Goal: Information Seeking & Learning: Find specific fact

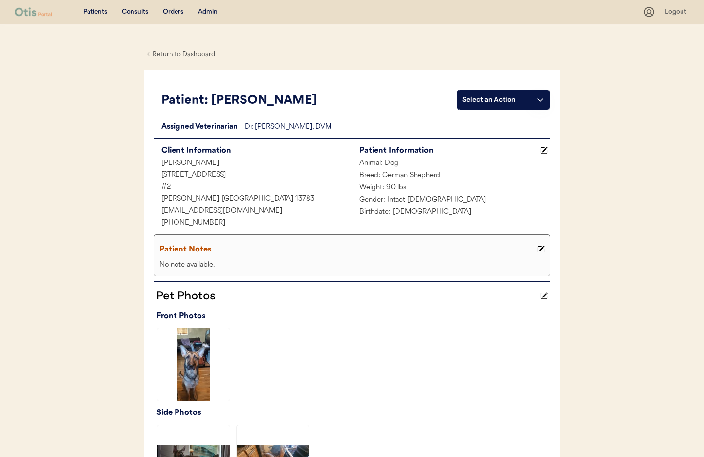
drag, startPoint x: 173, startPoint y: 56, endPoint x: 214, endPoint y: 21, distance: 54.4
click at [173, 56] on div "← Return to Dashboard" at bounding box center [180, 54] width 73 height 11
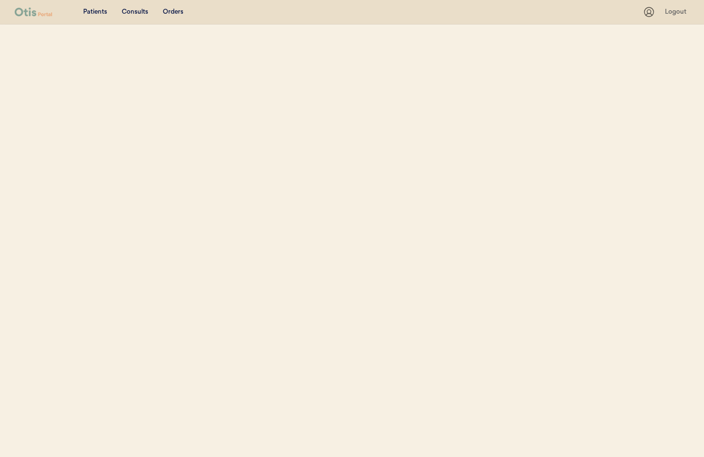
select select ""Name""
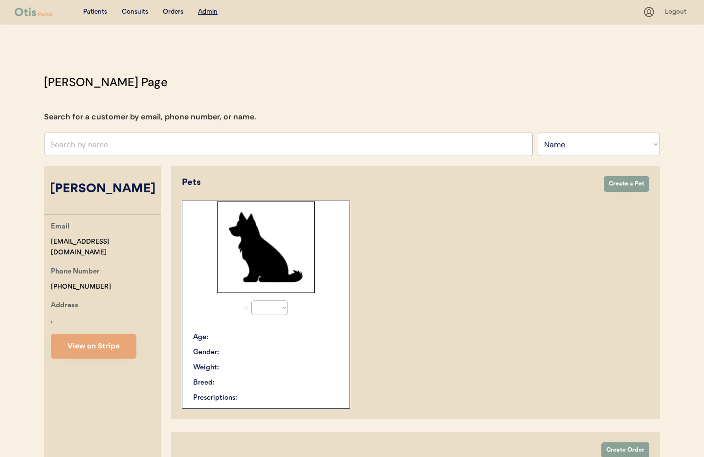
select select "true"
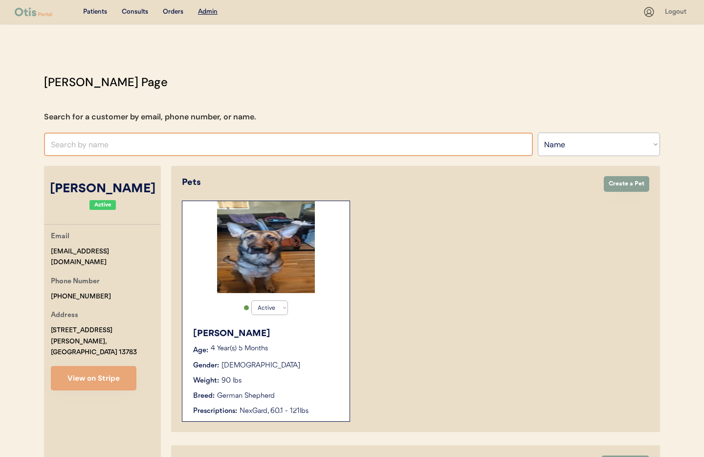
click at [76, 145] on input "text" at bounding box center [288, 143] width 489 height 23
paste input "mcc.hope97@gmail.com"
type input "mcc.hope97@gmail.com"
click at [565, 148] on select "Search By Name Email Phone Number" at bounding box center [599, 143] width 122 height 23
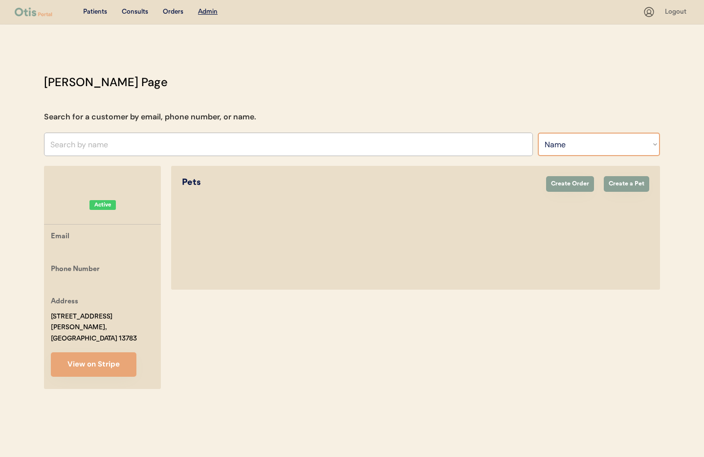
select select ""Email""
click at [538, 132] on select "Search By Name Email Phone Number" at bounding box center [599, 143] width 122 height 23
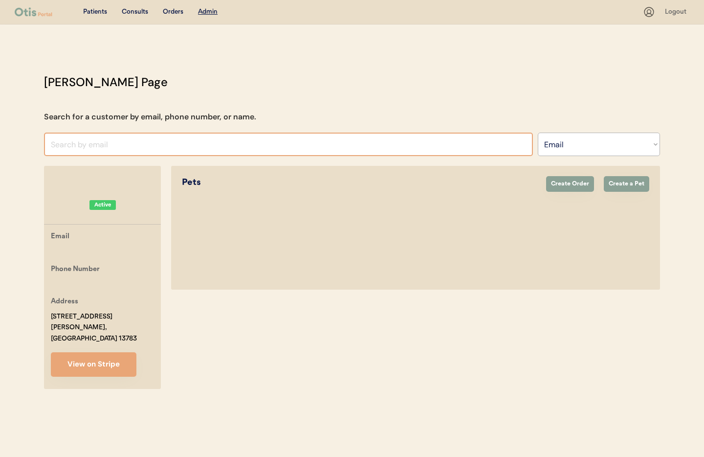
click at [145, 142] on input "input" at bounding box center [288, 143] width 489 height 23
paste input "mcc.hope97@gmail.com"
type input "[EMAIL_ADDRESS][DOMAIN_NAME]"
click at [91, 9] on div "Patients" at bounding box center [95, 12] width 24 height 10
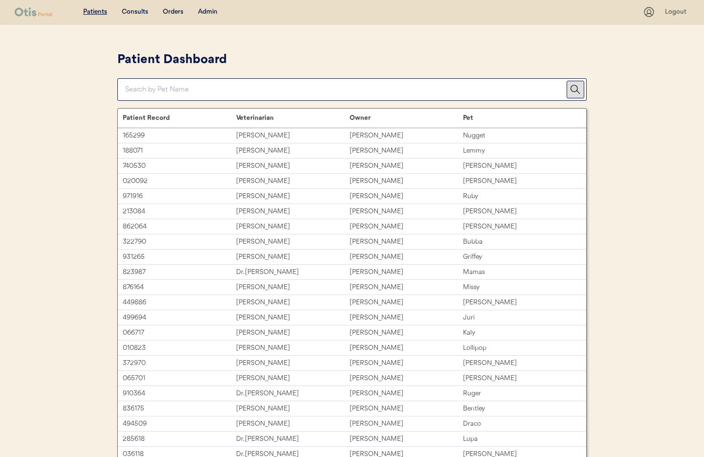
click at [209, 12] on div "Admin" at bounding box center [208, 12] width 20 height 10
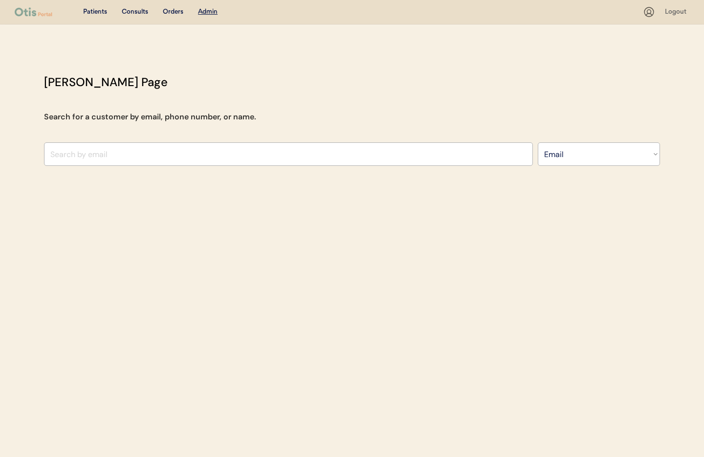
select select ""Email""
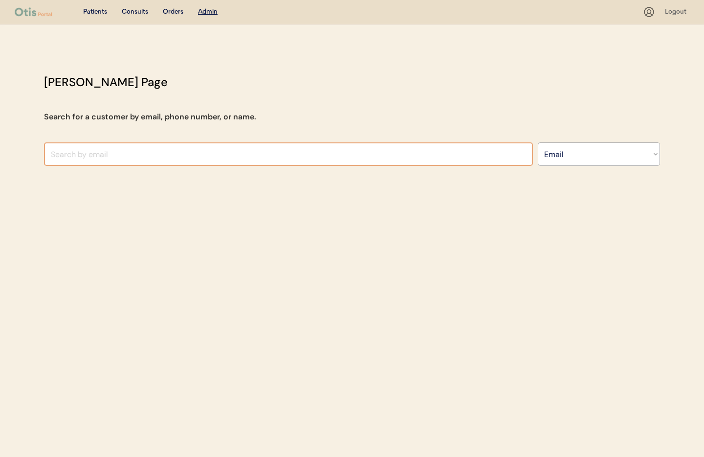
click at [215, 150] on input "input" at bounding box center [288, 153] width 489 height 23
paste input "mcc.hope97@gmail.com"
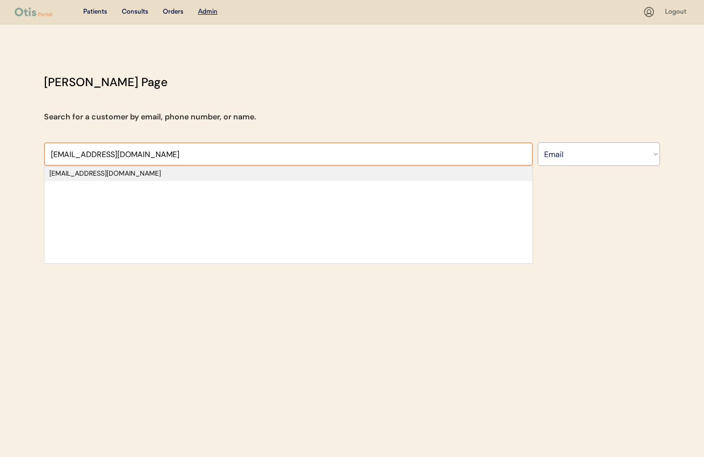
type input "mcc.hope97@gmail.com"
drag, startPoint x: 82, startPoint y: 174, endPoint x: 105, endPoint y: 185, distance: 25.8
click at [82, 174] on div "mcc.hope97@gmail.com" at bounding box center [288, 174] width 478 height 10
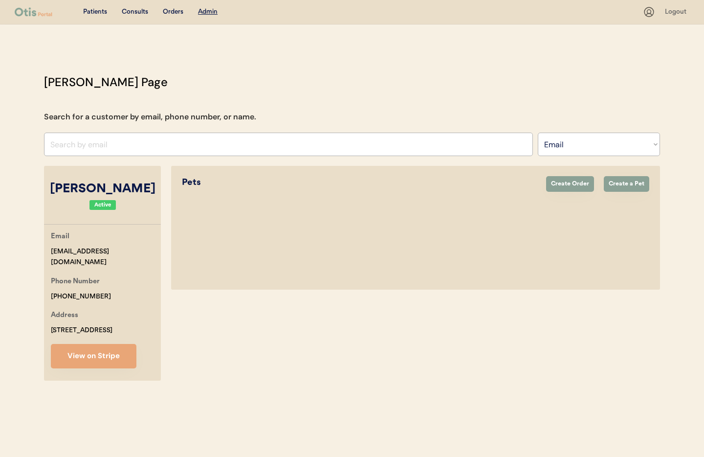
select select "true"
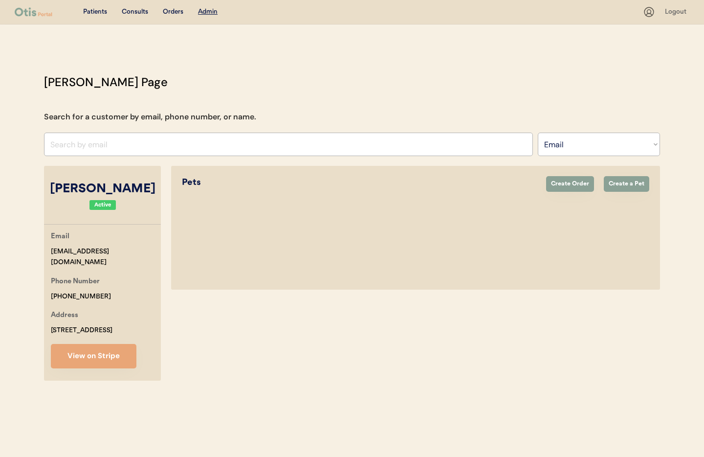
select select "true"
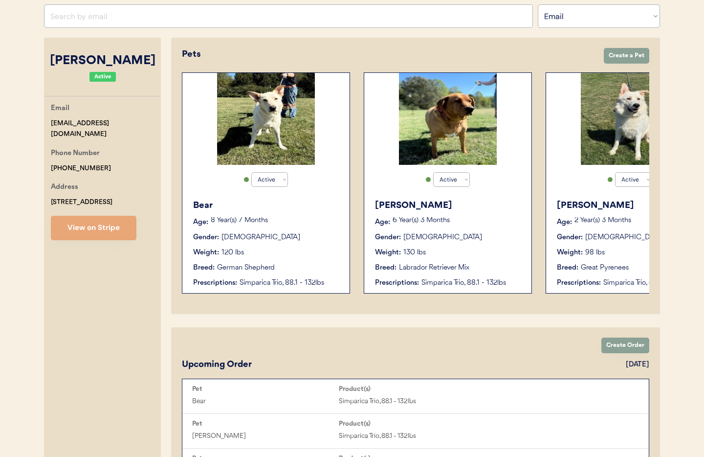
scroll to position [118, 0]
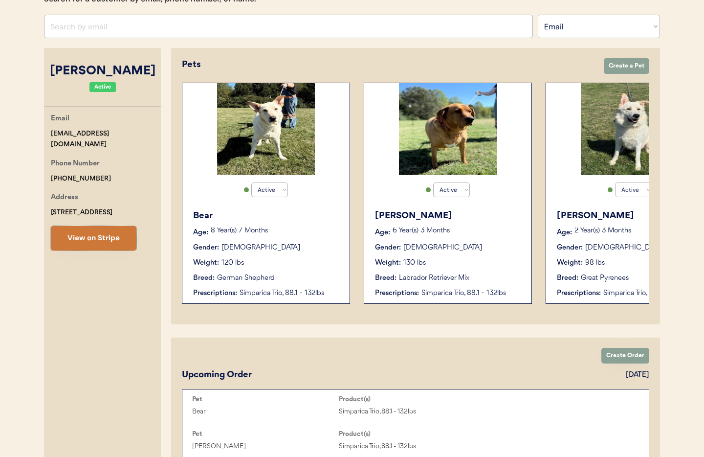
click at [95, 244] on button "View on Stripe" at bounding box center [94, 238] width 86 height 24
click at [138, 23] on input "input" at bounding box center [288, 26] width 489 height 23
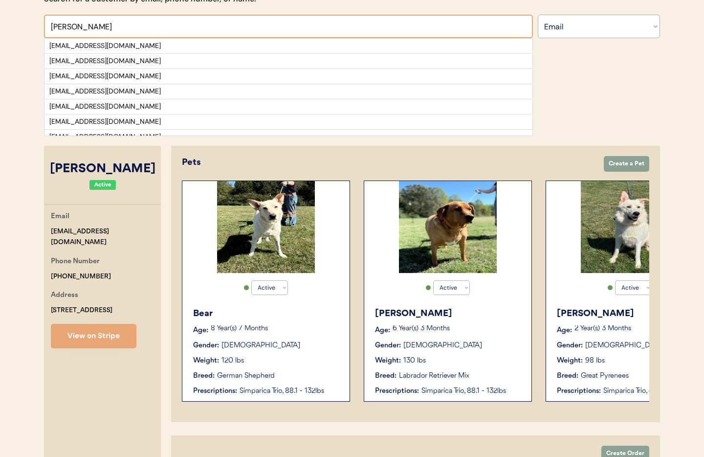
scroll to position [53, 0]
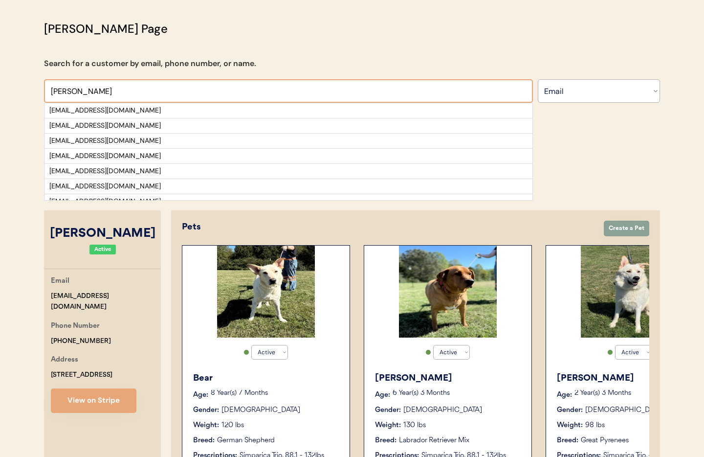
type input "william"
click at [578, 82] on select "Search By Name Email Phone Number" at bounding box center [599, 90] width 122 height 23
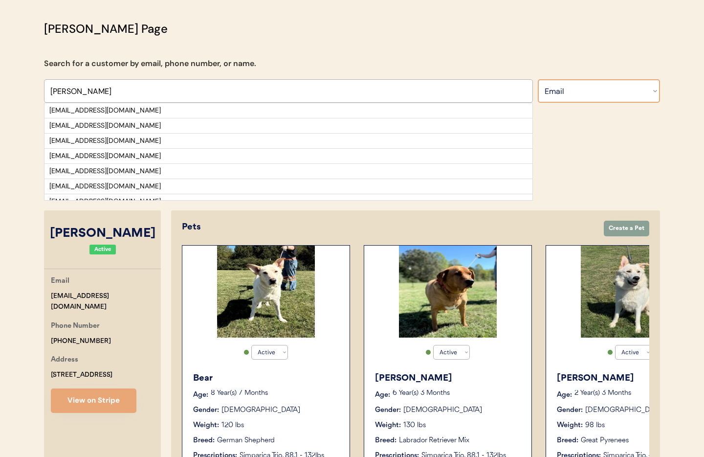
select select ""Name""
click at [538, 79] on select "Search By Name Email Phone Number" at bounding box center [599, 90] width 122 height 23
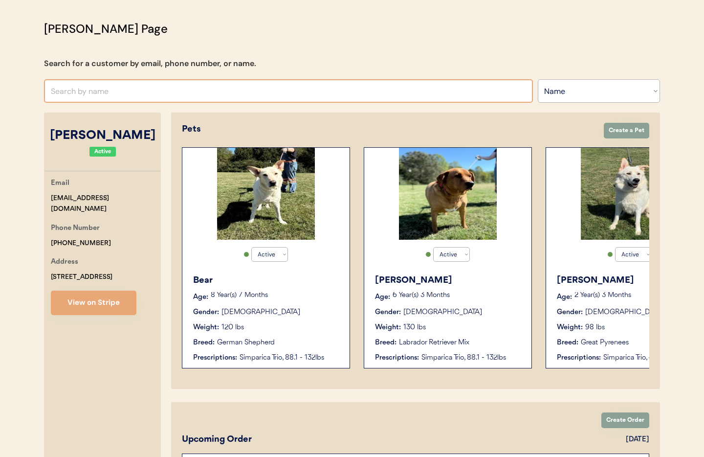
click at [120, 94] on input "text" at bounding box center [288, 90] width 489 height 23
type input "lato"
type input "latoya Williams"
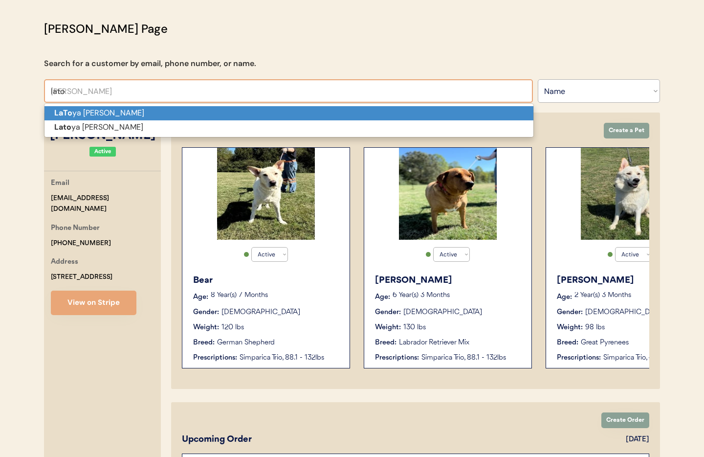
click at [120, 109] on p "LaTo ya Williams" at bounding box center [288, 113] width 489 height 14
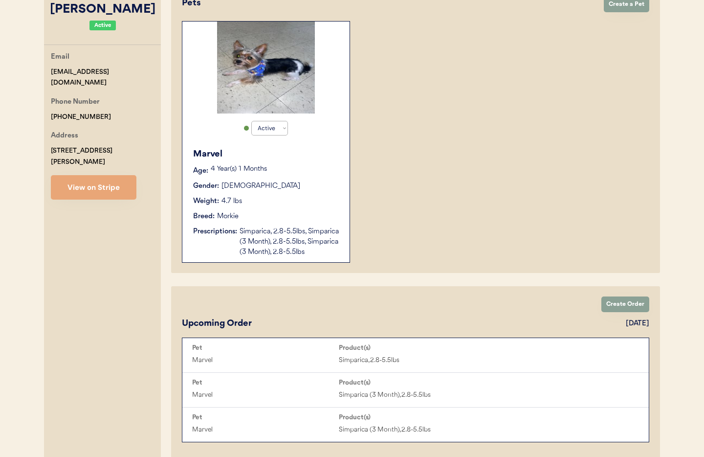
scroll to position [161, 0]
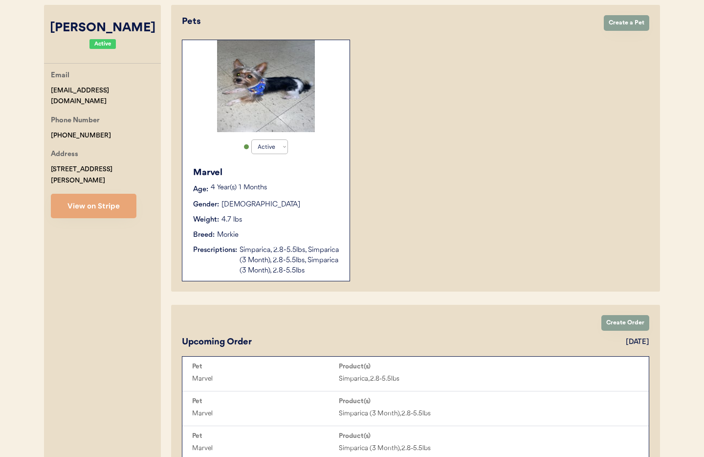
type input "[PERSON_NAME]"
click at [316, 239] on div "Breed: Morkie" at bounding box center [266, 235] width 147 height 10
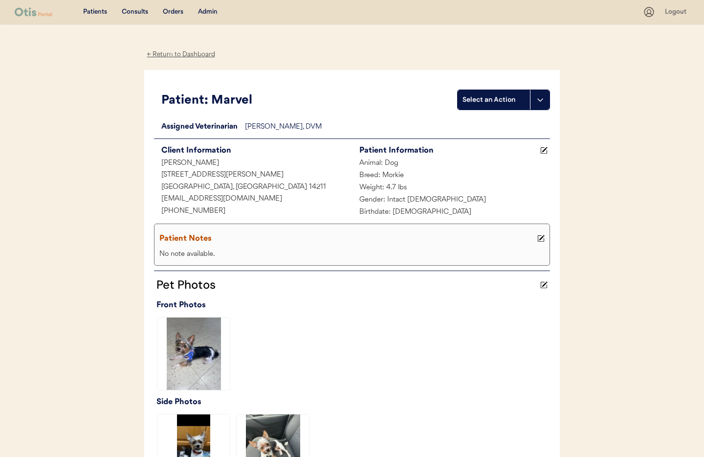
click at [162, 54] on div "← Return to Dashboard" at bounding box center [180, 54] width 73 height 11
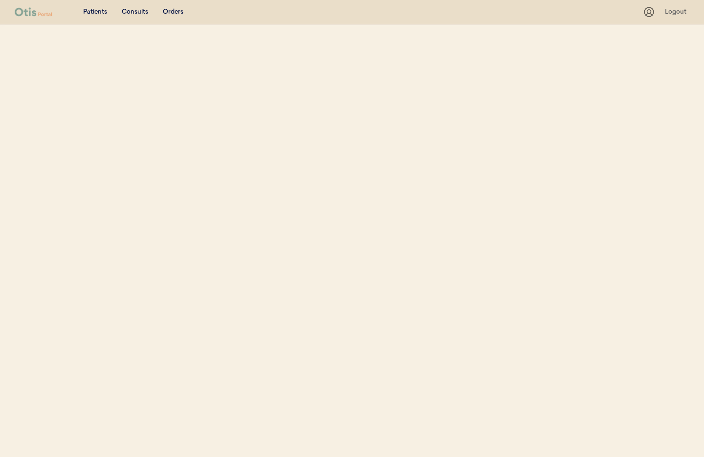
select select ""Name""
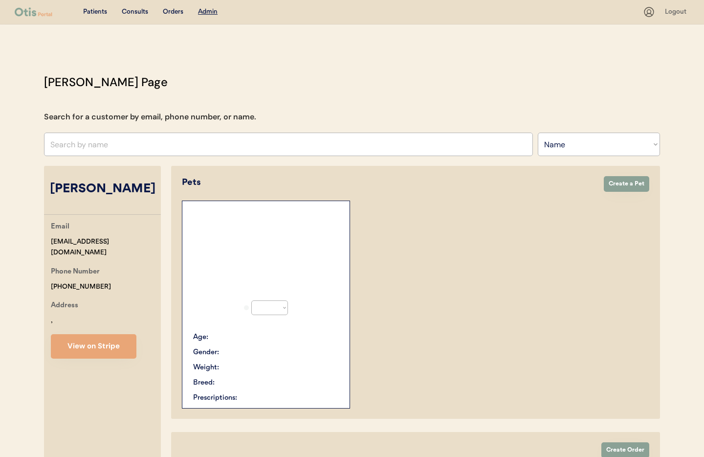
select select "true"
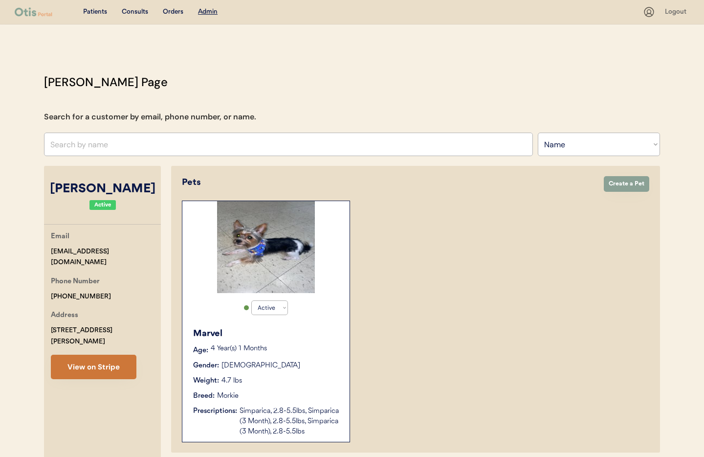
click at [86, 354] on button "View on Stripe" at bounding box center [94, 366] width 86 height 24
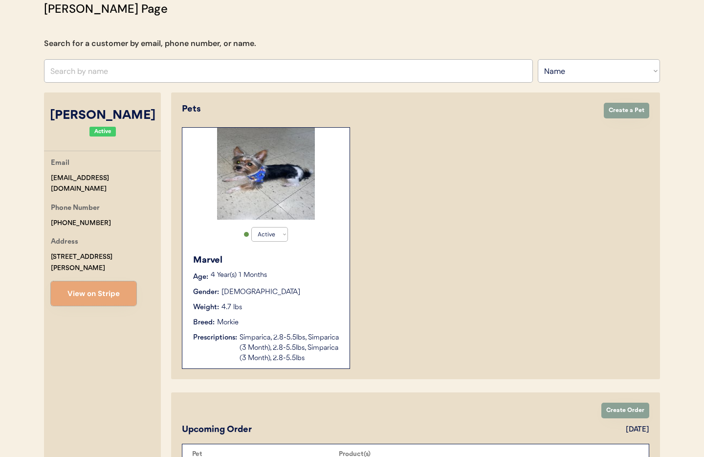
scroll to position [112, 0]
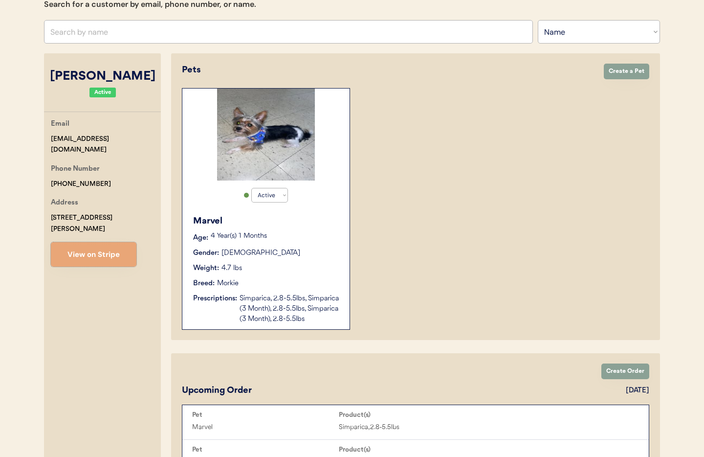
click at [138, 40] on input "text" at bounding box center [288, 31] width 489 height 23
click at [120, 30] on input "text" at bounding box center [288, 31] width 489 height 23
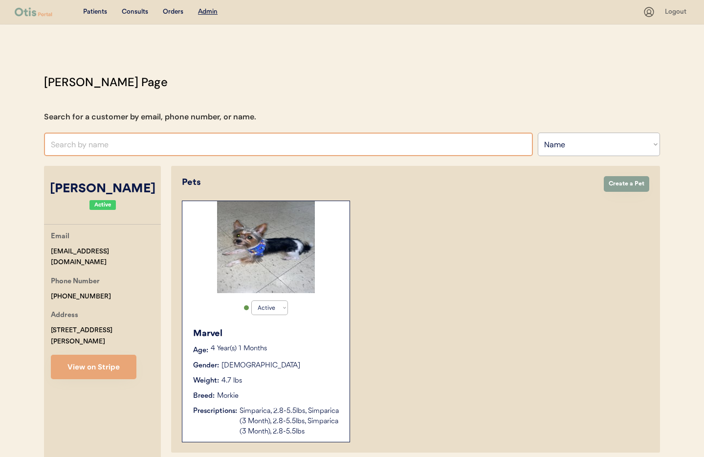
click at [91, 147] on input "text" at bounding box center [288, 143] width 489 height 23
paste input "mcc.hope97@gmail.com"
type input "mcc.hope97@gmail.com"
click at [567, 137] on select "Search By Name Email Phone Number" at bounding box center [599, 143] width 122 height 23
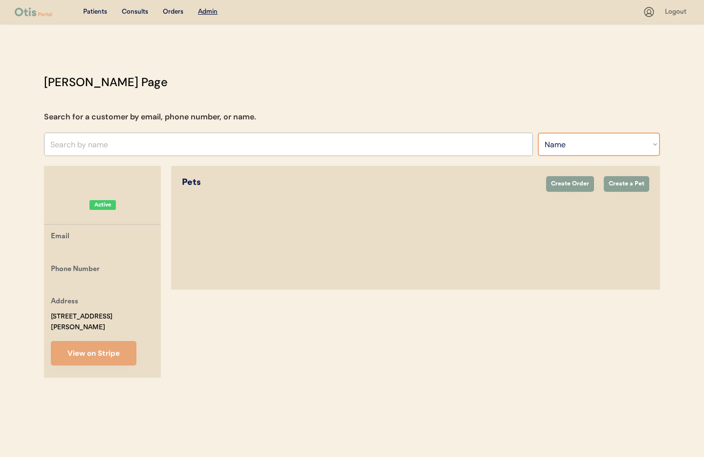
select select ""Email""
click at [538, 132] on select "Search By Name Email Phone Number" at bounding box center [599, 143] width 122 height 23
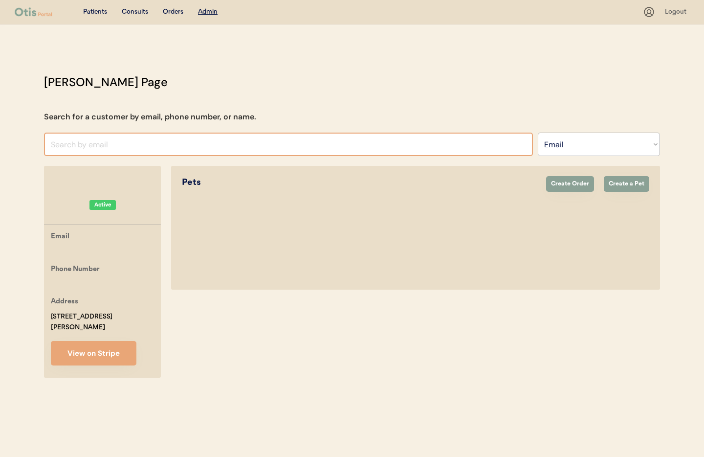
click at [106, 142] on input "input" at bounding box center [288, 143] width 489 height 23
paste input "mcc.hope97@gmail.com"
type input "mcc.hope97@gmail.com"
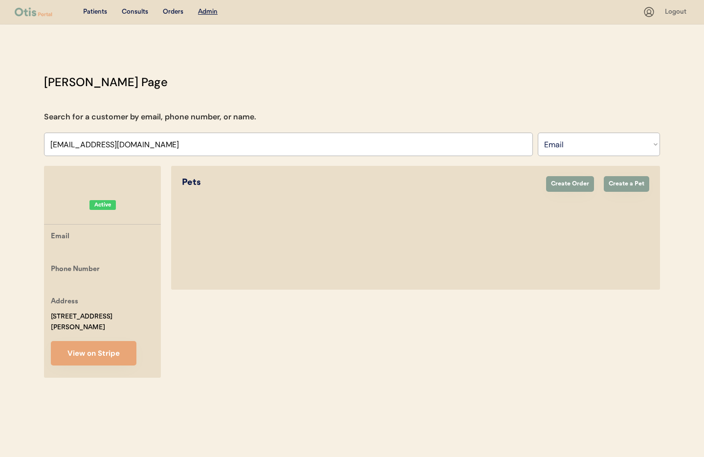
click at [98, 11] on div "Patients" at bounding box center [95, 12] width 24 height 10
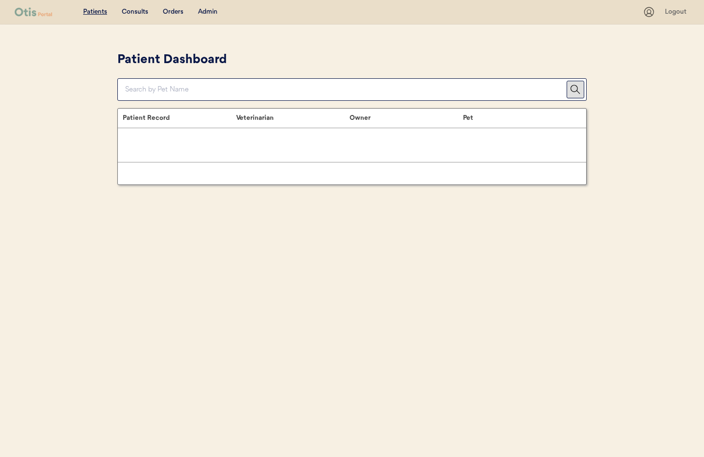
click at [205, 11] on div "Admin" at bounding box center [208, 12] width 20 height 10
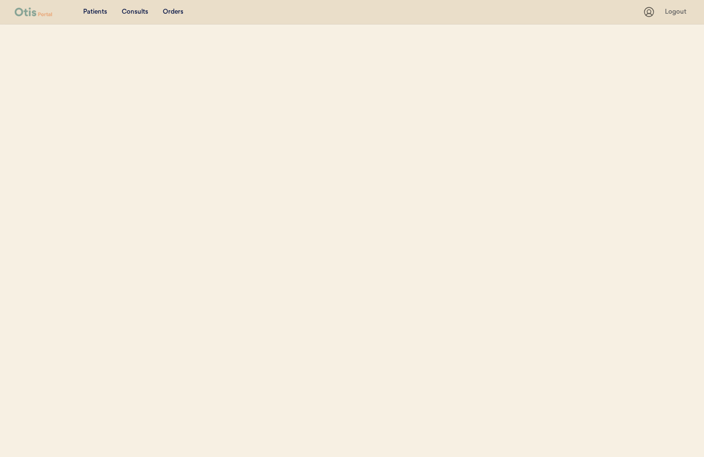
select select ""Email""
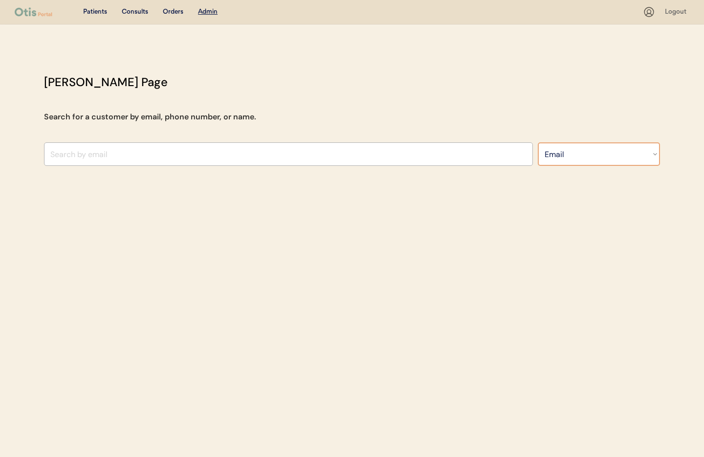
click at [582, 159] on select "Search By Name Email Phone Number" at bounding box center [599, 153] width 122 height 23
click at [76, 154] on input "input" at bounding box center [288, 153] width 489 height 23
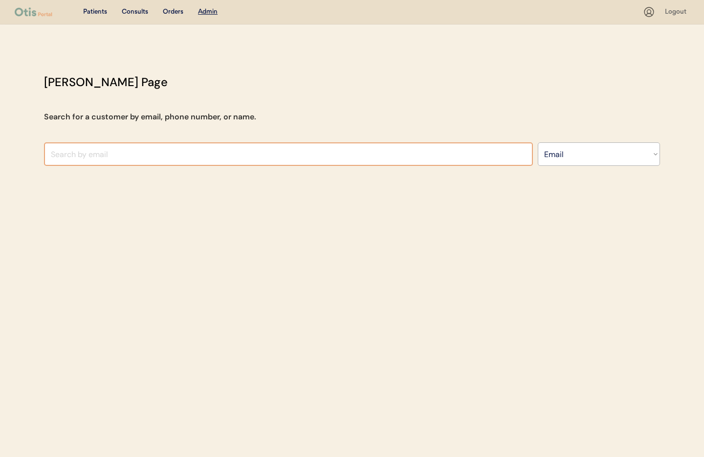
paste input "[EMAIL_ADDRESS][DOMAIN_NAME]"
click at [45, 181] on div "Patients Consults Orders Admin Logout Otis Admin Page Search for a customer by …" at bounding box center [352, 228] width 704 height 457
click at [142, 155] on input "input" at bounding box center [288, 153] width 489 height 23
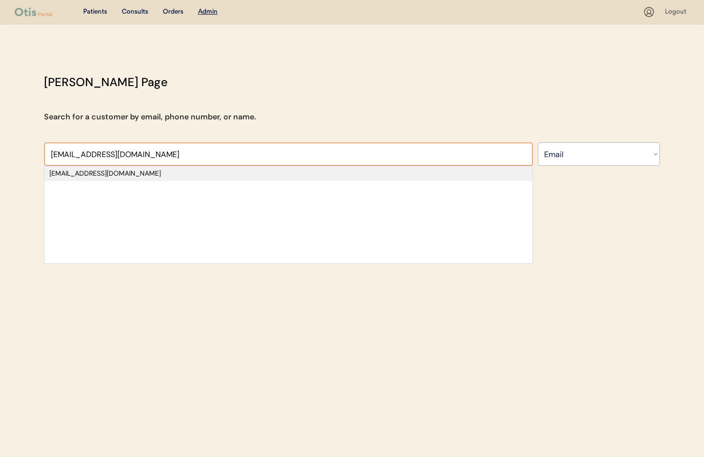
type input "mcc.hope97@gmail.com"
click at [164, 176] on div "mcc.hope97@gmail.com" at bounding box center [288, 174] width 478 height 10
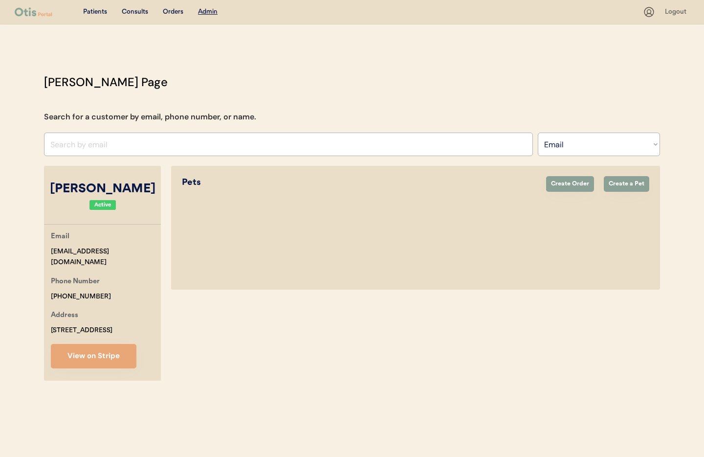
select select "true"
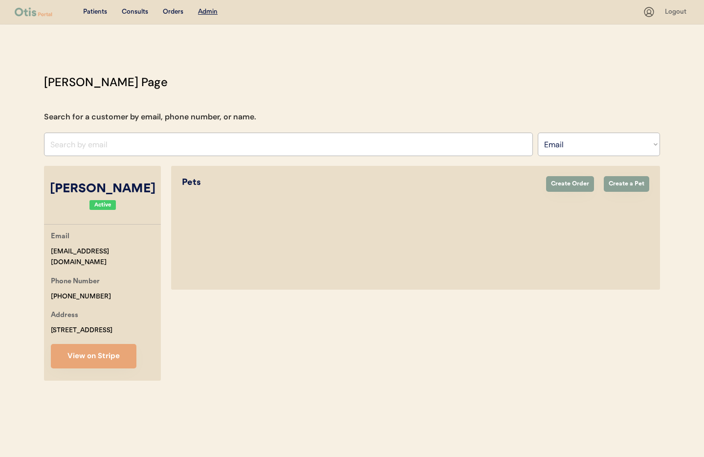
select select "true"
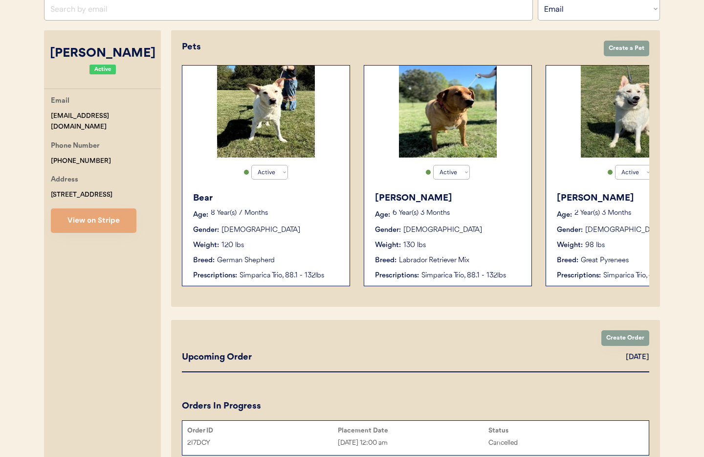
scroll to position [140, 0]
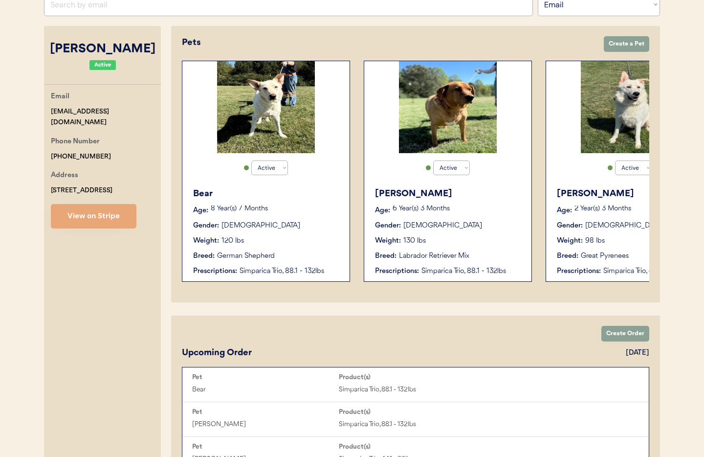
click at [294, 255] on div "Breed: German Shepherd" at bounding box center [266, 256] width 147 height 10
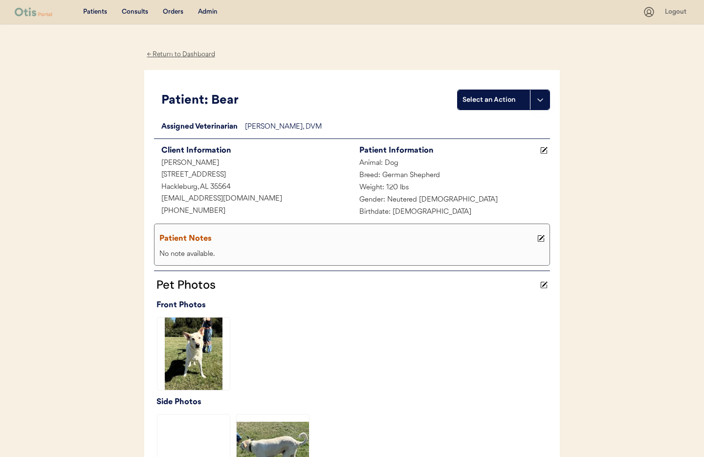
click at [174, 53] on div "← Return to Dashboard" at bounding box center [180, 54] width 73 height 11
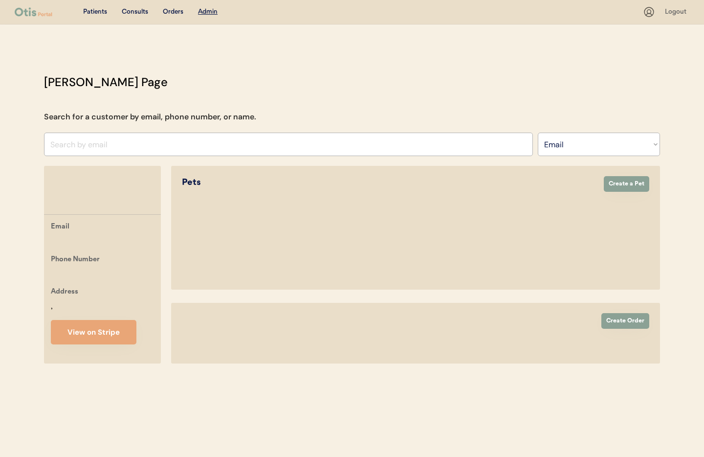
select select ""Email""
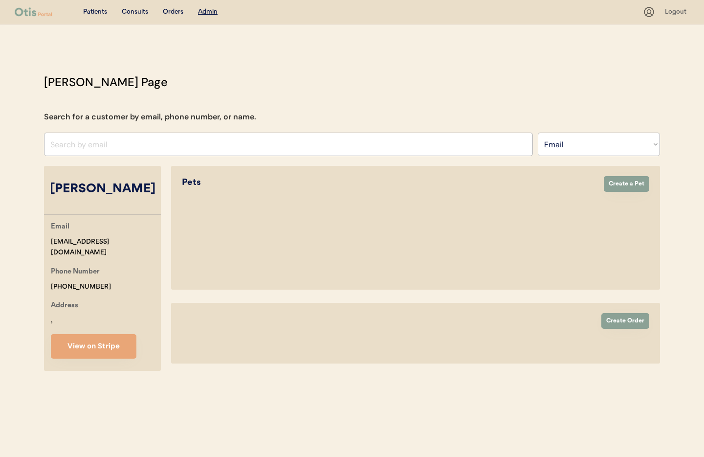
select select "true"
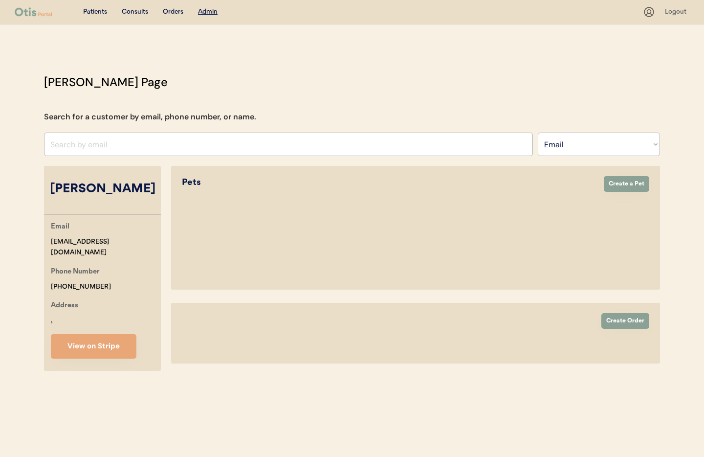
select select "true"
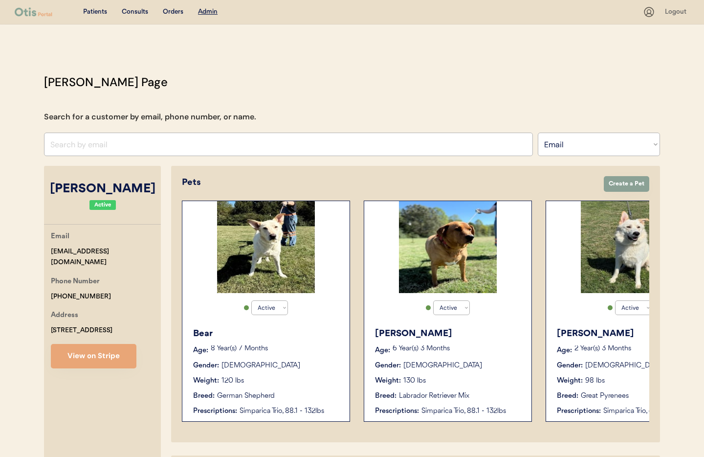
click at [416, 349] on p "6 Year(s) 3 Months" at bounding box center [457, 348] width 129 height 7
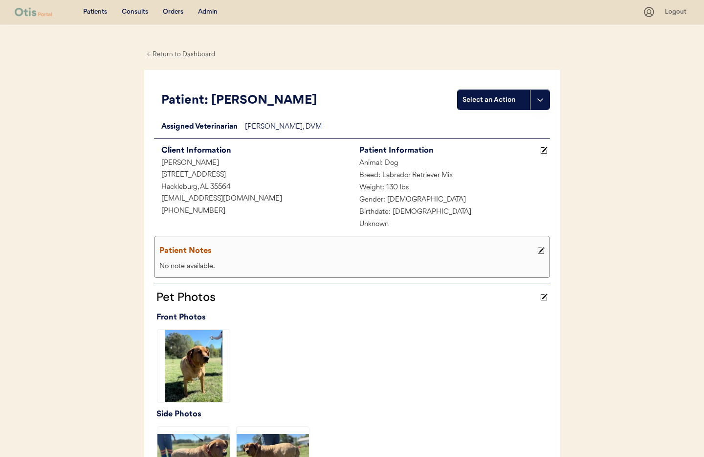
click at [171, 55] on div "← Return to Dashboard" at bounding box center [180, 54] width 73 height 11
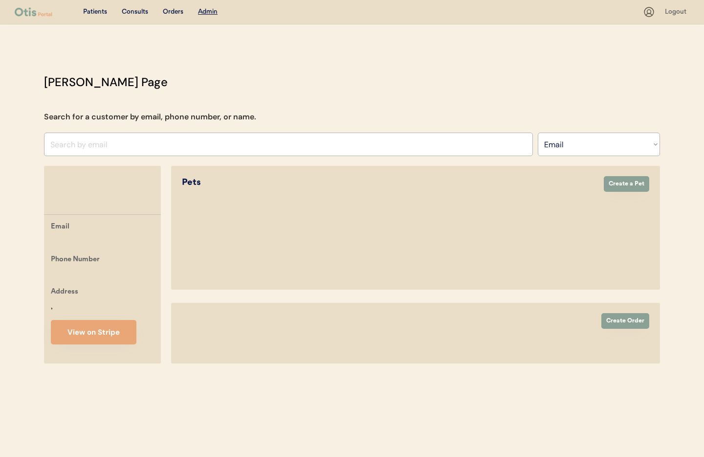
select select ""Email""
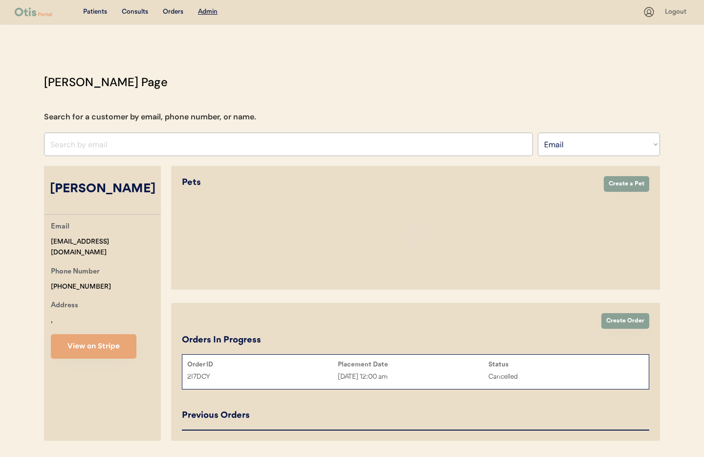
select select "true"
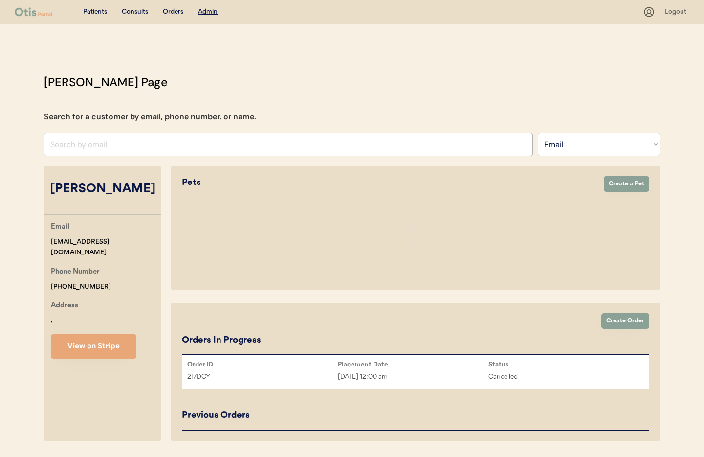
select select "true"
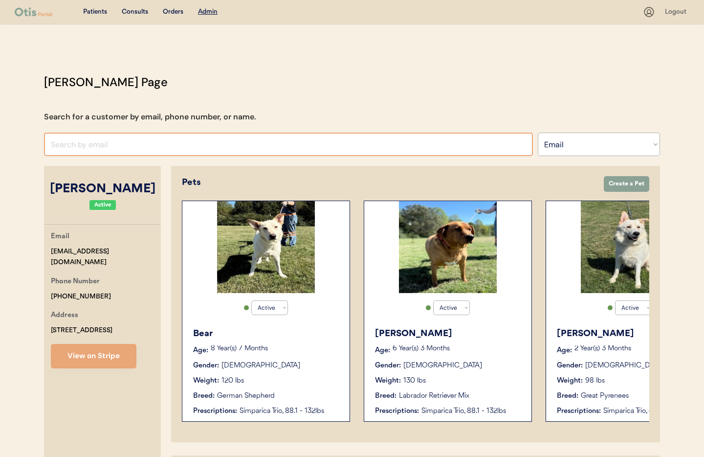
click at [94, 144] on input "input" at bounding box center [288, 143] width 489 height 23
paste input "lovemadhatter565@icloud.com"
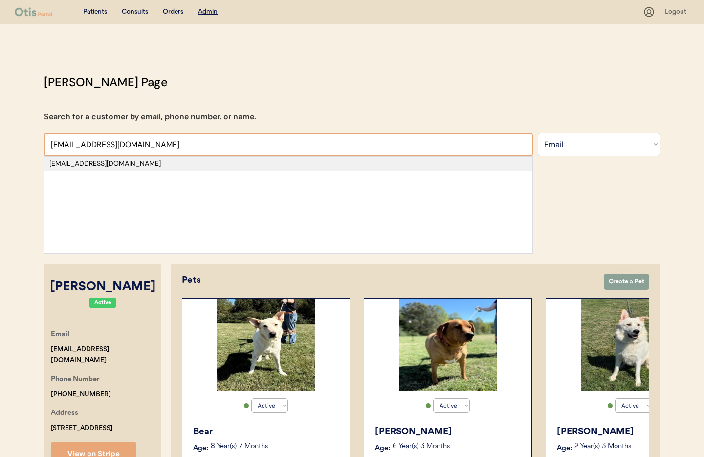
type input "lovemadhatter565@icloud.com"
click at [127, 158] on div "lovemadhatter565@icloud.com" at bounding box center [288, 163] width 488 height 15
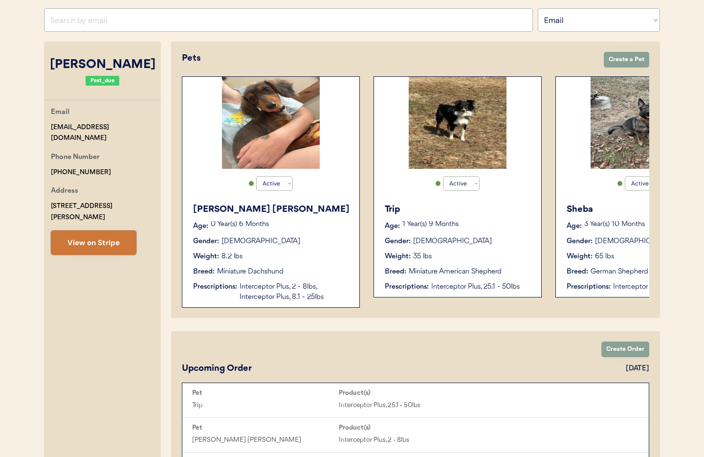
click at [109, 237] on button "View on Stripe" at bounding box center [94, 242] width 86 height 24
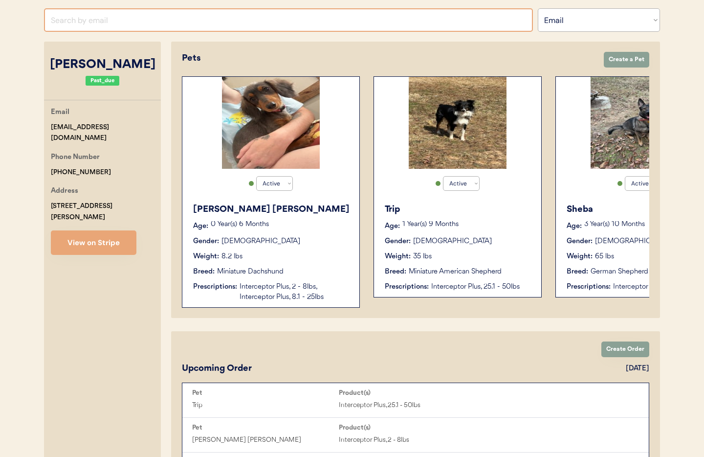
click at [118, 22] on input "input" at bounding box center [288, 19] width 489 height 23
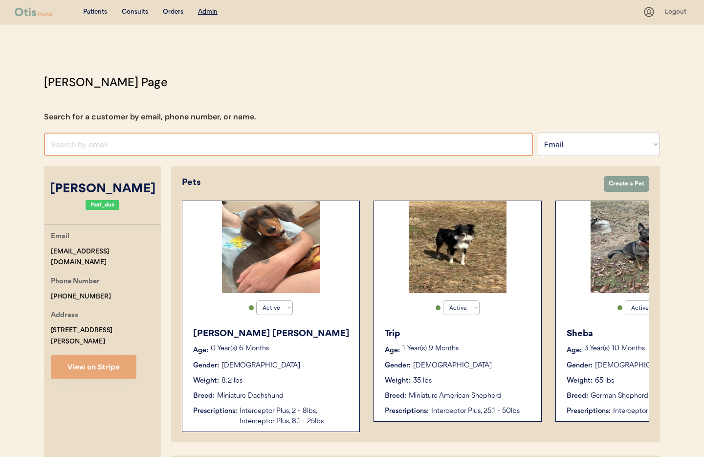
click at [133, 147] on input "input" at bounding box center [288, 143] width 489 height 23
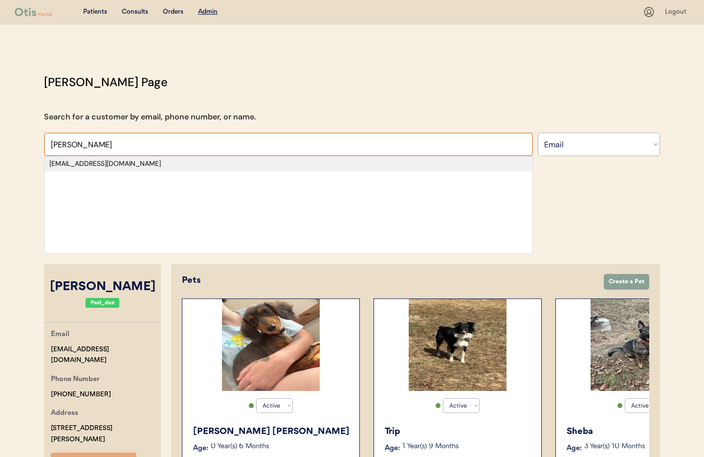
type input "Leslie Bryant"
click at [127, 169] on div "lesliebryant2018@gmail.com" at bounding box center [288, 163] width 488 height 15
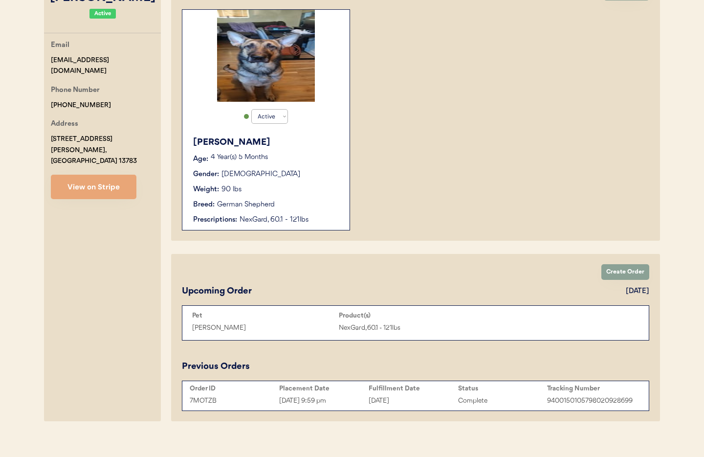
scroll to position [194, 0]
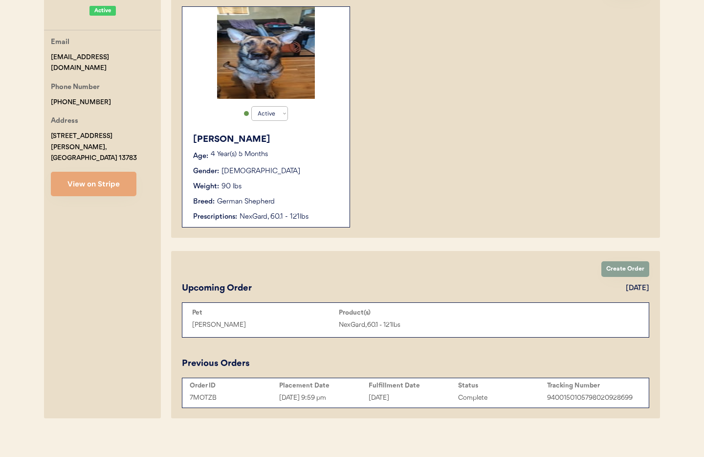
click at [283, 201] on div "Breed: German Shepherd" at bounding box center [266, 202] width 147 height 10
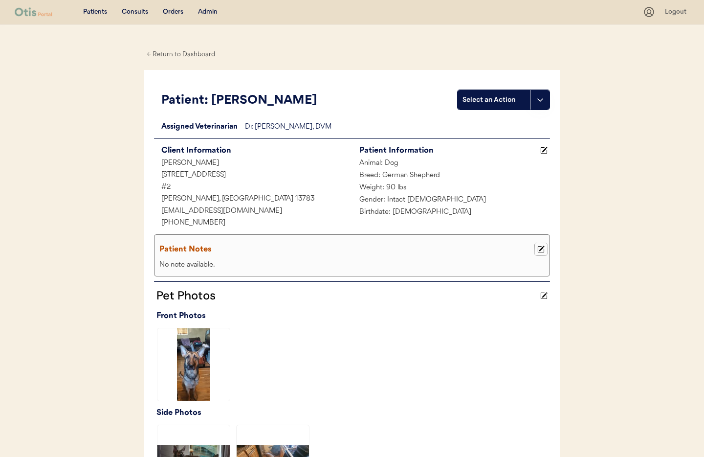
click at [542, 248] on use at bounding box center [541, 249] width 7 height 7
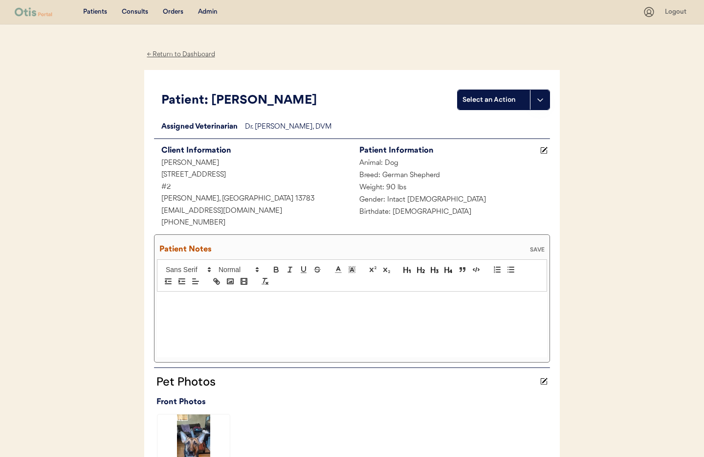
click at [206, 305] on p at bounding box center [351, 301] width 375 height 9
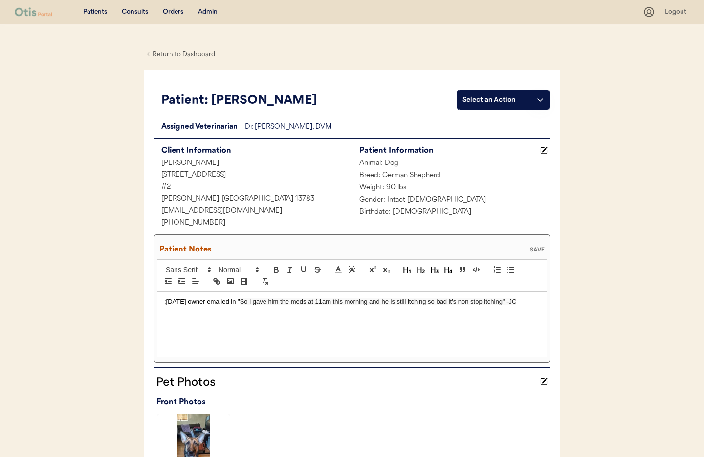
click at [163, 302] on div ";8/19/25 owner emailed in " So i gave him the meds at 11am this morning and he …" at bounding box center [352, 324] width 390 height 66
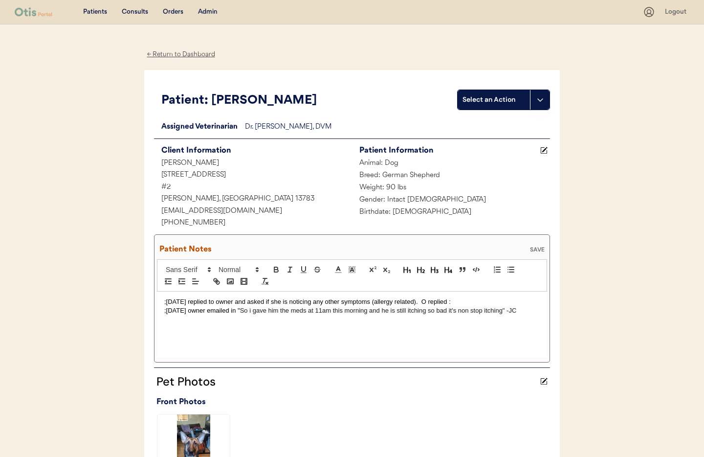
click at [428, 302] on p ";8/20/25 replied to owner and asked if she is noticing any other symptoms (alle…" at bounding box center [351, 301] width 375 height 9
click at [469, 302] on p ";8/20/25 replied to owner and asked if she is noticing any other symptoms (alle…" at bounding box center [351, 301] width 375 height 9
click at [536, 246] on div "SAVE" at bounding box center [538, 249] width 20 height 6
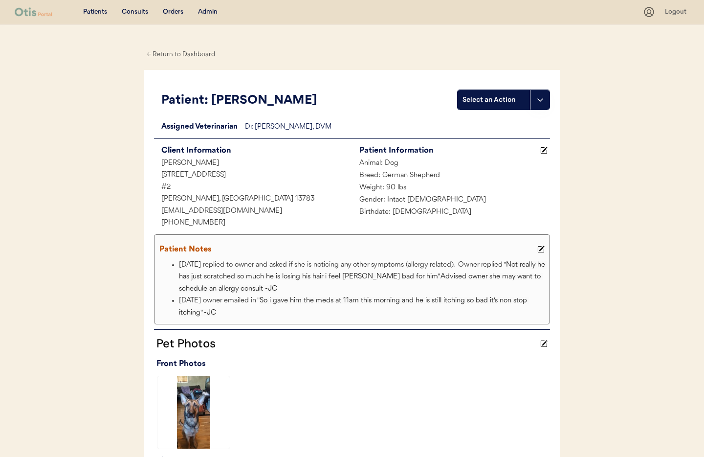
click at [207, 12] on div "Admin" at bounding box center [208, 12] width 20 height 10
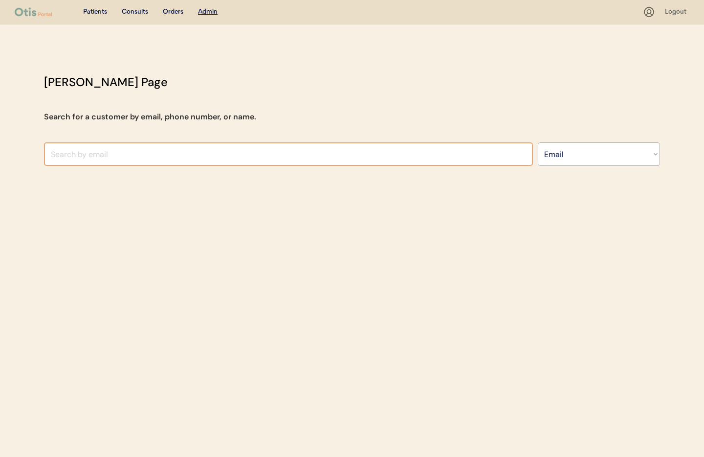
select select ""Email""
click at [165, 157] on input "input" at bounding box center [288, 153] width 489 height 23
click at [92, 155] on input "input" at bounding box center [288, 153] width 489 height 23
paste input "tate.angelica@yahoo.com"
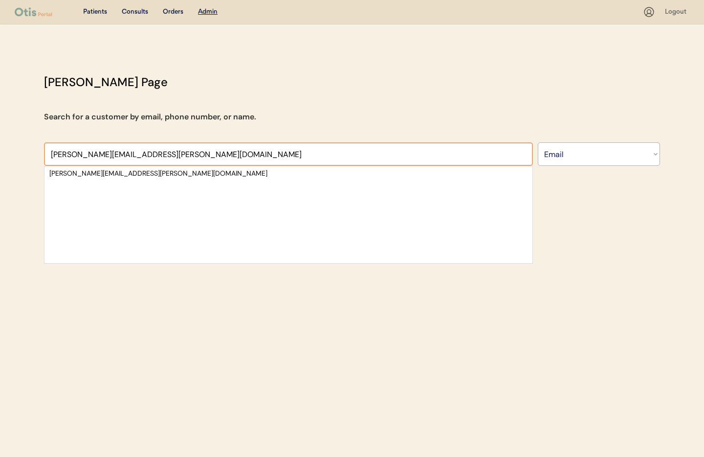
type input "tate.angelica@yahoo.com"
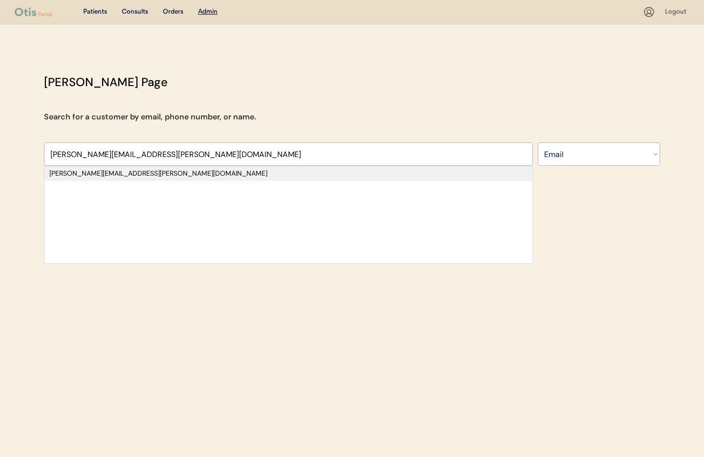
click at [112, 172] on div "tate.angelica@yahoo.com" at bounding box center [288, 174] width 478 height 10
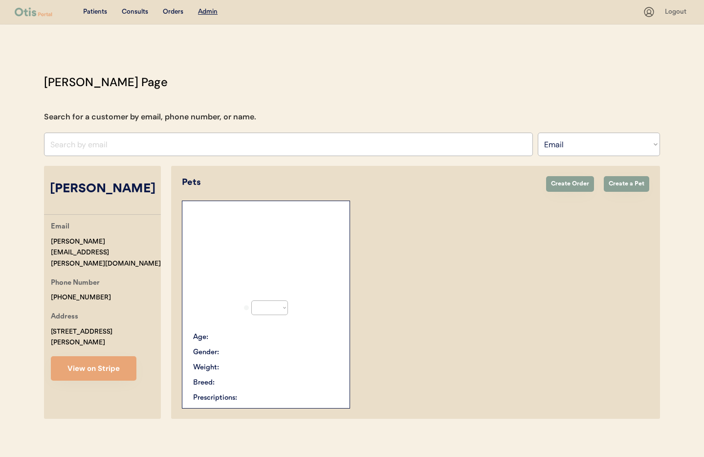
select select "true"
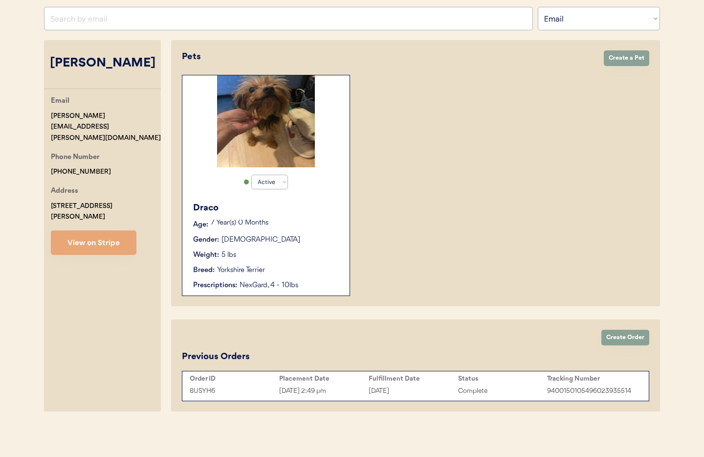
scroll to position [125, 0]
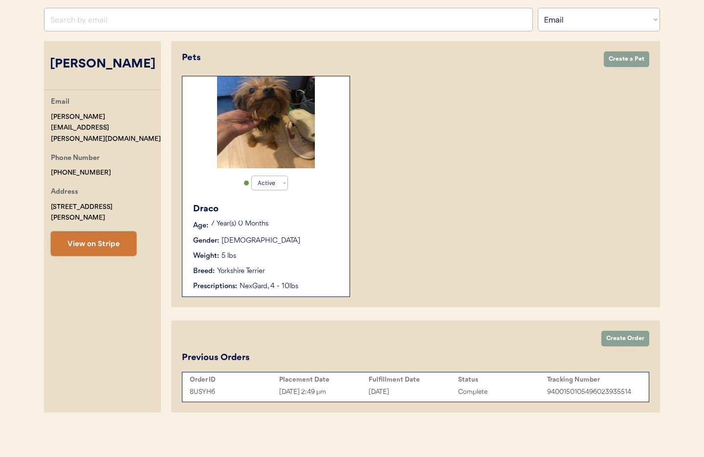
click at [92, 231] on button "View on Stripe" at bounding box center [94, 243] width 86 height 24
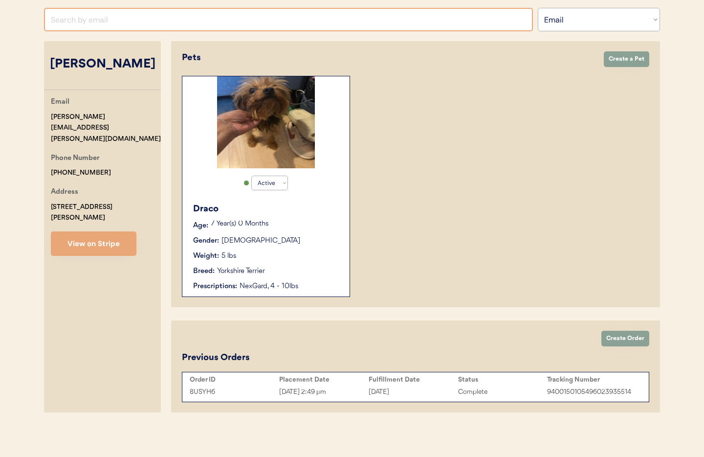
click at [147, 20] on input "input" at bounding box center [288, 19] width 489 height 23
type input "diego sala"
click at [568, 27] on select "Search By Name Email Phone Number" at bounding box center [599, 19] width 122 height 23
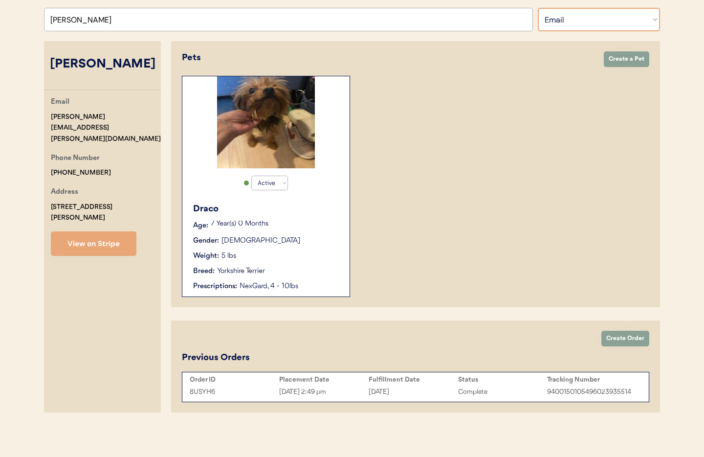
select select ""Name""
click at [538, 8] on select "Search By Name Email Phone Number" at bounding box center [599, 19] width 122 height 23
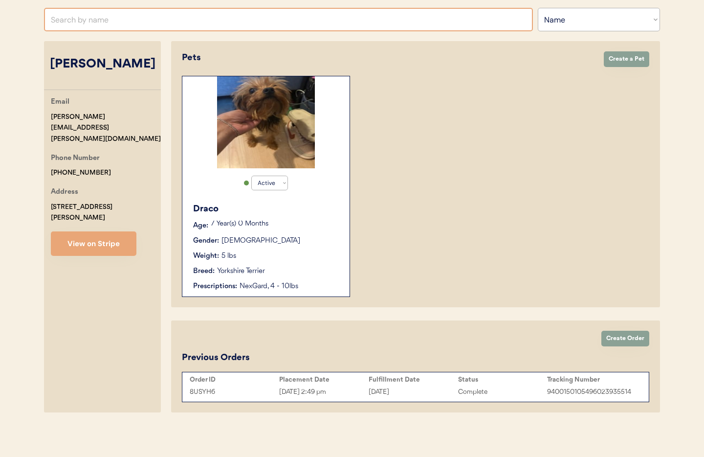
click at [136, 23] on input "text" at bounding box center [288, 19] width 489 height 23
type input "die"
type input "diego Pacheco"
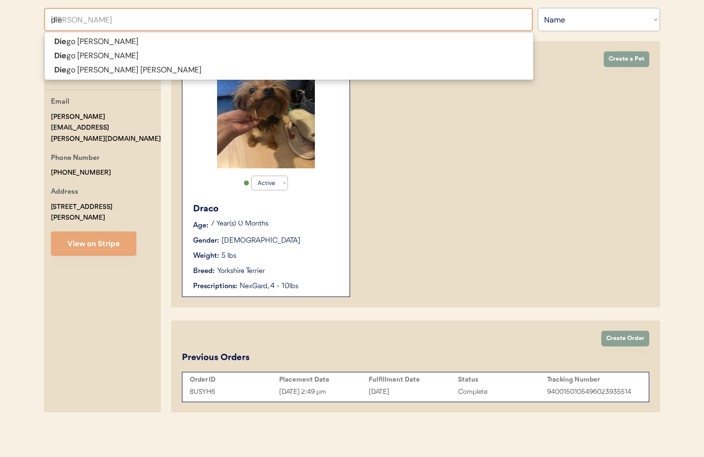
type input "dieg"
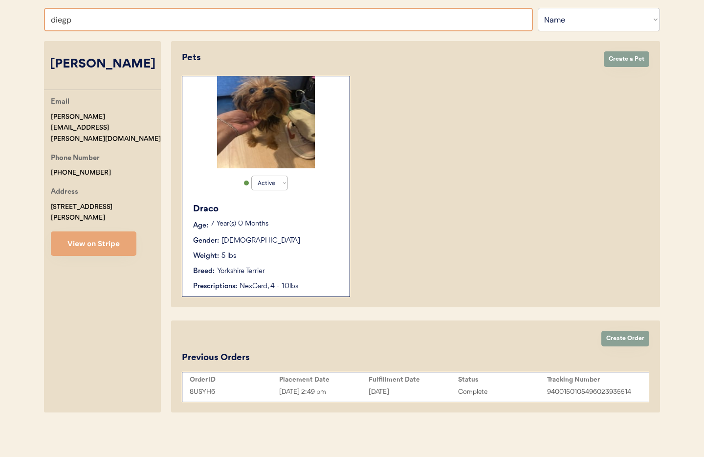
type input "dieg"
type input "diego Pacheco"
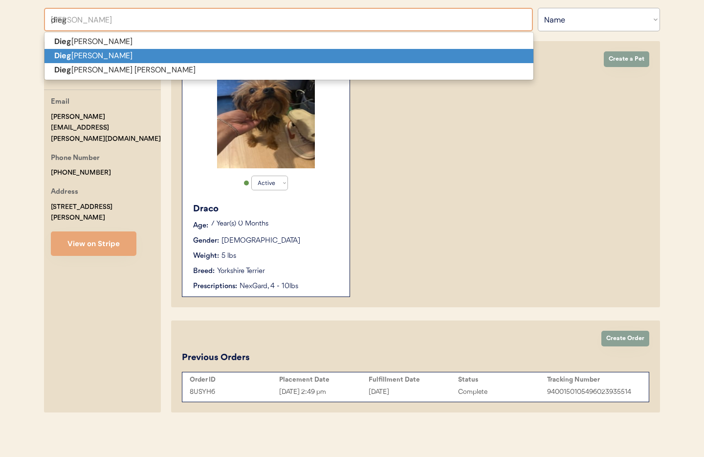
click at [131, 62] on p "Dieg o Salas" at bounding box center [288, 56] width 489 height 14
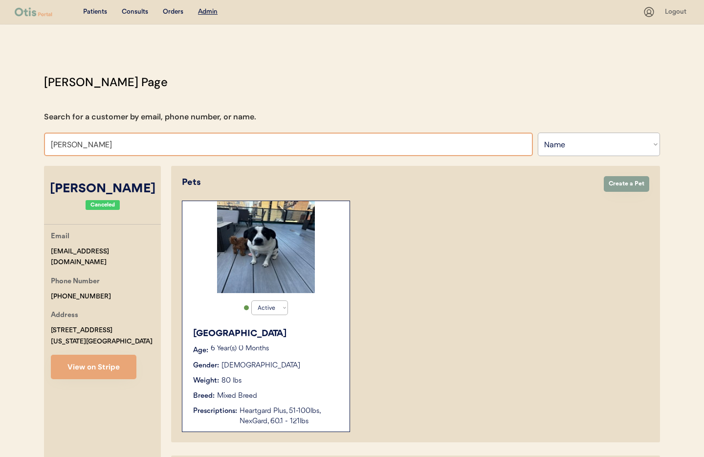
drag, startPoint x: 73, startPoint y: 143, endPoint x: 31, endPoint y: 139, distance: 42.2
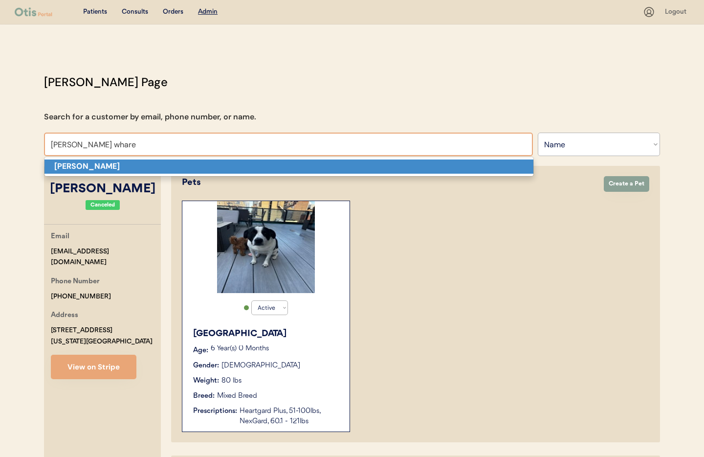
click at [70, 168] on strong "[PERSON_NAME]" at bounding box center [87, 166] width 66 height 10
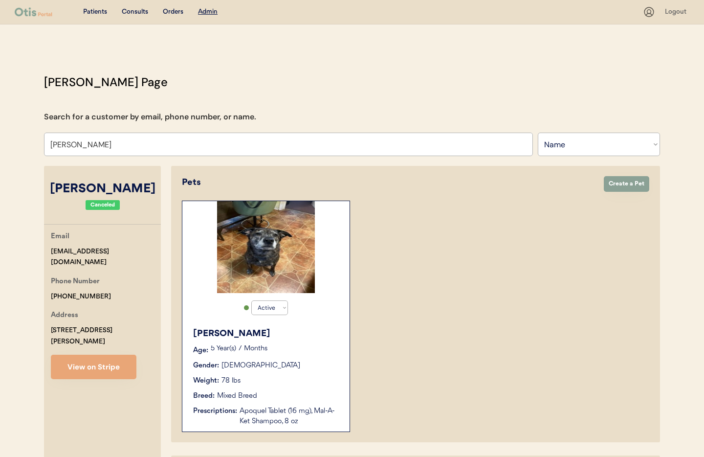
type input "[PERSON_NAME]"
drag, startPoint x: 128, startPoint y: 323, endPoint x: 155, endPoint y: 352, distance: 40.1
click at [128, 324] on div "Address 3300 Glen Hollow Drive Dover, PA 17315" at bounding box center [106, 327] width 110 height 37
click at [245, 397] on div "Mixed Breed" at bounding box center [237, 396] width 40 height 10
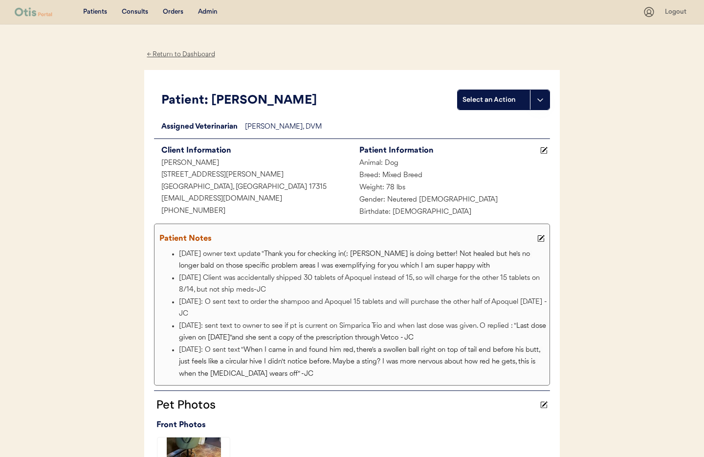
click at [172, 54] on div "← Return to Dashboard" at bounding box center [180, 54] width 73 height 11
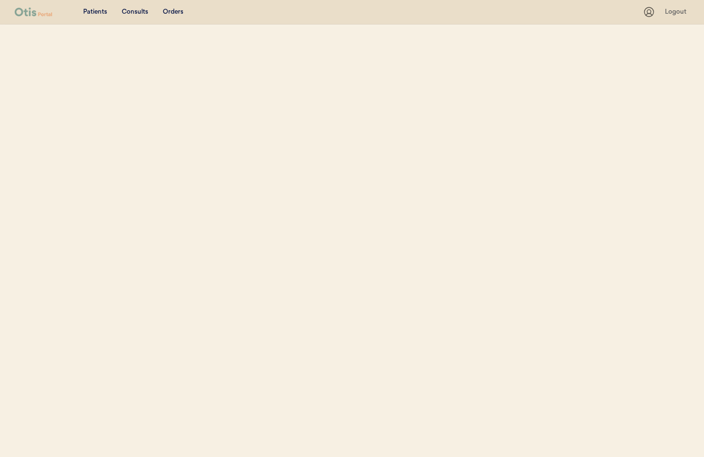
select select ""Name""
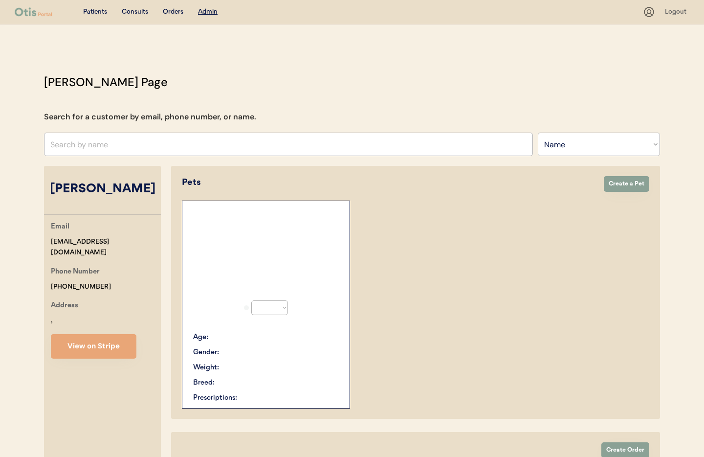
select select "true"
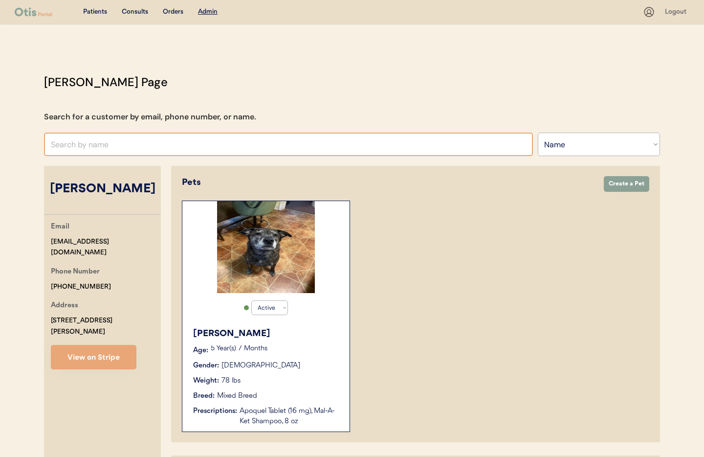
click at [99, 141] on input "text" at bounding box center [288, 143] width 489 height 23
type input "Ami"
type input "Ami Berger"
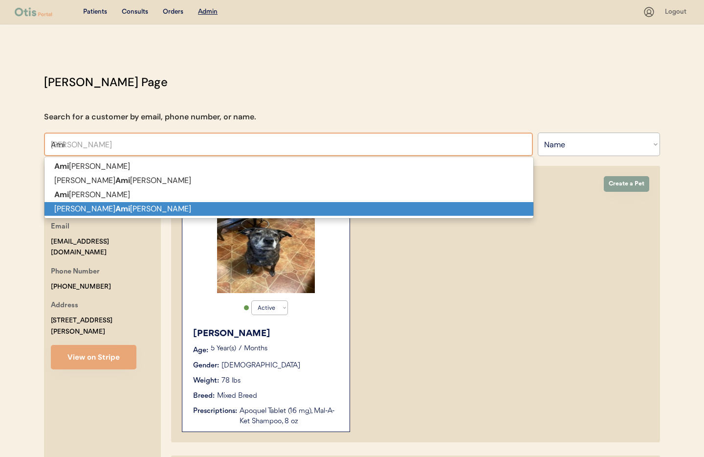
click at [103, 208] on p "Jessica Ami carella" at bounding box center [288, 209] width 489 height 14
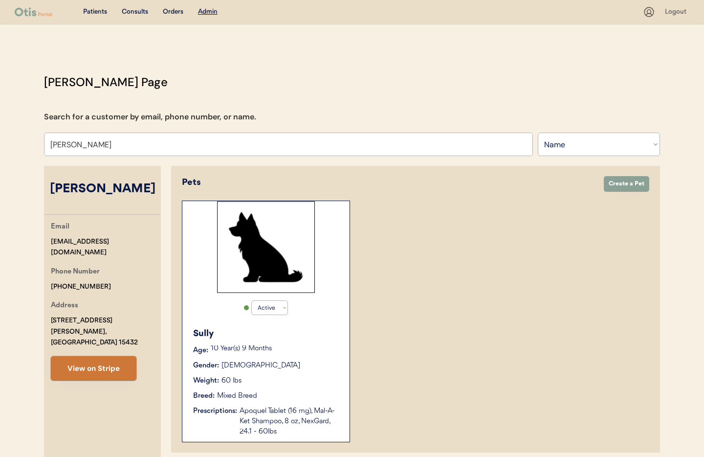
click at [105, 356] on button "View on Stripe" at bounding box center [94, 368] width 86 height 24
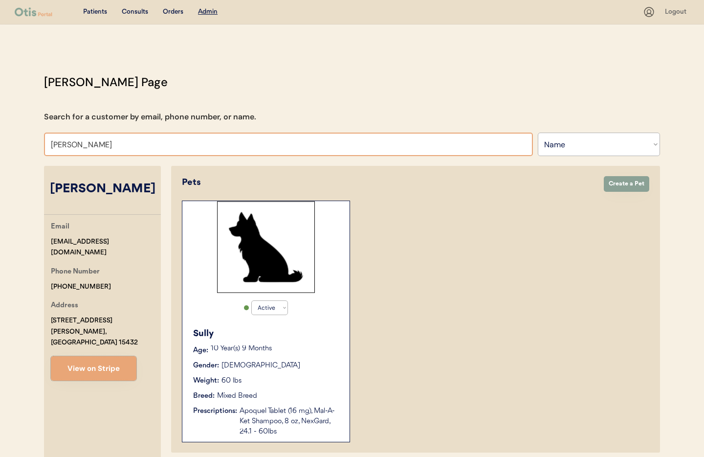
click at [133, 148] on input "Jessica Amicarella" at bounding box center [288, 143] width 489 height 23
drag, startPoint x: 121, startPoint y: 144, endPoint x: -1, endPoint y: 139, distance: 122.8
click at [0, 139] on html "Patients Consults Orders Admin Logout Otis Admin Page Search for a customer by …" at bounding box center [352, 228] width 704 height 457
type input "Kasey"
type input "Kasey Whare"
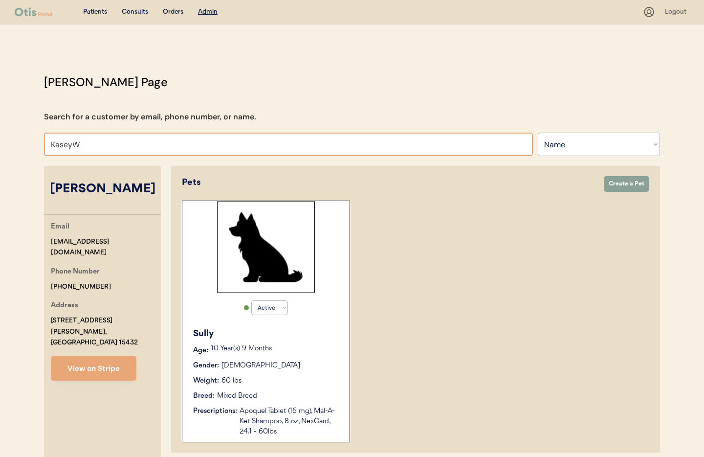
type input "Kasey"
type input "Kasey Whare"
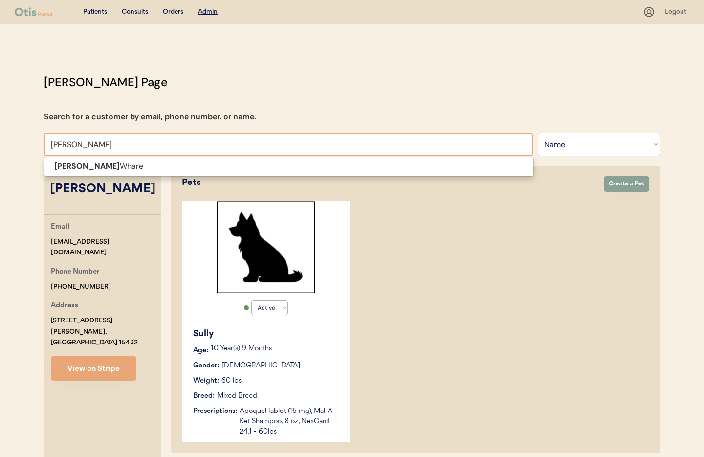
type input "Kasey W"
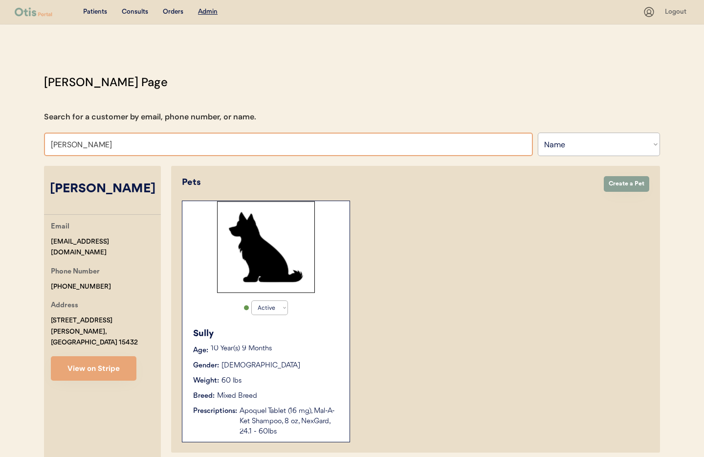
type input "Kasey W"
type input "Kasey Whare"
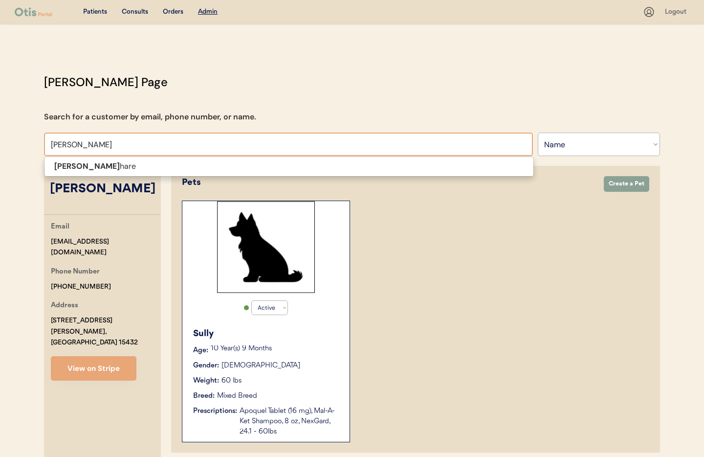
type input "Kasey Whar"
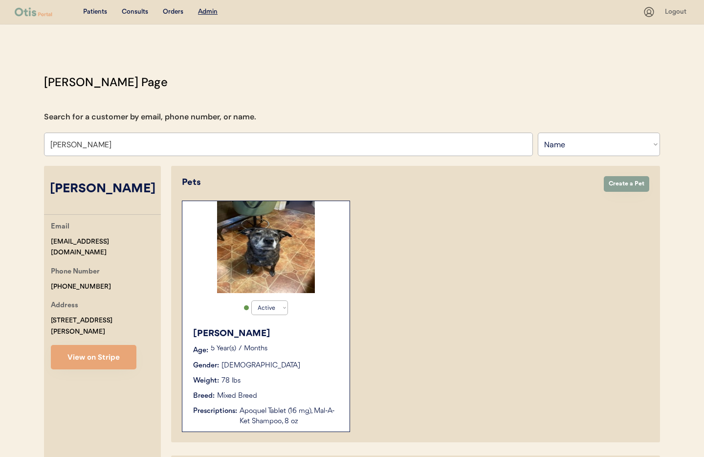
scroll to position [0, 0]
click at [135, 145] on input "Kasey Whare" at bounding box center [288, 143] width 489 height 23
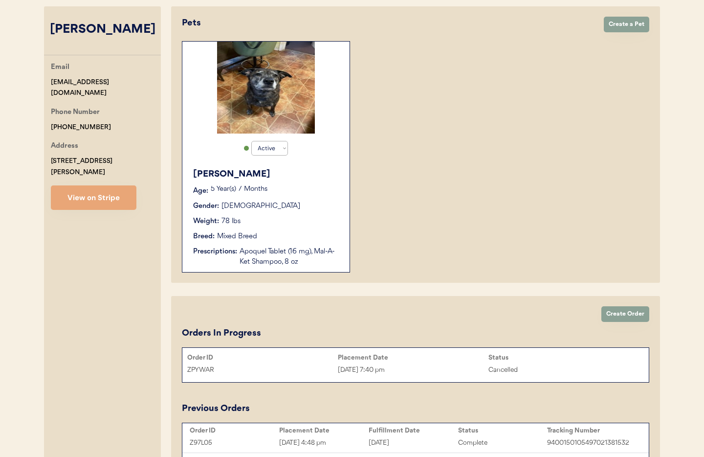
scroll to position [141, 0]
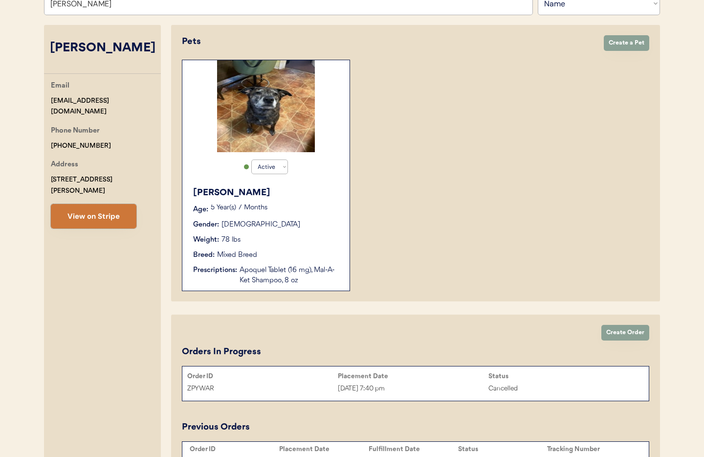
click at [93, 206] on button "View on Stripe" at bounding box center [94, 216] width 86 height 24
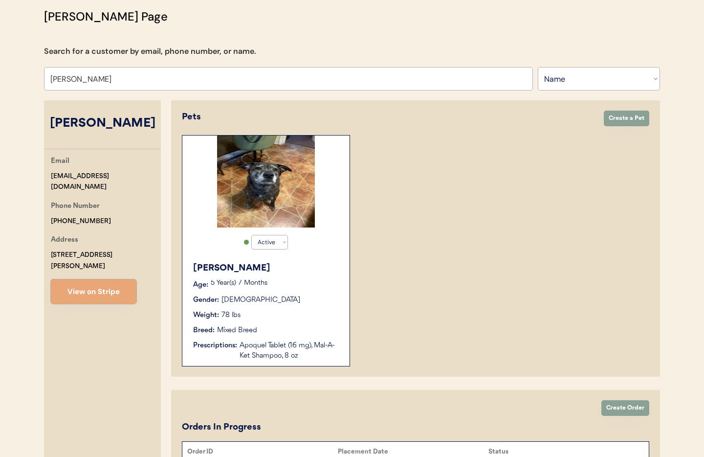
scroll to position [0, 0]
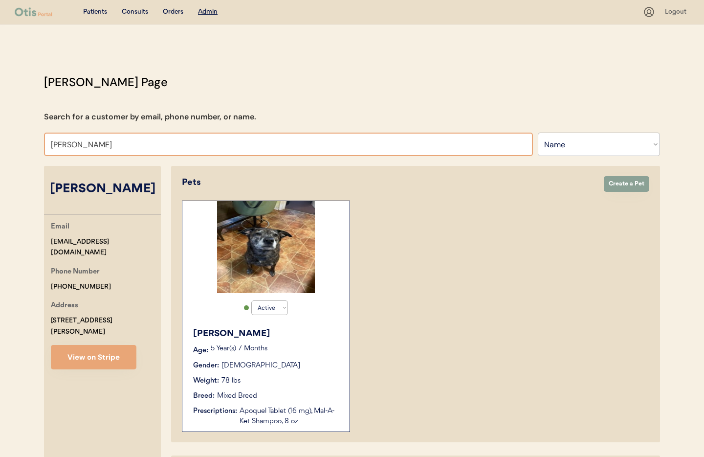
drag, startPoint x: 113, startPoint y: 144, endPoint x: 7, endPoint y: 145, distance: 105.6
click at [7, 145] on div "Patients Consults Orders Admin Logout Otis Admin Page Search for a customer by …" at bounding box center [352, 349] width 704 height 698
type input "ami"
type input "ami Berger"
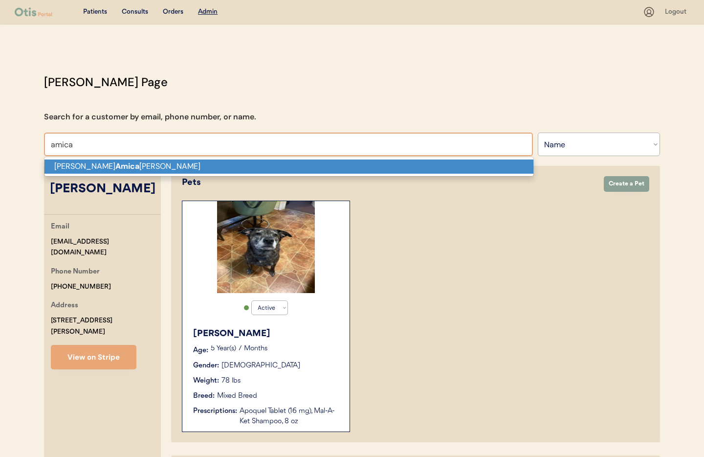
click at [80, 165] on p "Jessica Amica rella" at bounding box center [288, 166] width 489 height 14
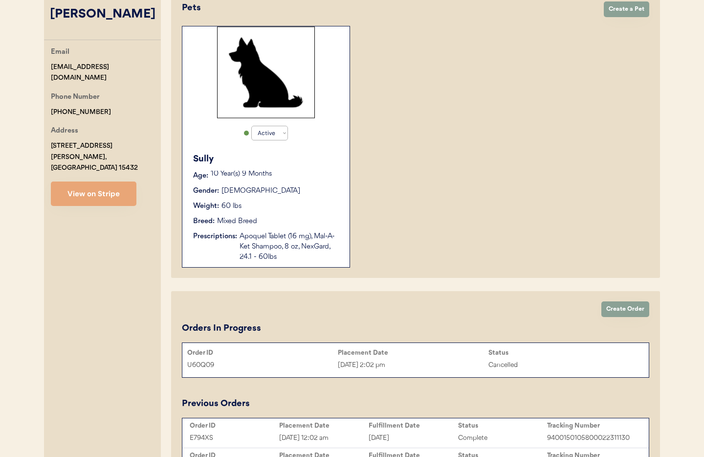
scroll to position [251, 0]
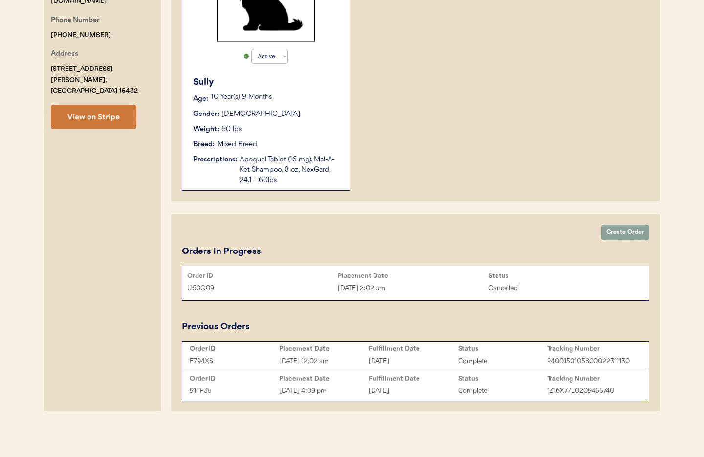
click at [95, 109] on button "View on Stripe" at bounding box center [94, 117] width 86 height 24
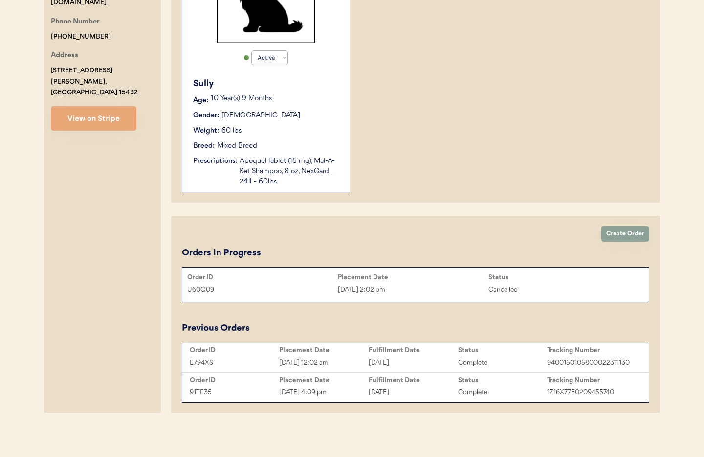
scroll to position [0, 0]
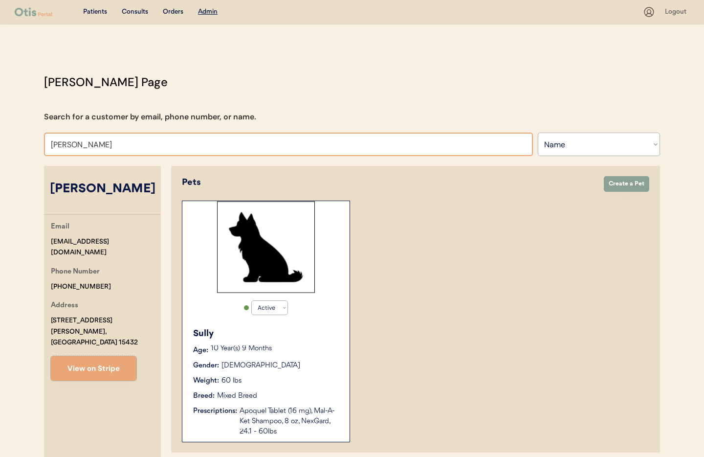
drag, startPoint x: 128, startPoint y: 142, endPoint x: 26, endPoint y: 125, distance: 103.7
click at [26, 125] on div "Patients Consults Orders Admin Logout Otis Admin Page Search for a customer by …" at bounding box center [352, 354] width 704 height 708
type input "Kasey"
type input "Kasey Whare"
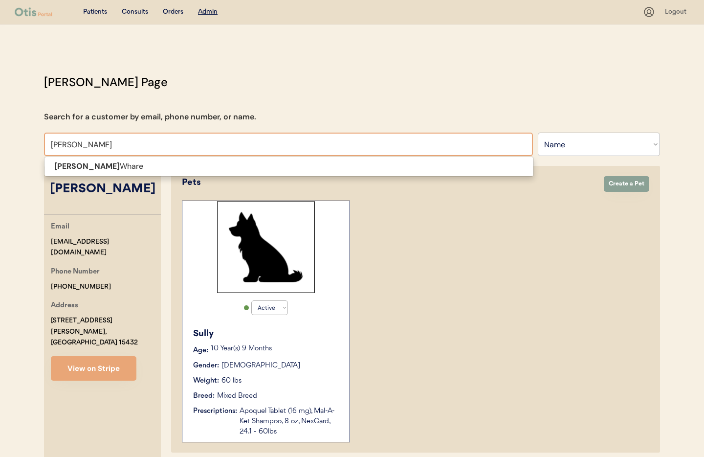
type input "Kasey Wha"
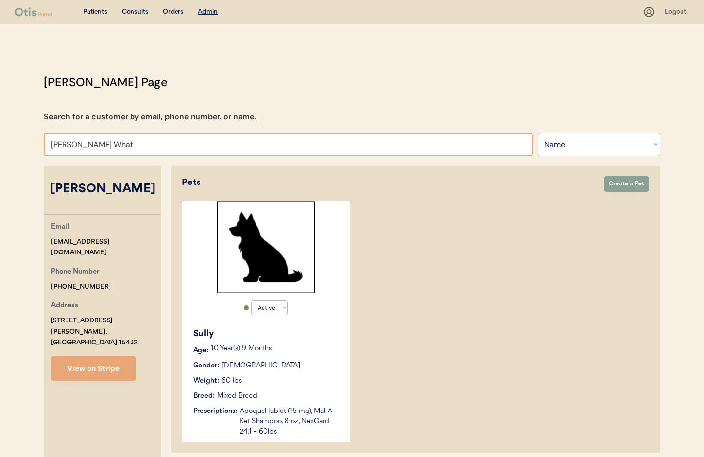
type input "Kasey Wha"
type input "Kasey Whare"
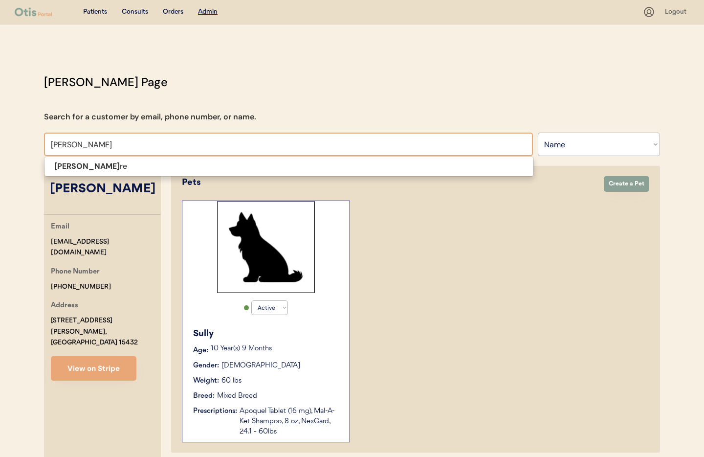
type input "Kasey Whar"
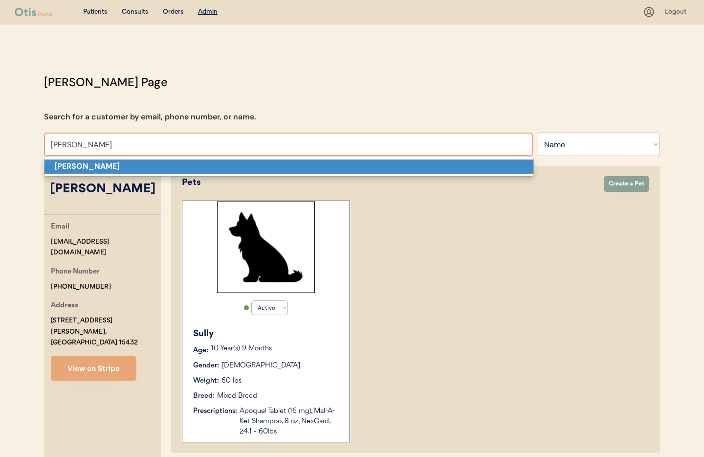
click at [68, 165] on strong "Kasey Whare" at bounding box center [87, 166] width 66 height 10
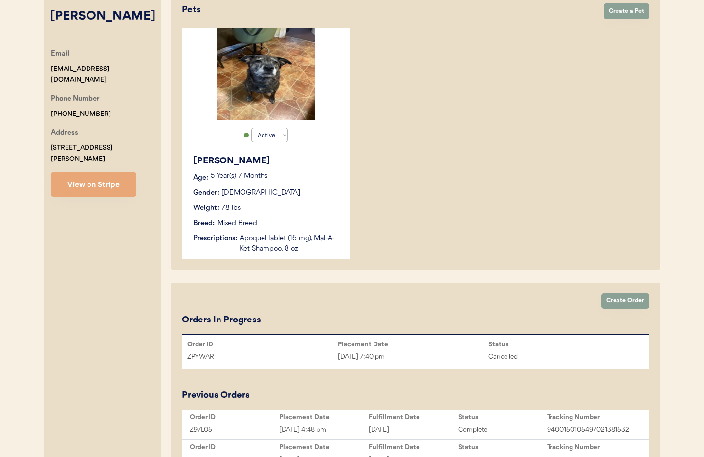
scroll to position [180, 0]
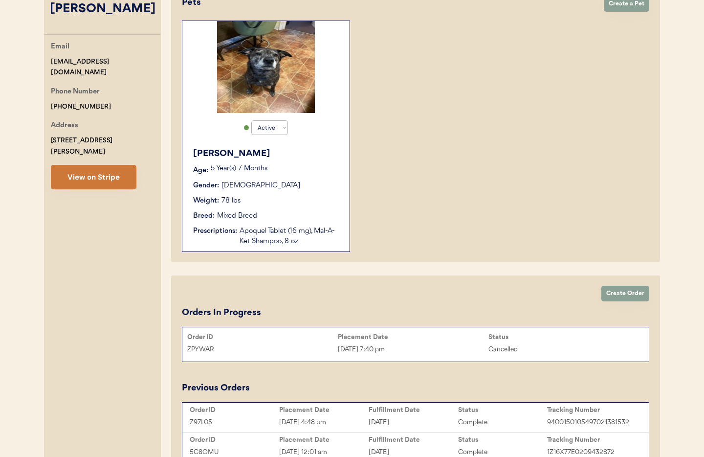
type input "Kasey Whare"
click at [89, 149] on div "Email kaseywhare2000@gmail.com Phone Number +17175771720 Address 3300 Glen Holl…" at bounding box center [102, 115] width 117 height 148
click at [90, 165] on button "View on Stripe" at bounding box center [94, 177] width 86 height 24
click at [296, 228] on div "Apoquel Tablet (16 mg), Mal-A-Ket Shampoo, 8 oz" at bounding box center [290, 236] width 100 height 21
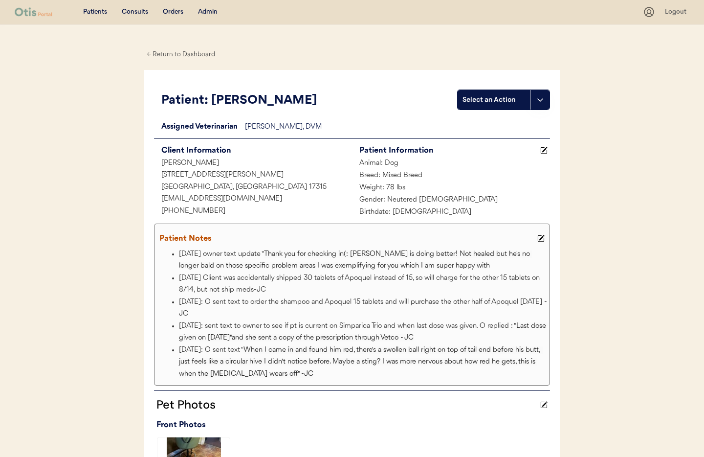
click at [185, 55] on div "← Return to Dashboard" at bounding box center [180, 54] width 73 height 11
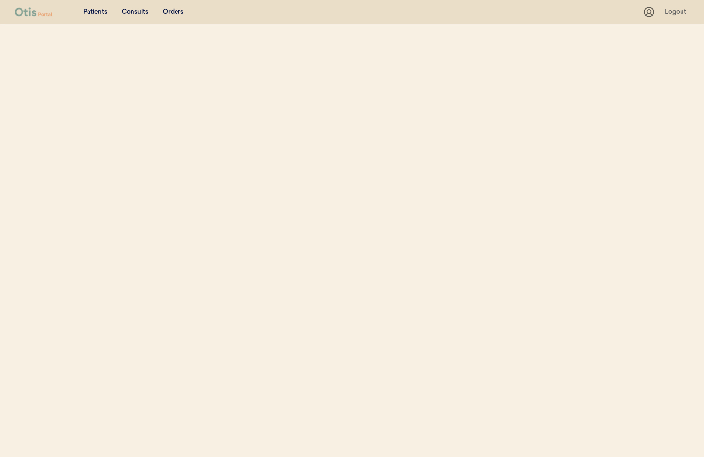
select select ""Name""
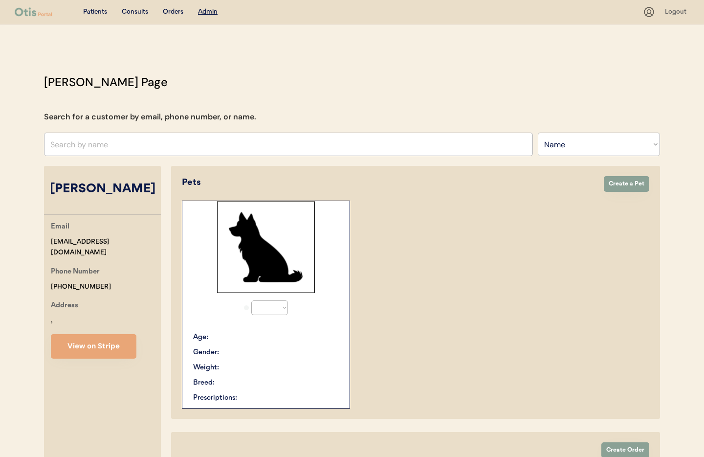
select select "true"
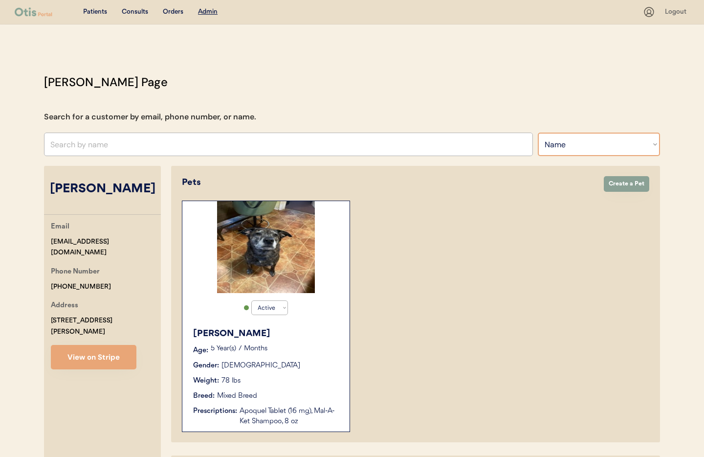
click at [573, 152] on select "Search By Name Email Phone Number" at bounding box center [599, 143] width 122 height 23
select select ""Email""
click at [538, 132] on select "Search By Name Email Phone Number" at bounding box center [599, 143] width 122 height 23
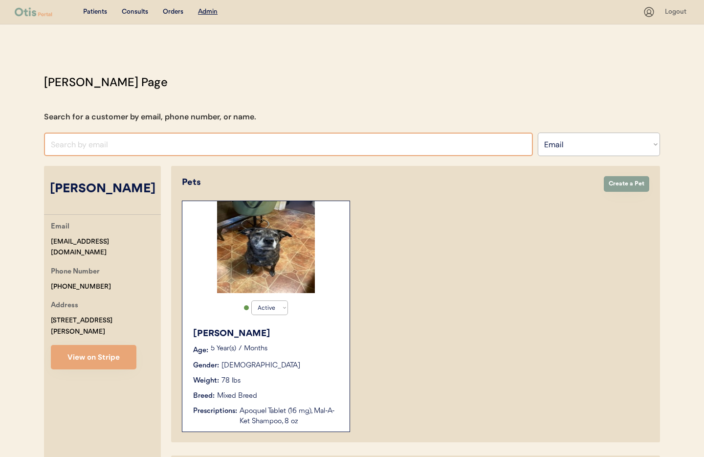
click at [116, 145] on input "input" at bounding box center [288, 143] width 489 height 23
paste input "djayglass@gmail.com"
type input "djayglass@gmail.com"
click at [99, 10] on div "Patients" at bounding box center [95, 12] width 24 height 10
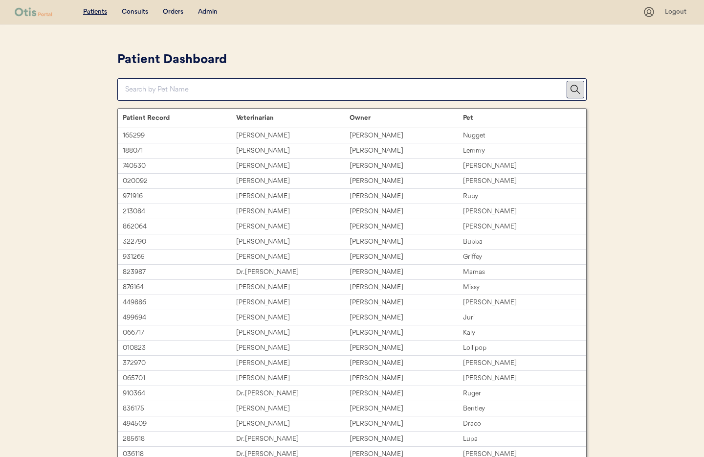
click at [210, 13] on div "Admin" at bounding box center [208, 12] width 20 height 10
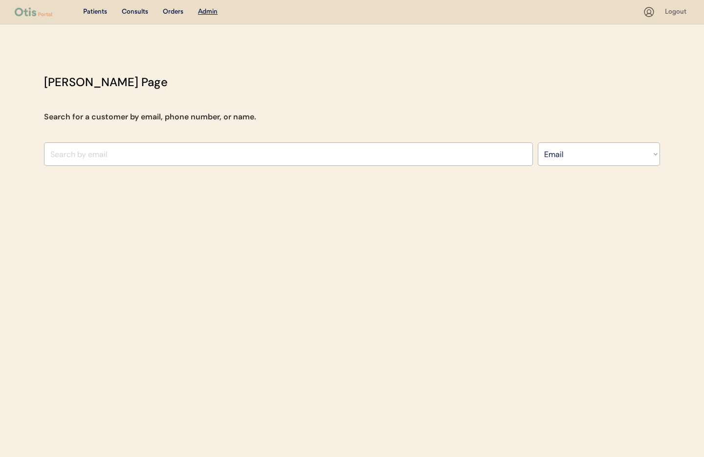
select select ""Email""
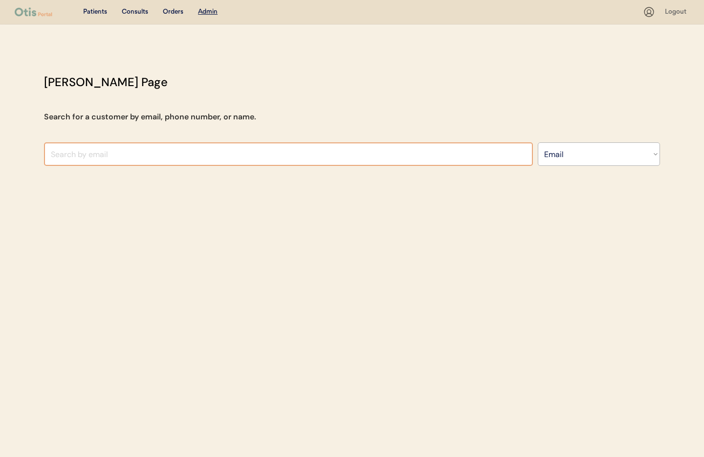
click at [169, 154] on input "input" at bounding box center [288, 153] width 489 height 23
paste input "[EMAIL_ADDRESS][DOMAIN_NAME]"
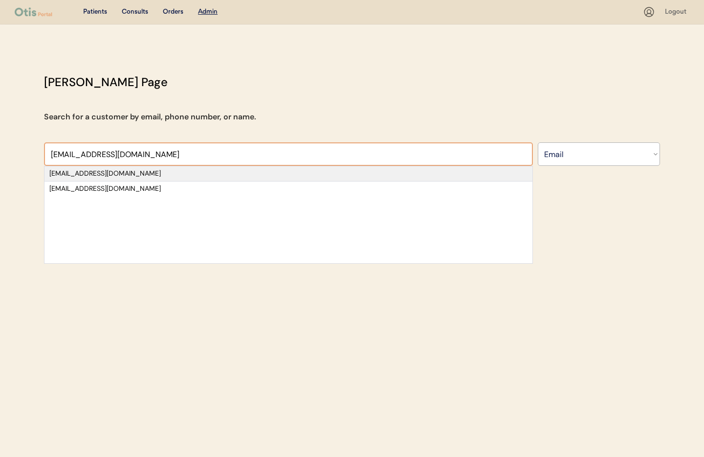
type input "[EMAIL_ADDRESS][DOMAIN_NAME]"
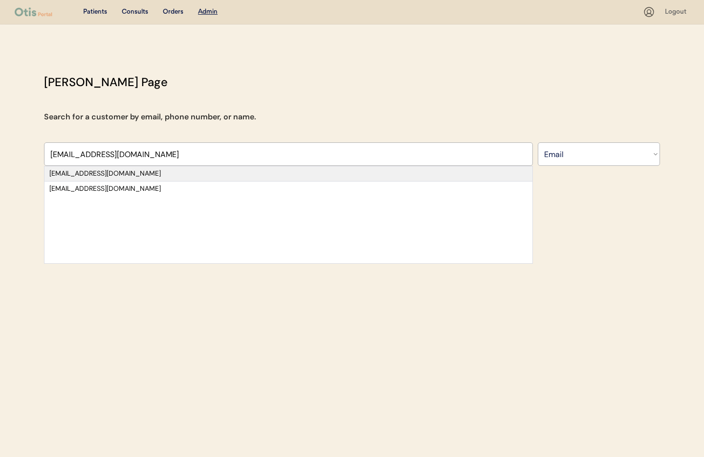
click at [71, 173] on div "[EMAIL_ADDRESS][DOMAIN_NAME]" at bounding box center [288, 174] width 478 height 10
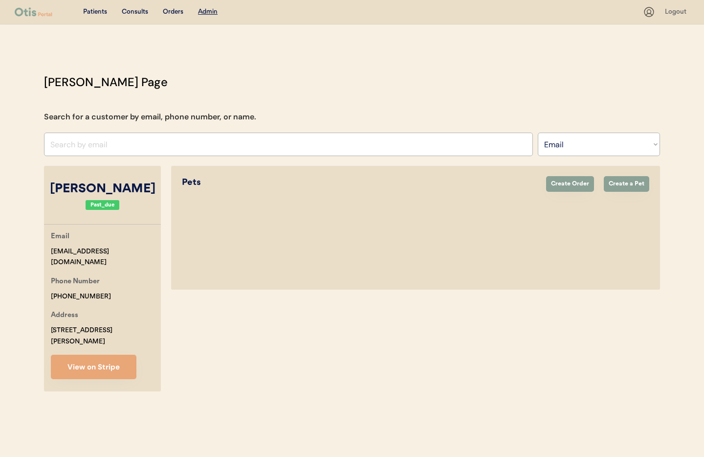
select select "true"
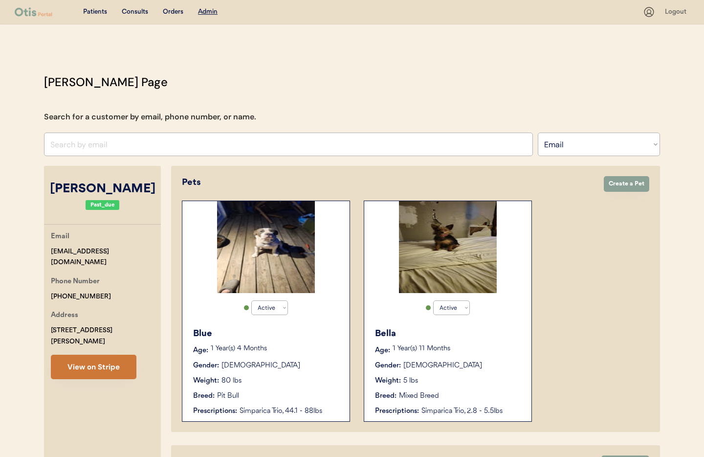
click at [100, 361] on button "View on Stripe" at bounding box center [94, 366] width 86 height 24
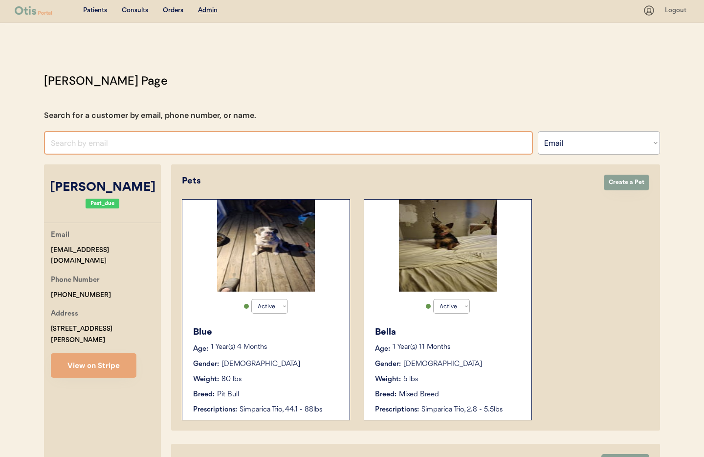
click at [148, 142] on input "input" at bounding box center [288, 142] width 489 height 23
paste input "[EMAIL_ADDRESS][DOMAIN_NAME]"
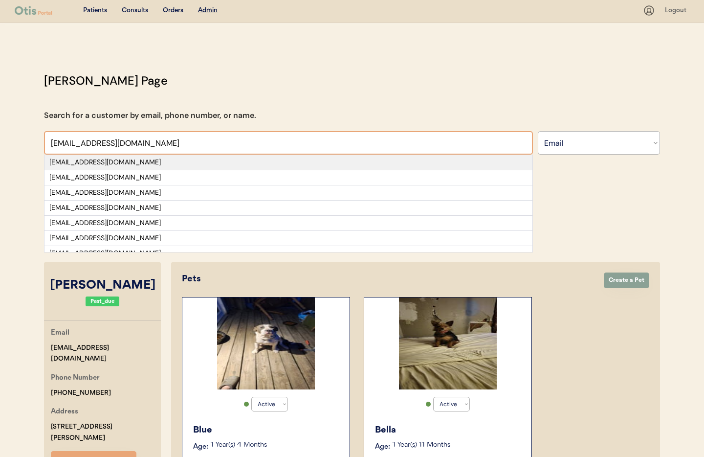
type input "[EMAIL_ADDRESS][DOMAIN_NAME]"
click at [201, 158] on div "[EMAIL_ADDRESS][DOMAIN_NAME]" at bounding box center [288, 162] width 478 height 10
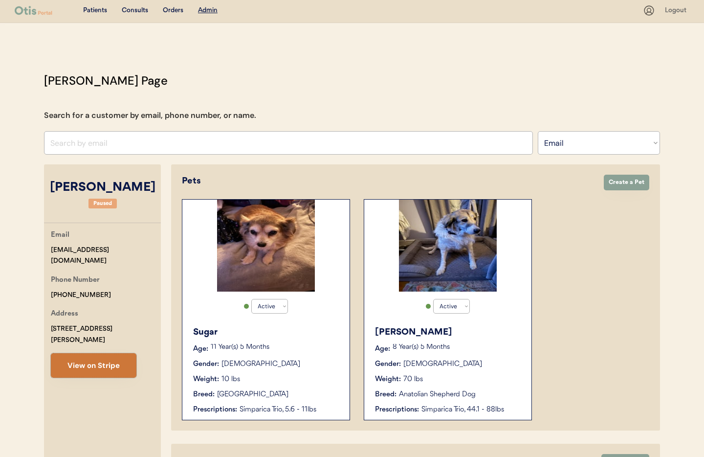
click at [101, 355] on button "View on Stripe" at bounding box center [94, 365] width 86 height 24
click at [126, 146] on input "input" at bounding box center [288, 142] width 489 height 23
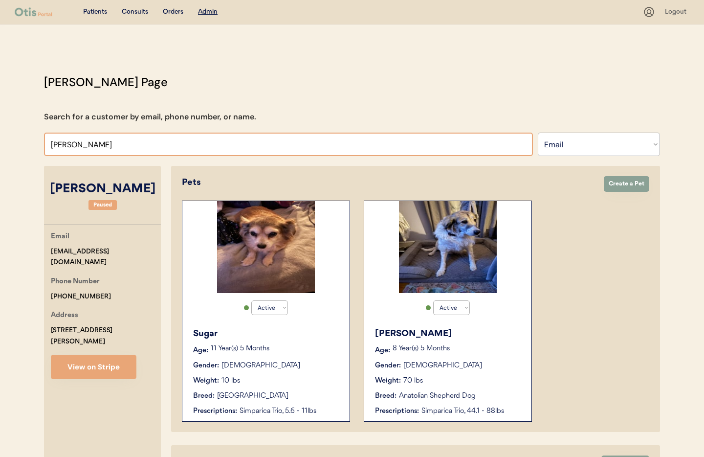
type input "[PERSON_NAME]"
click at [94, 11] on div "Patients" at bounding box center [95, 12] width 24 height 10
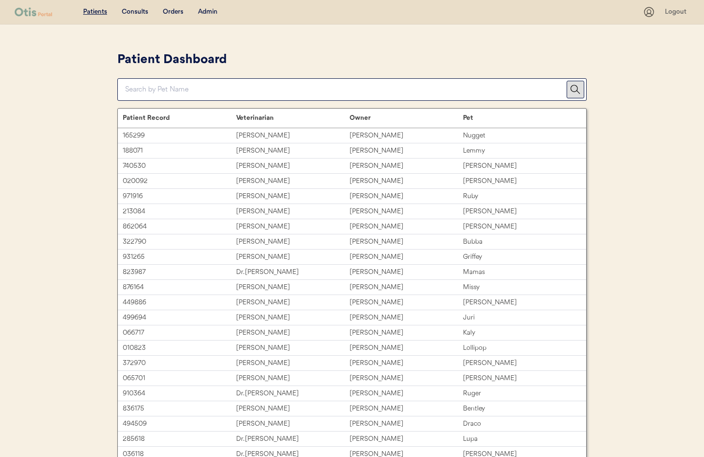
click at [206, 11] on div "Admin" at bounding box center [208, 12] width 20 height 10
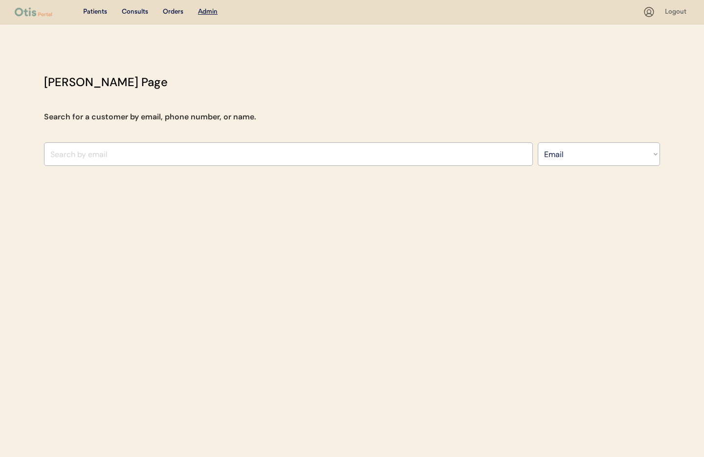
select select ""Email""
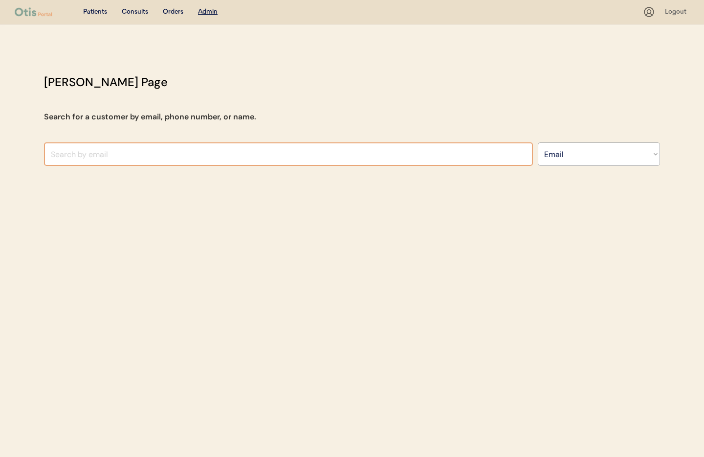
click at [119, 149] on input "input" at bounding box center [288, 153] width 489 height 23
paste input "[EMAIL_ADDRESS][DOMAIN_NAME]"
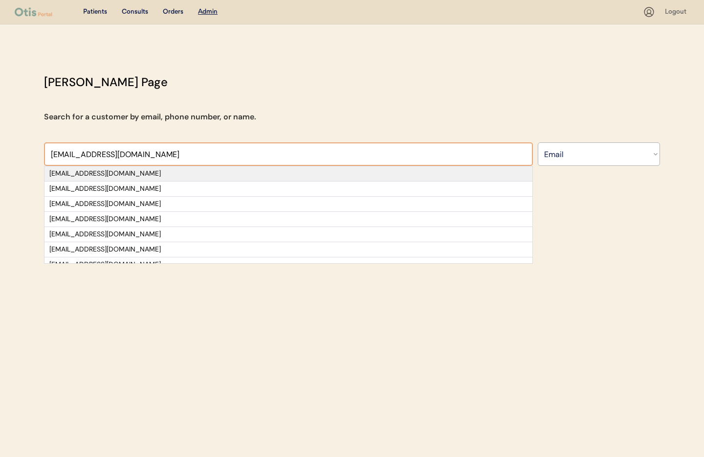
type input "[EMAIL_ADDRESS][DOMAIN_NAME]"
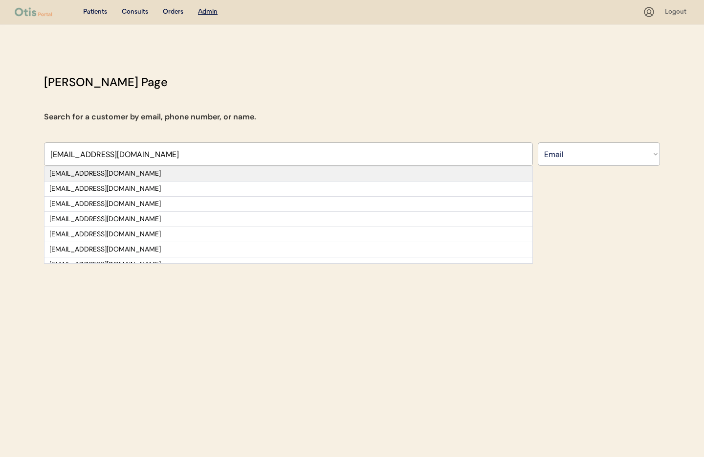
click at [113, 170] on div "[EMAIL_ADDRESS][DOMAIN_NAME]" at bounding box center [288, 174] width 478 height 10
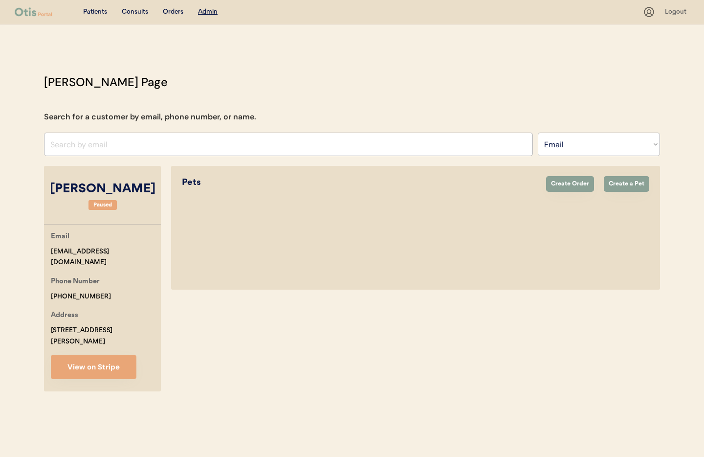
select select "true"
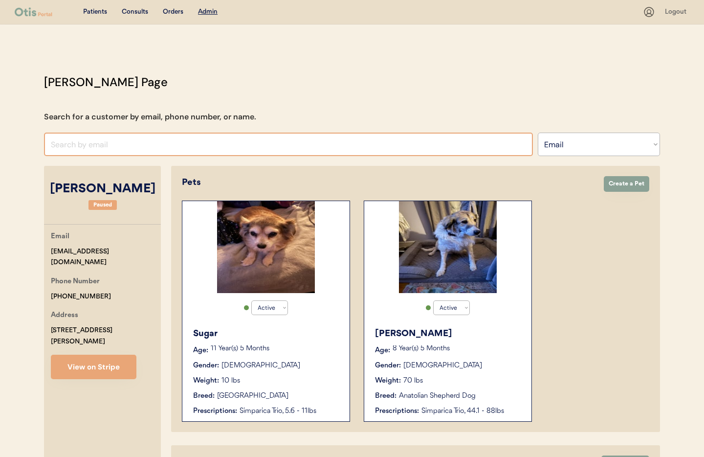
click at [92, 146] on input "input" at bounding box center [288, 143] width 489 height 23
paste input "[EMAIL_ADDRESS][DOMAIN_NAME]"
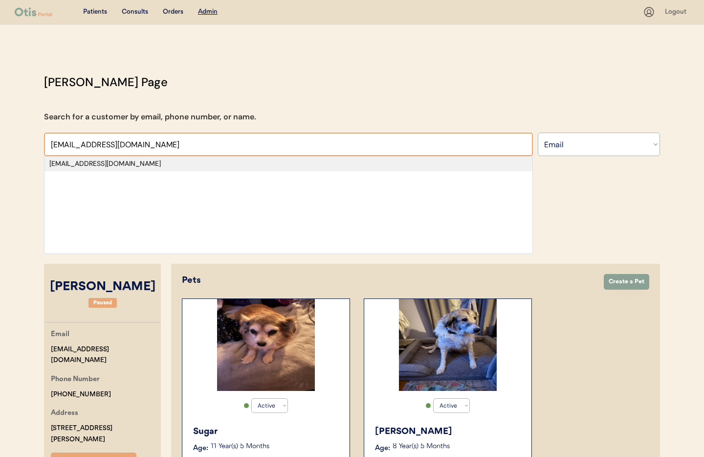
type input "[EMAIL_ADDRESS][DOMAIN_NAME]"
click at [119, 162] on div "[EMAIL_ADDRESS][DOMAIN_NAME]" at bounding box center [288, 164] width 478 height 10
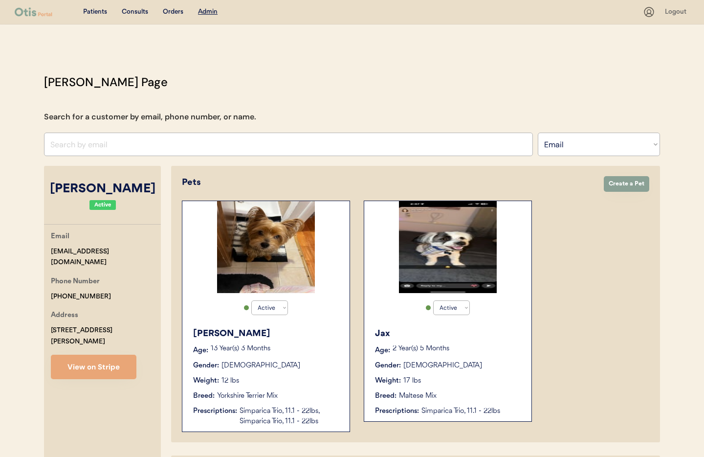
click at [299, 401] on div "Oliver Age: 13 Year(s) 3 Months Gender: Male Weight: 12 lbs Breed: Yorkshire Te…" at bounding box center [265, 376] width 157 height 109
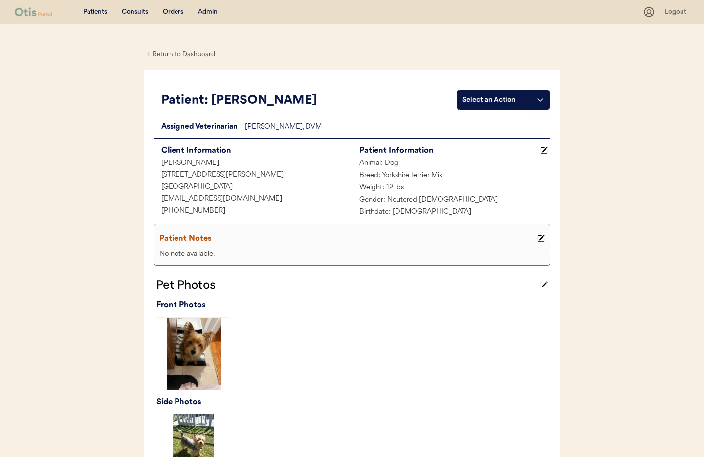
drag, startPoint x: 178, startPoint y: 50, endPoint x: 196, endPoint y: 56, distance: 19.0
click at [178, 50] on div "← Return to Dashboard" at bounding box center [180, 54] width 73 height 11
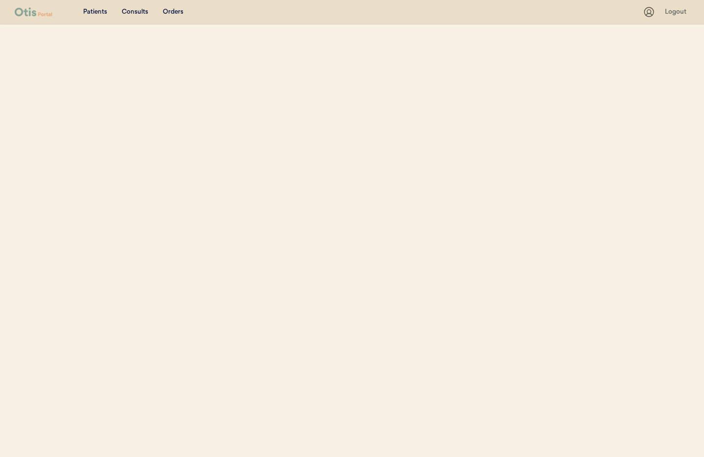
select select ""Email""
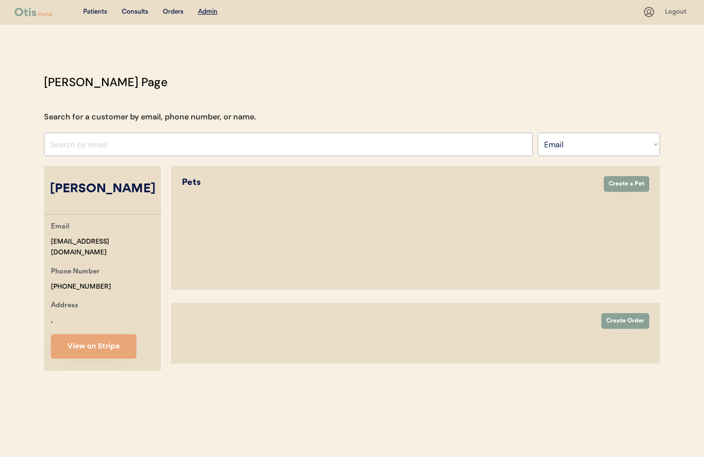
select select "true"
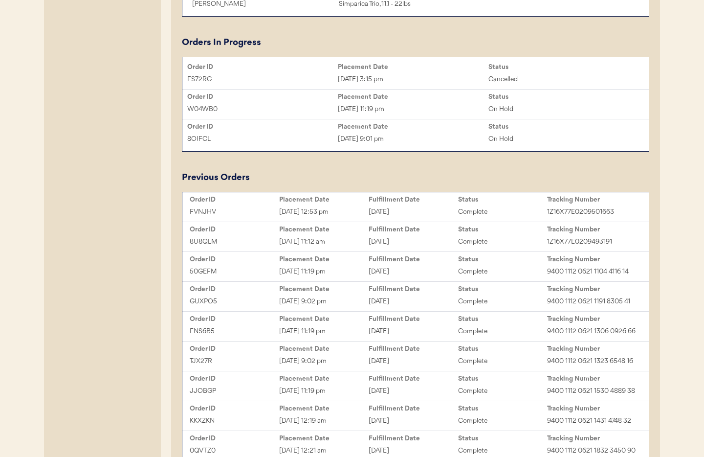
scroll to position [587, 0]
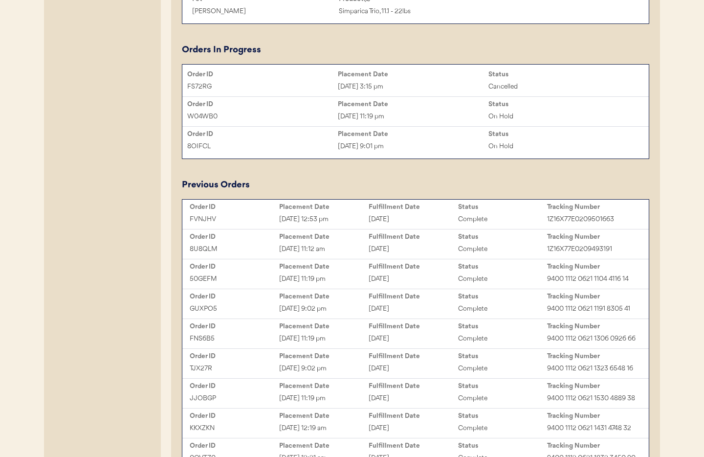
click at [355, 216] on div "Aug 12, 2025 12:53 pm" at bounding box center [323, 219] width 89 height 11
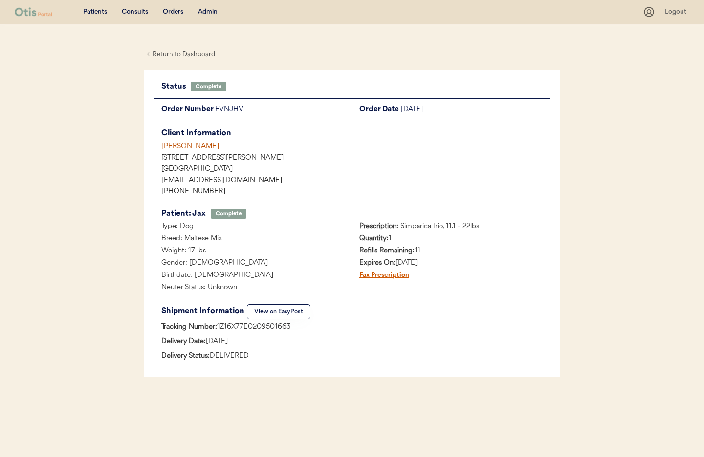
click at [164, 53] on div "← Return to Dashboard" at bounding box center [180, 54] width 73 height 11
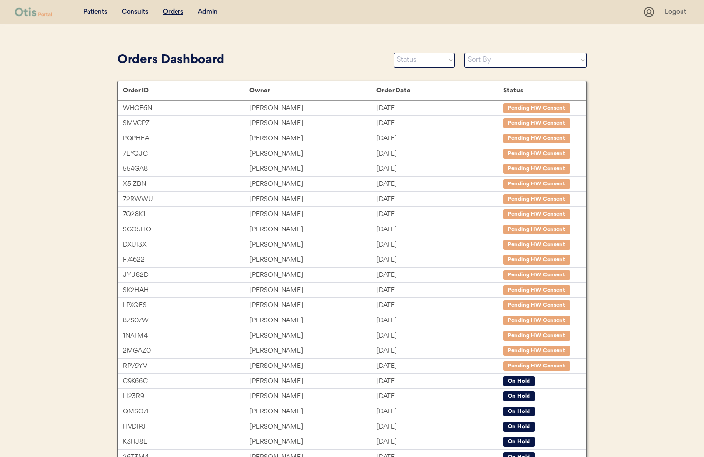
click at [210, 12] on div "Admin" at bounding box center [208, 12] width 20 height 10
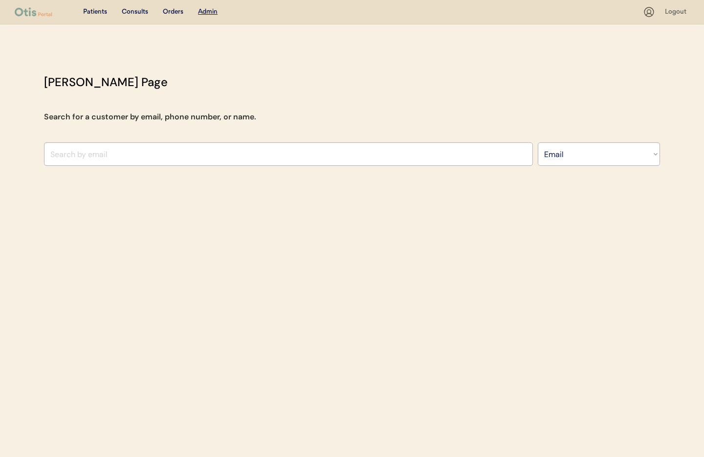
select select ""Email""
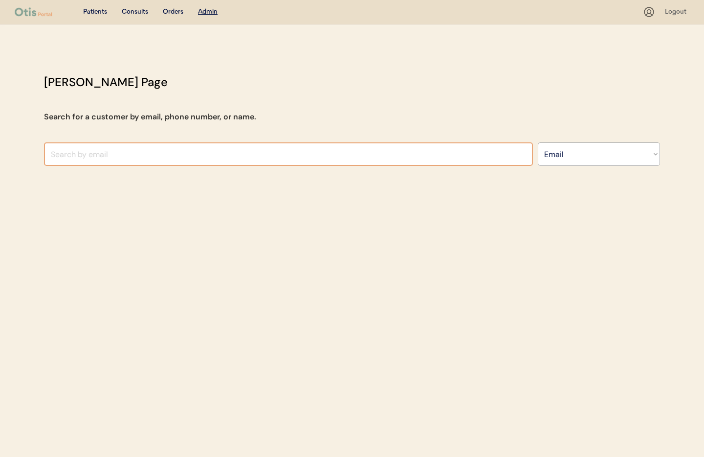
click at [98, 153] on input "input" at bounding box center [288, 153] width 489 height 23
paste input "footballmom.buff@gmail.com"
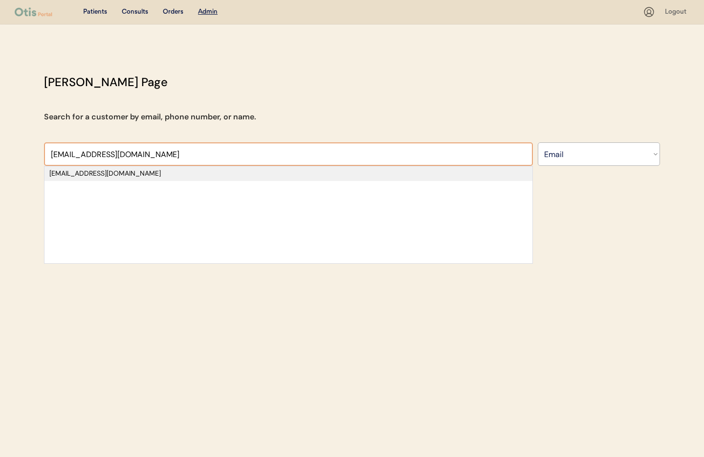
type input "footballmom.buff@gmail.com"
click at [161, 173] on div "footballmom.buff@gmail.com" at bounding box center [288, 174] width 478 height 10
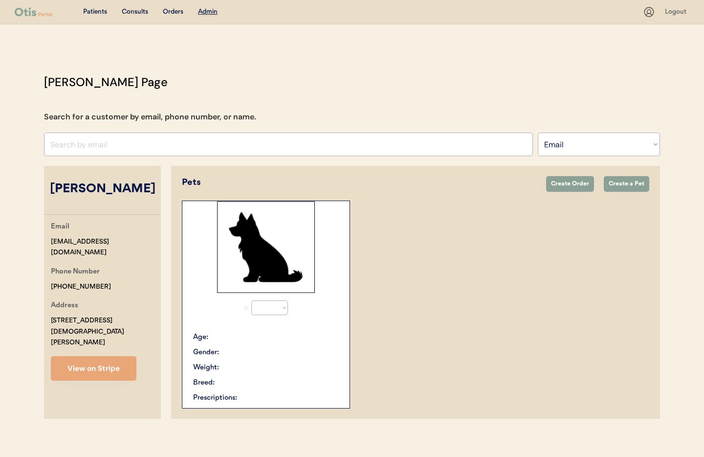
select select "true"
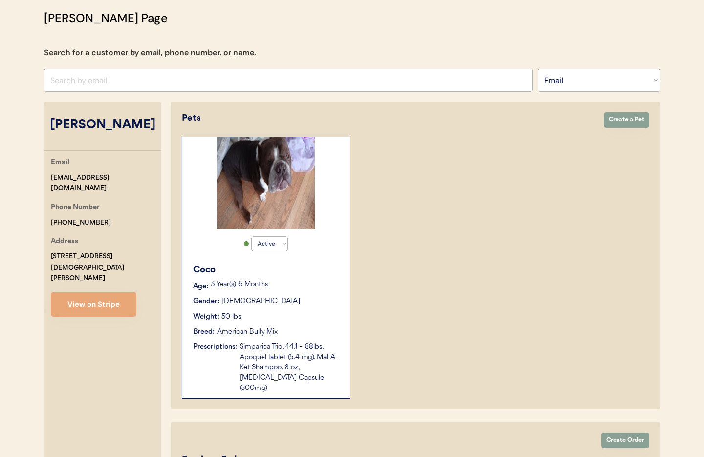
scroll to position [62, 0]
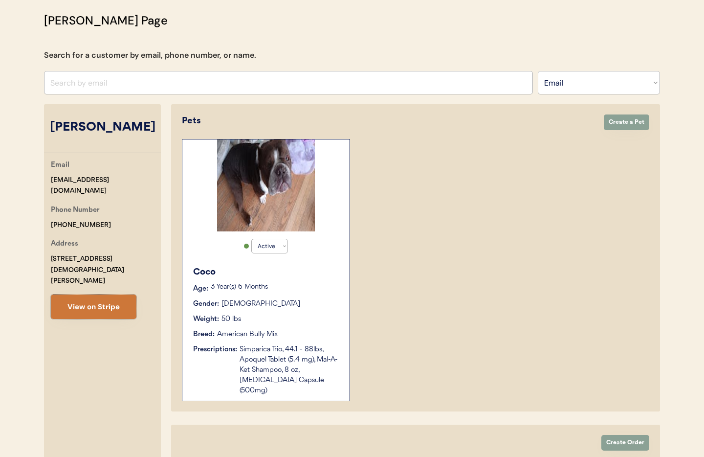
click at [74, 294] on button "View on Stripe" at bounding box center [94, 306] width 86 height 24
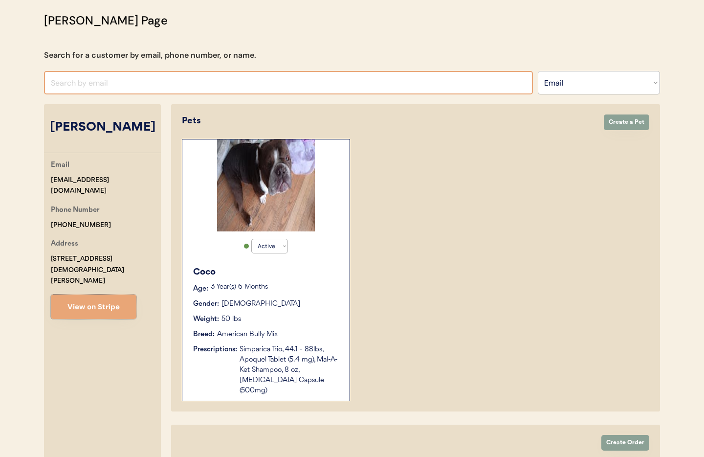
click at [81, 84] on input "input" at bounding box center [288, 82] width 489 height 23
paste input "kristenkiernan12@gmail.com"
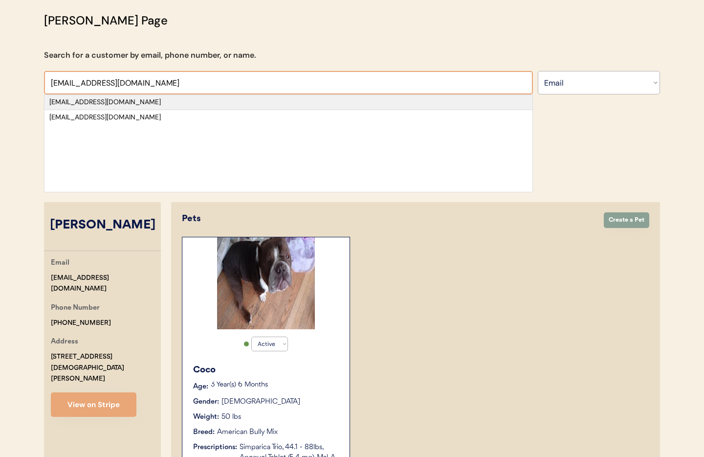
type input "kristenkiernan12@gmail.com"
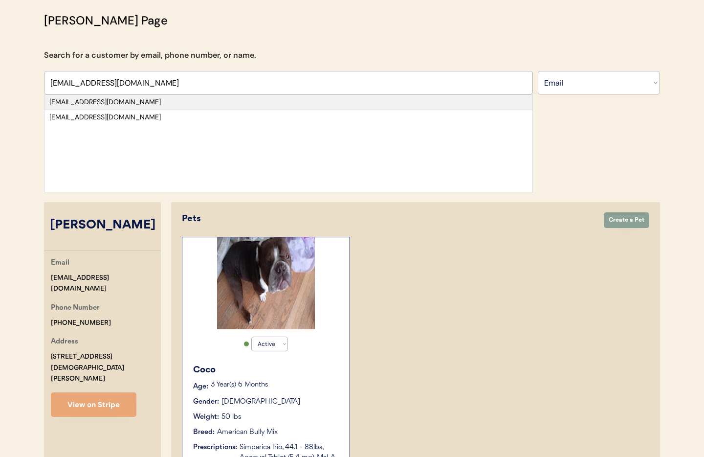
click at [133, 105] on div "kristenkiernan12@gmail.com" at bounding box center [288, 102] width 478 height 10
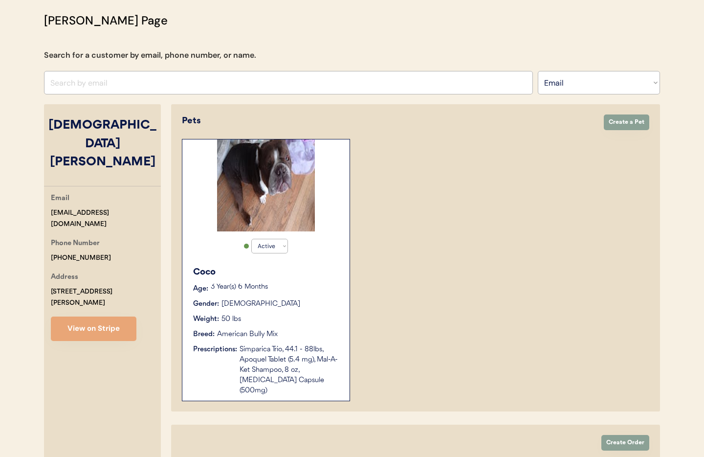
select select "true"
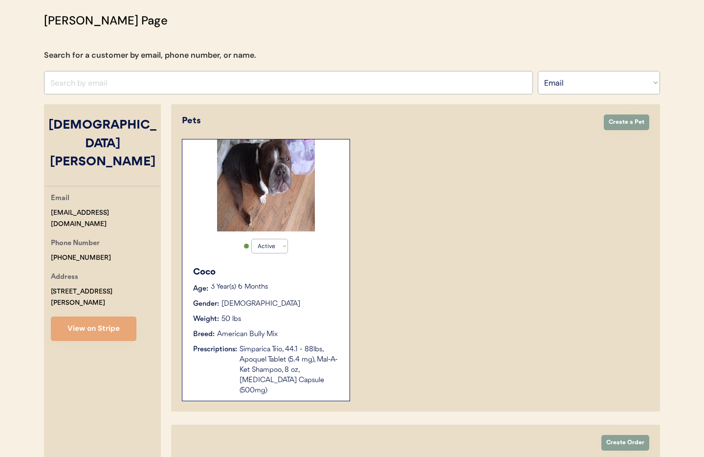
select select "true"
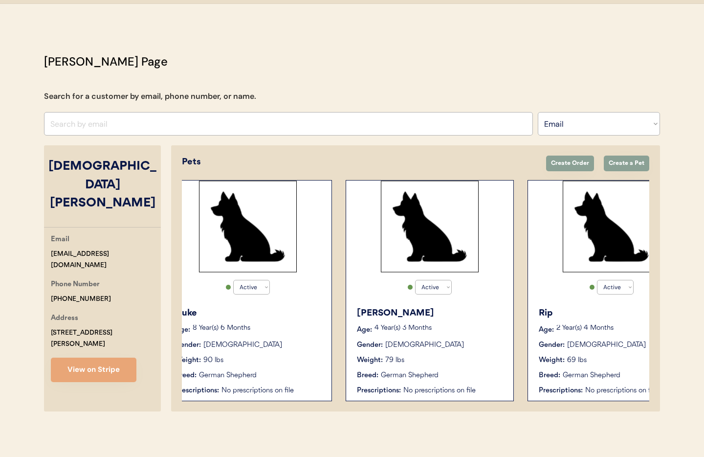
scroll to position [0, 7]
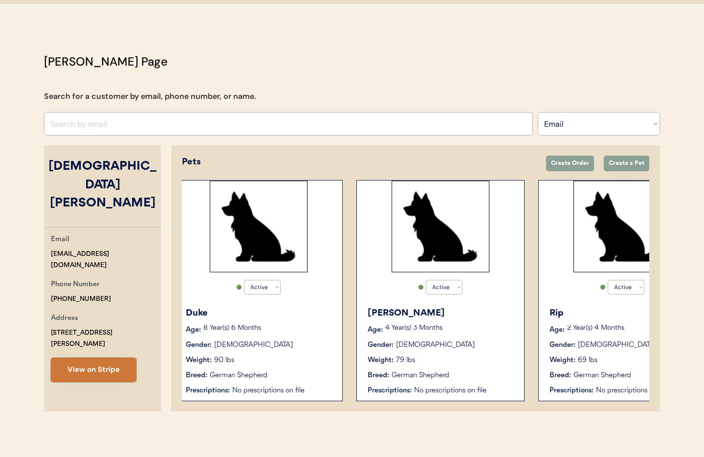
click at [99, 357] on button "View on Stripe" at bounding box center [94, 369] width 86 height 24
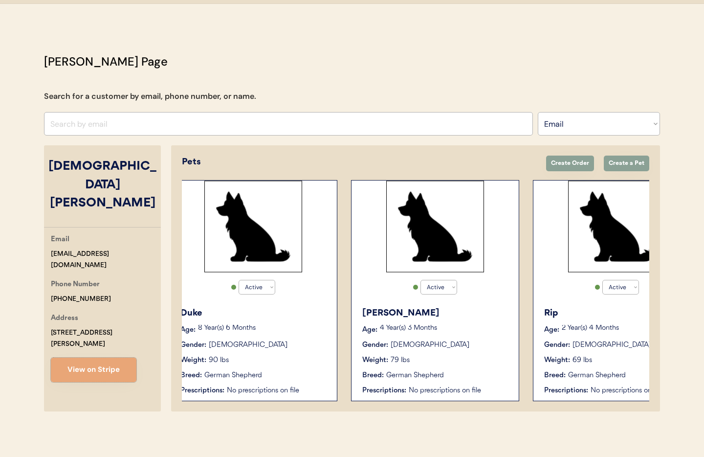
scroll to position [0, 0]
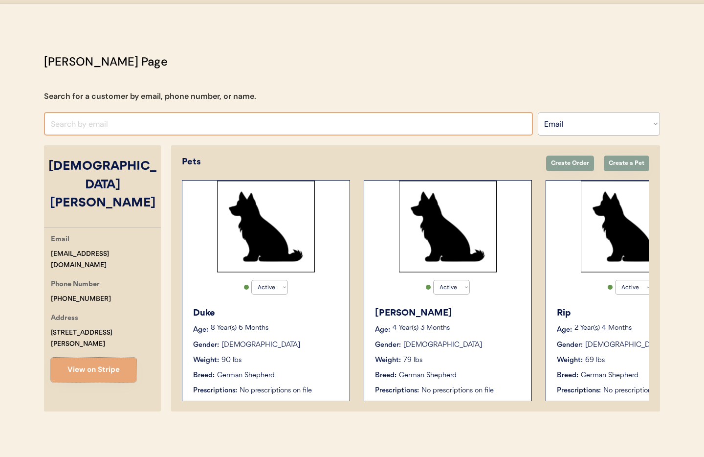
click at [92, 123] on input "input" at bounding box center [288, 123] width 489 height 23
paste input "arioux643@gmail.com"
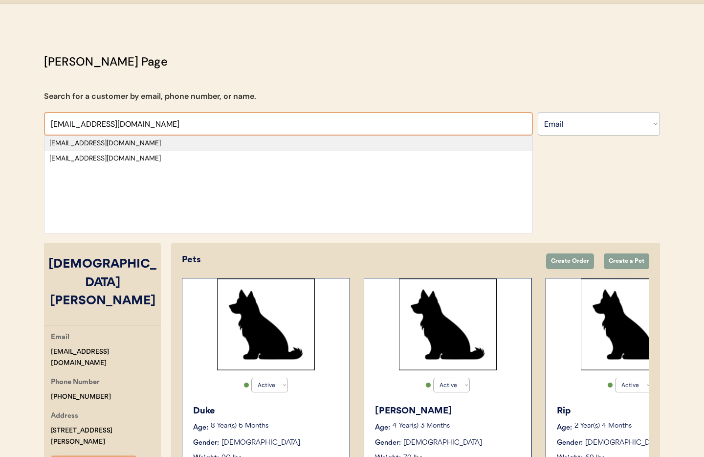
type input "arioux643@gmail.com"
click at [134, 145] on div "arioux643@gmail.com" at bounding box center [288, 143] width 478 height 10
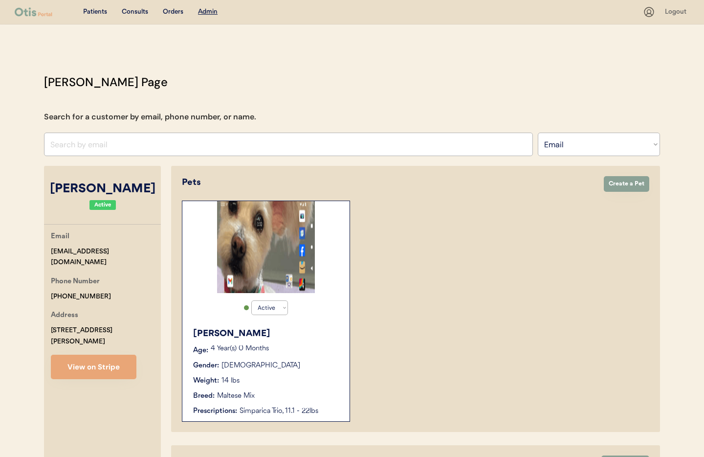
click at [307, 374] on div "Luna Lou Age: 4 Year(s) 0 Months Gender: Female Weight: 14 lbs Breed: Maltese M…" at bounding box center [265, 371] width 157 height 99
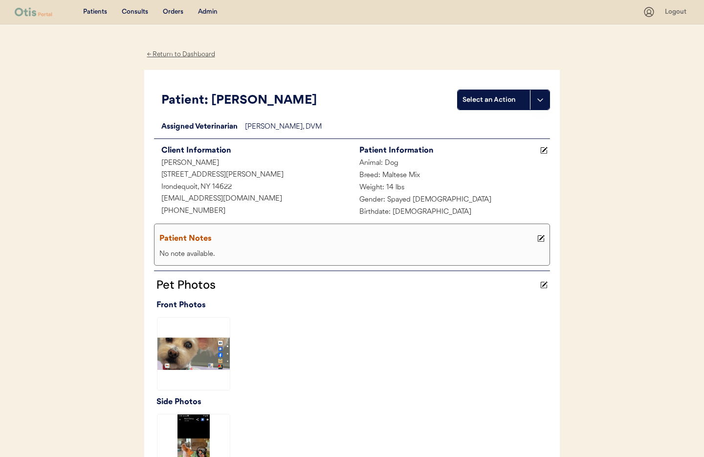
drag, startPoint x: 177, startPoint y: 52, endPoint x: 185, endPoint y: 54, distance: 8.1
click at [177, 52] on div "← Return to Dashboard" at bounding box center [180, 54] width 73 height 11
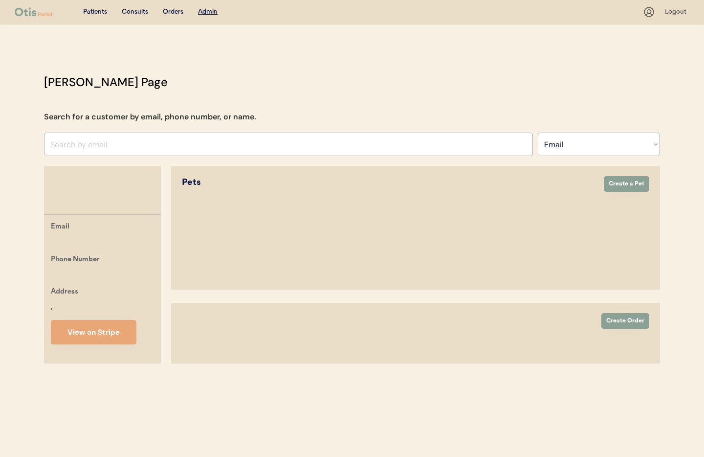
select select ""Email""
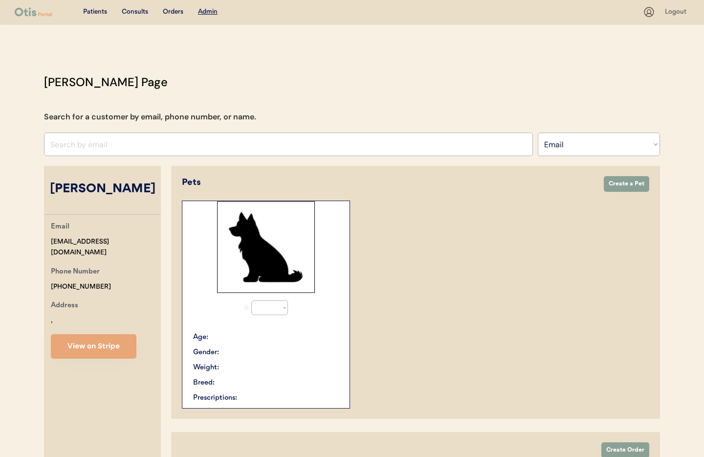
select select "true"
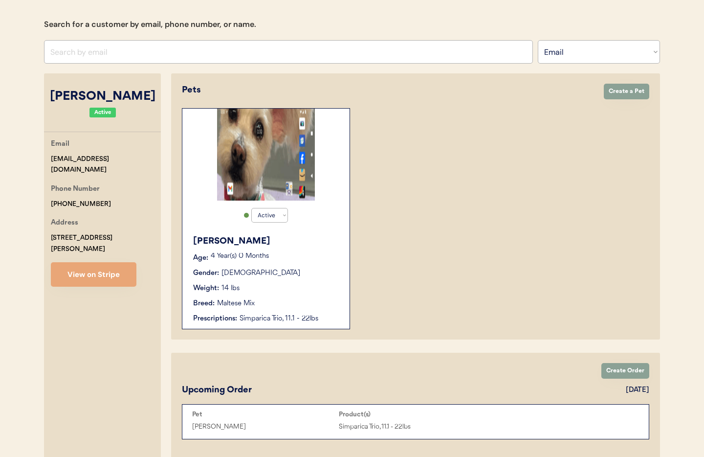
scroll to position [69, 0]
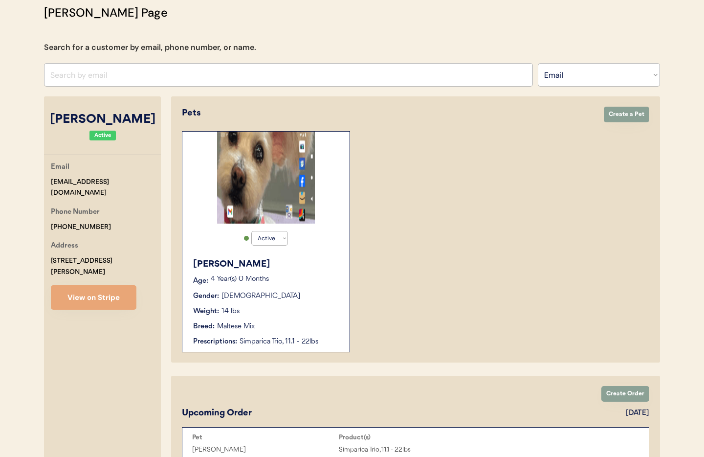
click at [260, 291] on div "Gender: Female" at bounding box center [266, 296] width 147 height 10
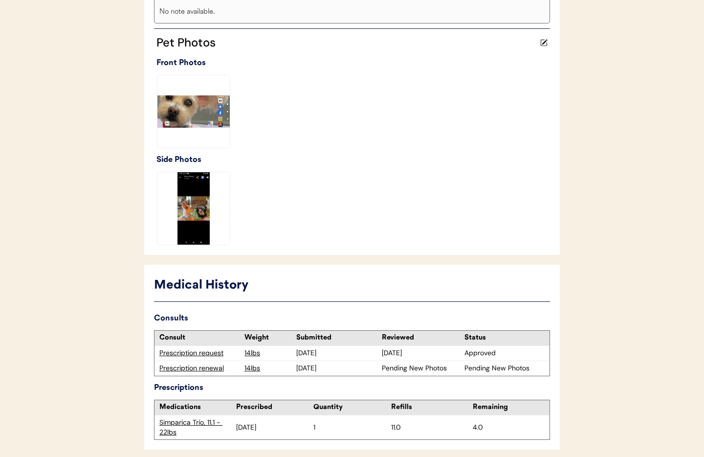
scroll to position [276, 0]
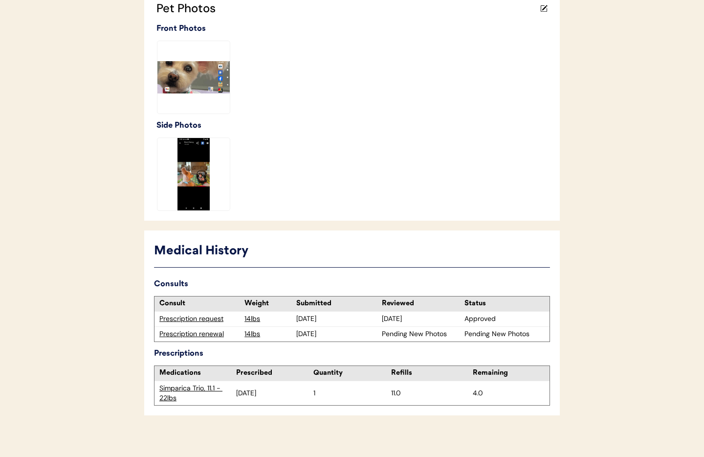
click at [191, 179] on img at bounding box center [193, 174] width 72 height 72
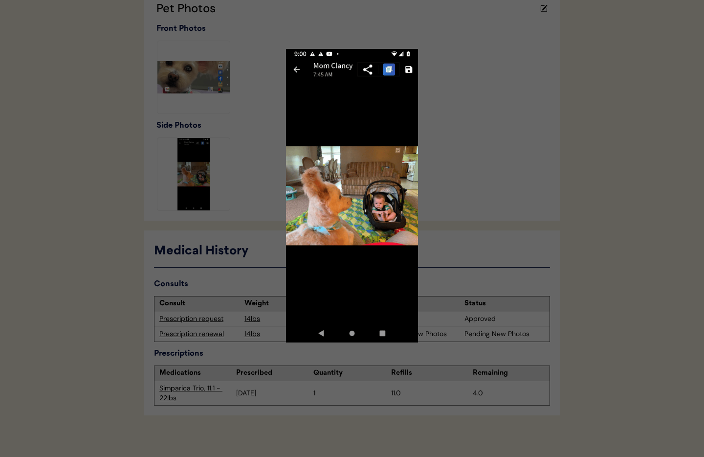
click at [270, 41] on div at bounding box center [352, 228] width 704 height 457
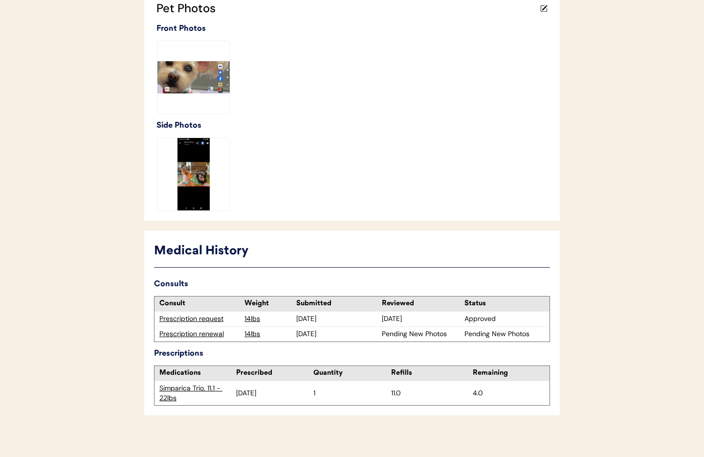
click at [209, 88] on img at bounding box center [193, 77] width 72 height 72
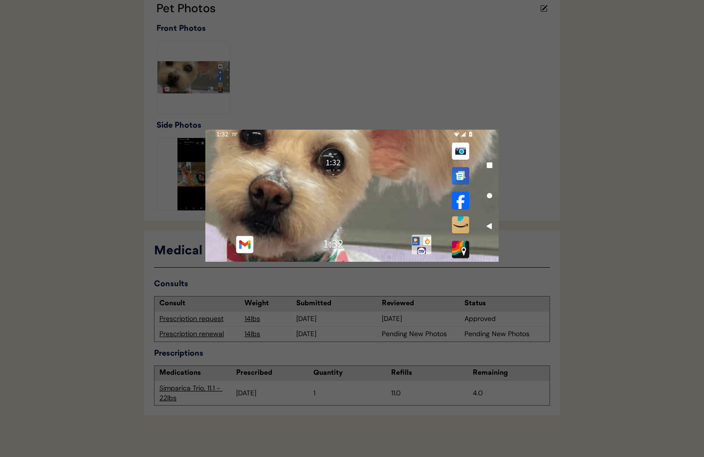
click at [414, 88] on img at bounding box center [351, 195] width 293 height 293
click at [353, 92] on img at bounding box center [351, 195] width 293 height 293
drag, startPoint x: 322, startPoint y: 96, endPoint x: 268, endPoint y: 107, distance: 54.9
click at [321, 96] on img at bounding box center [351, 195] width 293 height 293
drag, startPoint x: 170, startPoint y: 114, endPoint x: 141, endPoint y: 117, distance: 29.0
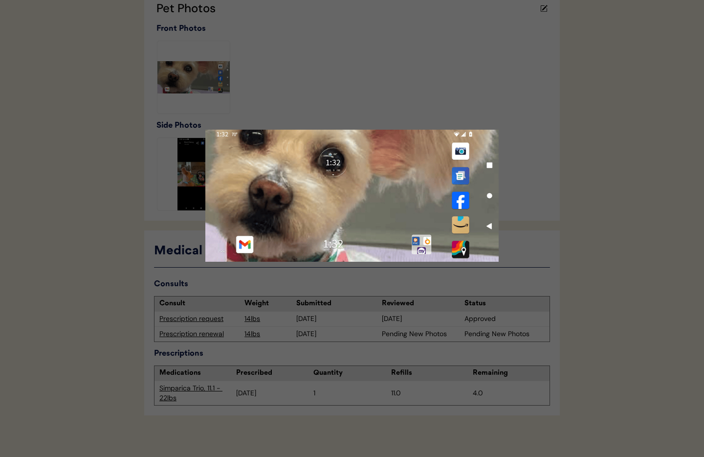
click at [169, 114] on div at bounding box center [352, 228] width 704 height 457
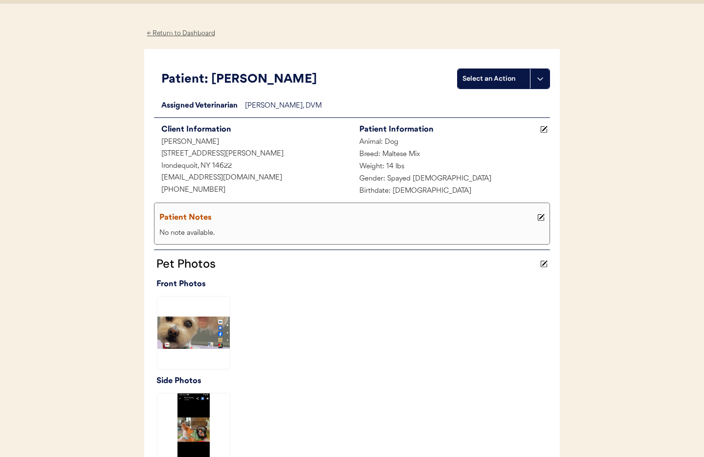
scroll to position [0, 0]
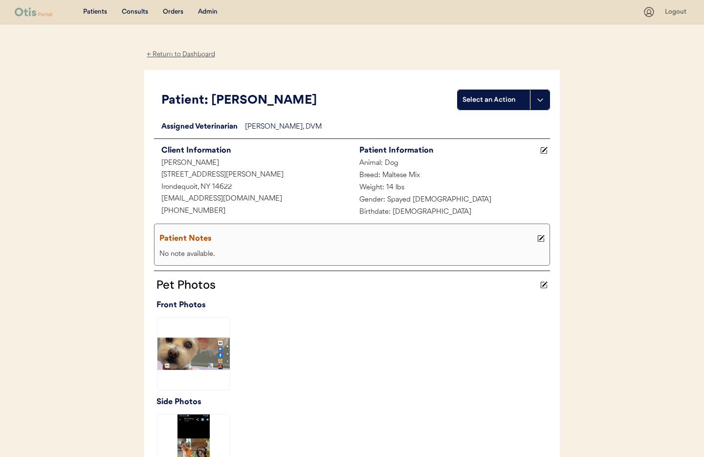
click at [171, 55] on div "← Return to Dashboard" at bounding box center [180, 54] width 73 height 11
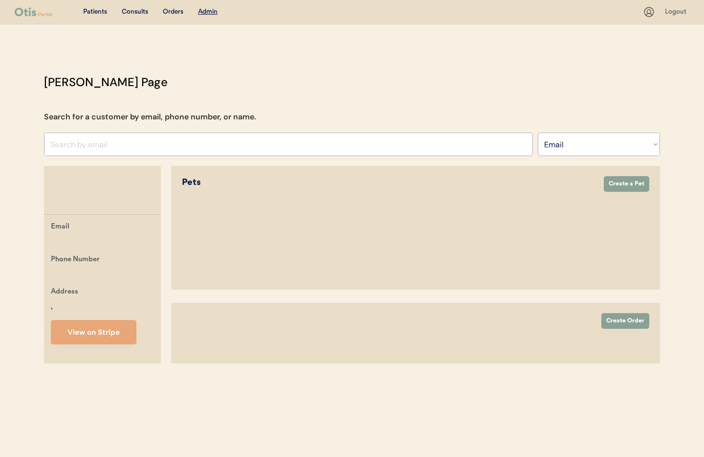
select select ""Email""
select select "true"
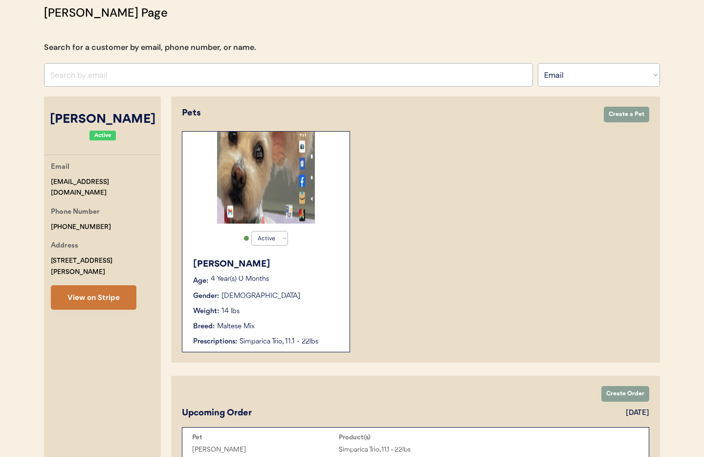
click at [106, 285] on button "View on Stripe" at bounding box center [94, 297] width 86 height 24
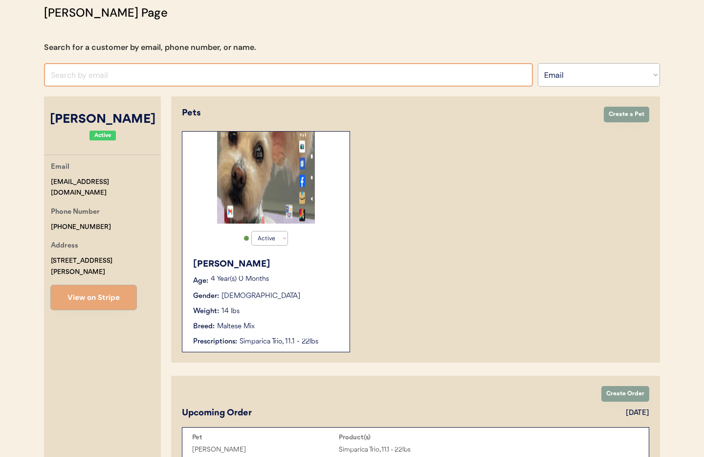
click at [77, 75] on input "input" at bounding box center [288, 74] width 489 height 23
paste input "[EMAIL_ADDRESS][DOMAIN_NAME]"
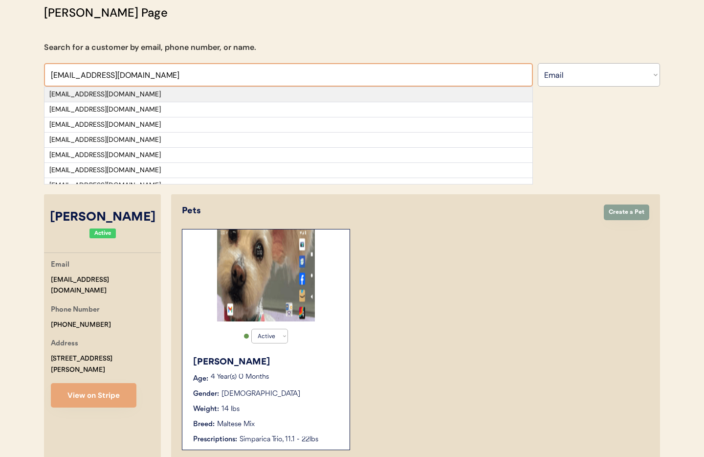
type input "amv1013@gmail.com"
click at [89, 96] on div "amv1013@gmail.com" at bounding box center [288, 94] width 478 height 10
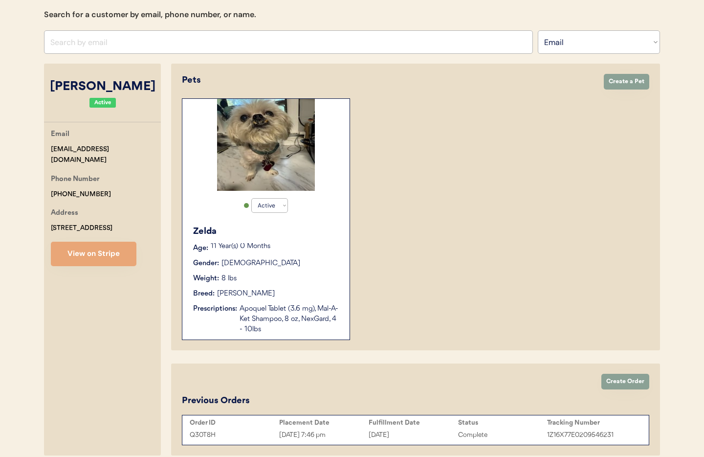
scroll to position [146, 0]
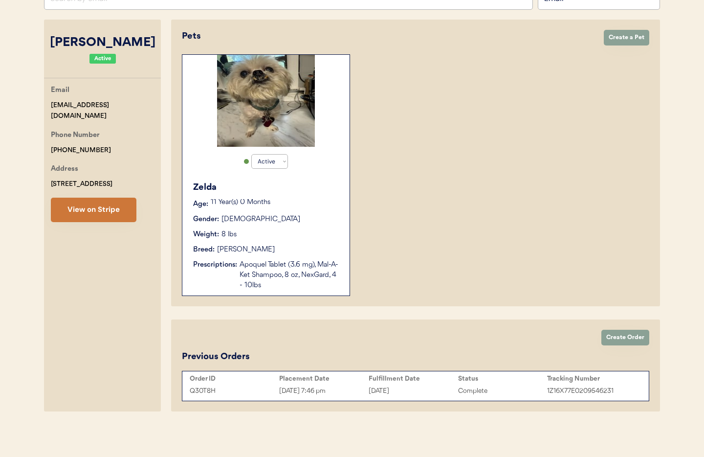
click at [77, 213] on button "View on Stripe" at bounding box center [94, 210] width 86 height 24
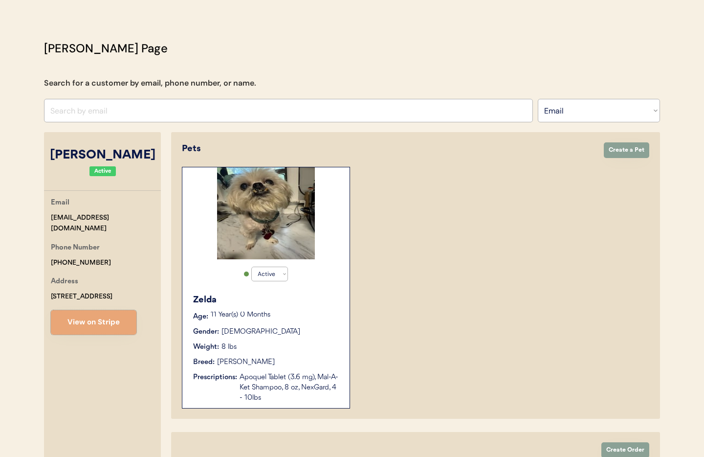
scroll to position [0, 0]
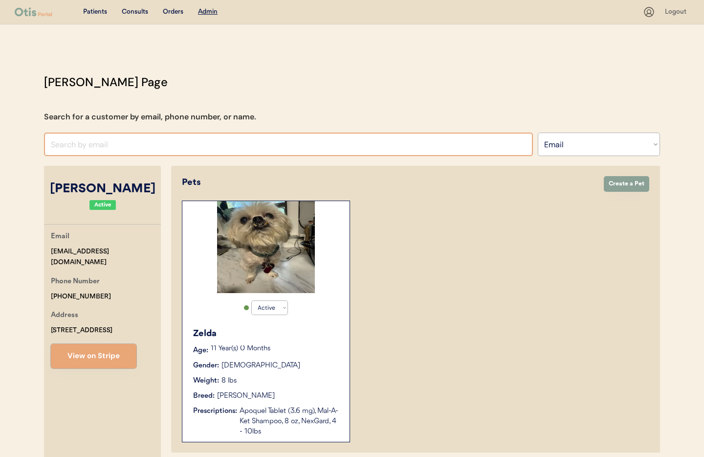
click at [93, 145] on input "input" at bounding box center [288, 143] width 489 height 23
paste input "jlwhit@gmail.com"
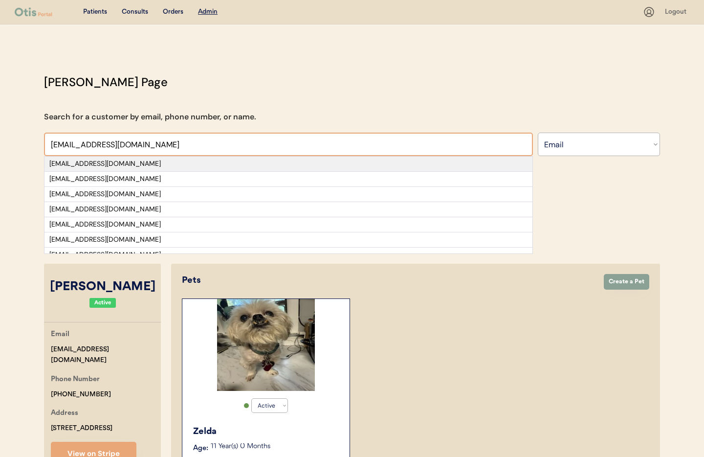
type input "jlwhit@gmail.com"
click at [148, 167] on div "jlwhit@gmail.com" at bounding box center [288, 164] width 478 height 10
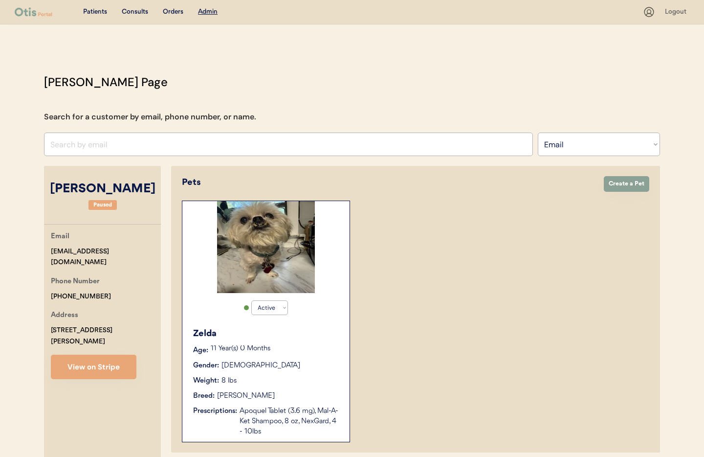
select select "true"
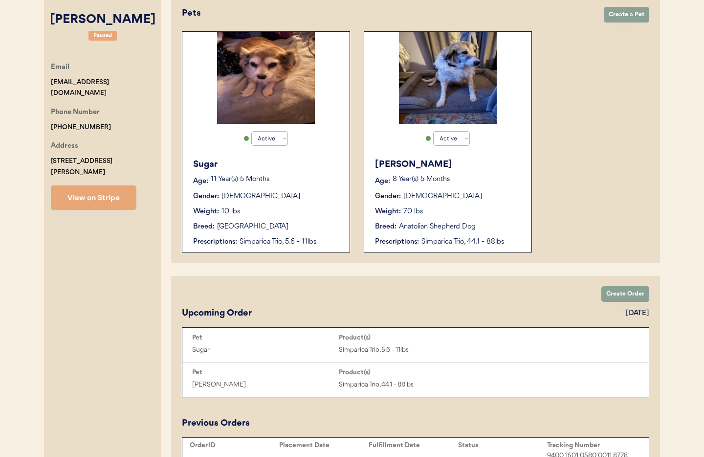
scroll to position [171, 0]
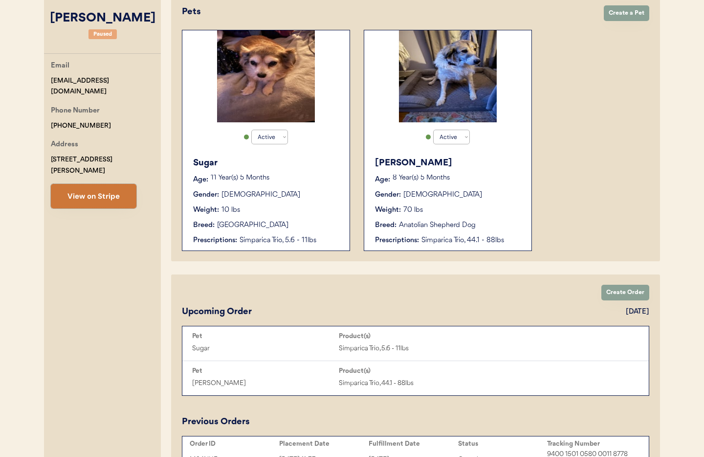
click at [104, 185] on button "View on Stripe" at bounding box center [94, 196] width 86 height 24
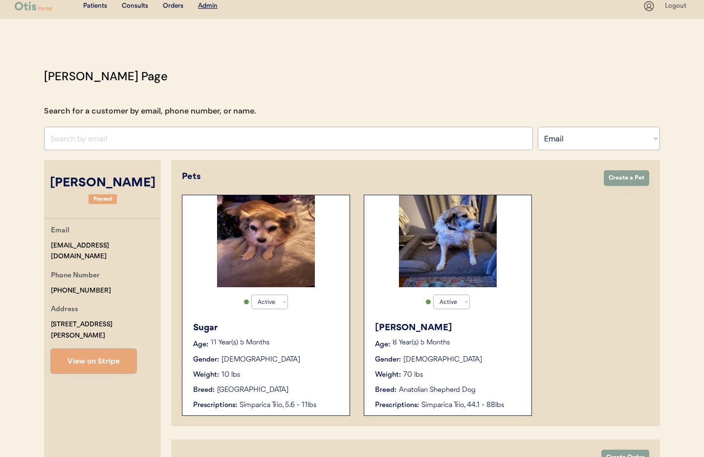
scroll to position [0, 0]
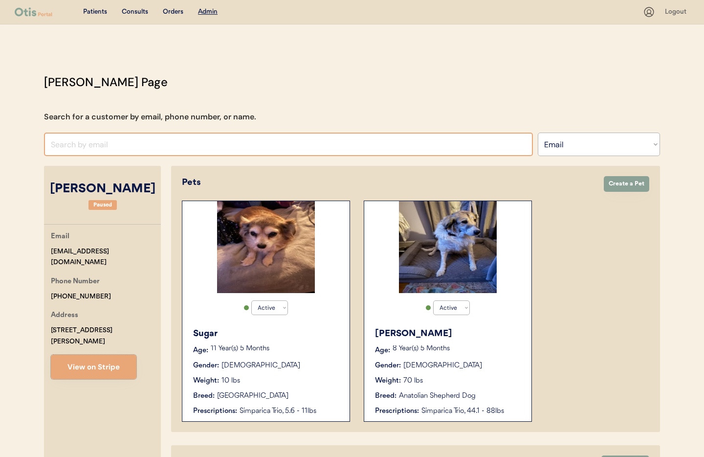
click at [112, 147] on input "input" at bounding box center [288, 143] width 489 height 23
paste input "rob.rollins@yahoo.com"
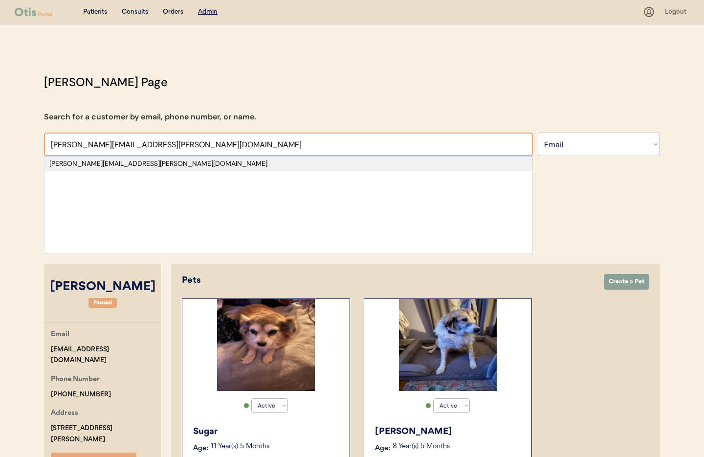
type input "rob.rollins@yahoo.com"
click at [141, 166] on div "rob.rollins@yahoo.com" at bounding box center [288, 164] width 478 height 10
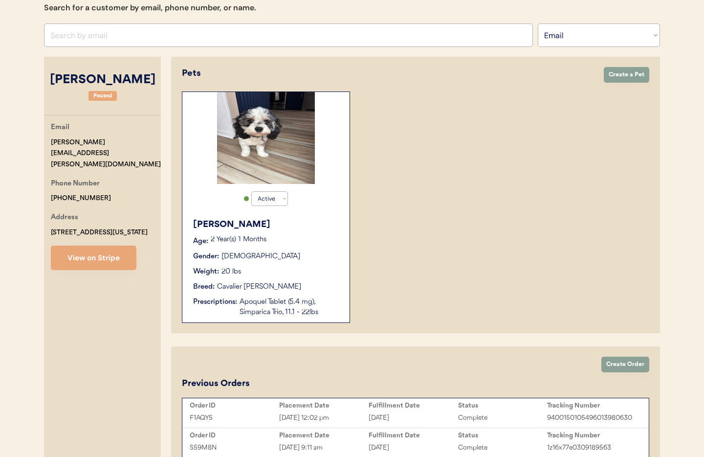
scroll to position [130, 0]
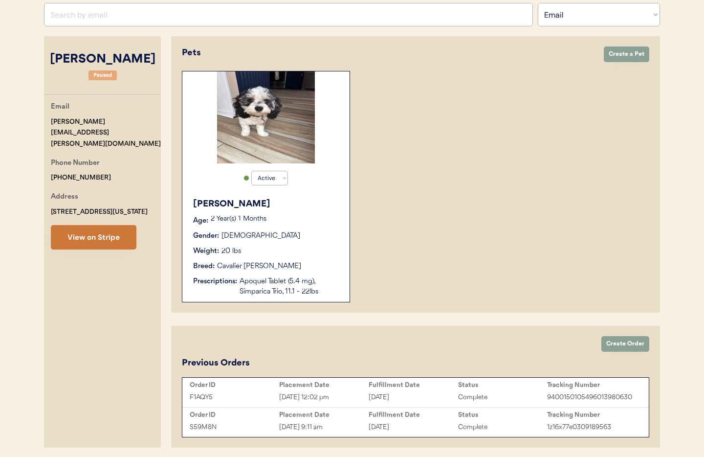
click at [93, 228] on button "View on Stripe" at bounding box center [94, 237] width 86 height 24
click at [91, 225] on button "View on Stripe" at bounding box center [94, 237] width 86 height 24
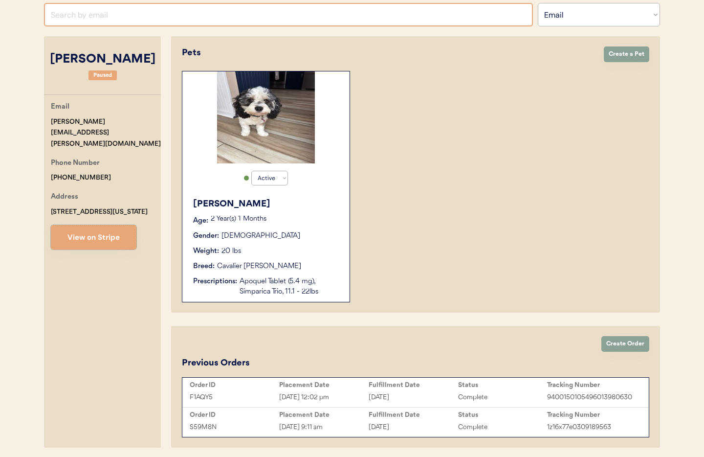
click at [166, 19] on input "input" at bounding box center [288, 14] width 489 height 23
click at [129, 16] on input "input" at bounding box center [288, 14] width 489 height 23
drag, startPoint x: 78, startPoint y: 18, endPoint x: 48, endPoint y: 11, distance: 31.0
click at [27, 10] on div "Patients Consults Orders Admin Logout Otis Admin Page Search for a customer by …" at bounding box center [352, 181] width 704 height 622
paste input "kelliaspiering@gmail.com"
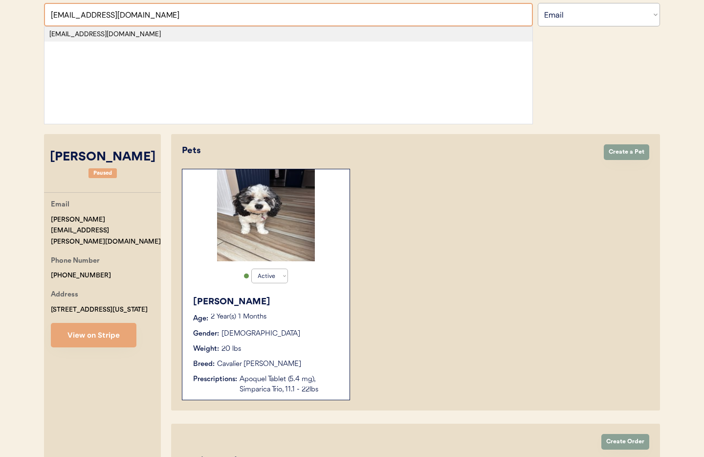
type input "kelliaspiering@gmail.com"
click at [114, 32] on div "kelliaspiering@gmail.com" at bounding box center [288, 34] width 478 height 10
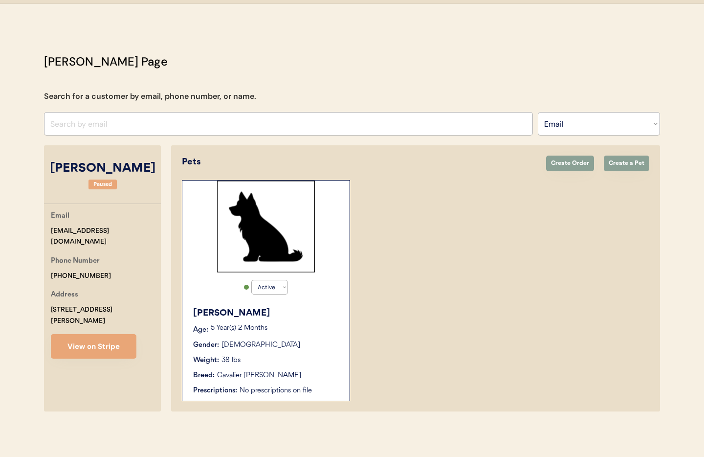
scroll to position [21, 0]
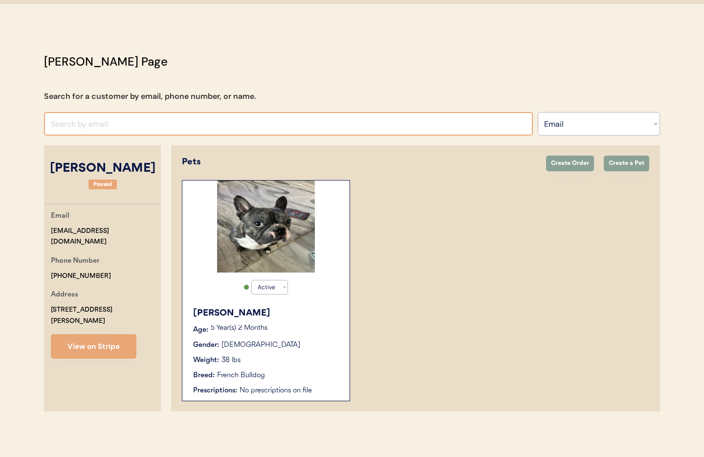
click at [106, 126] on input "input" at bounding box center [288, 123] width 489 height 23
paste input "rainakapicic@gmail.com"
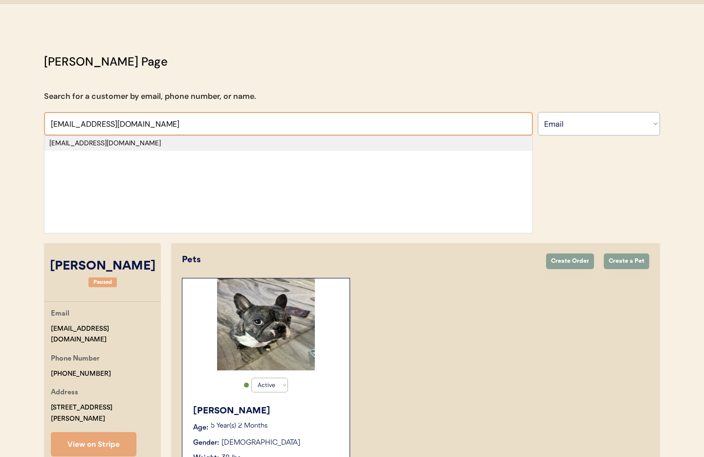
type input "rainakapicic@gmail.com"
click at [105, 143] on div "rainakapicic@gmail.com" at bounding box center [288, 143] width 478 height 10
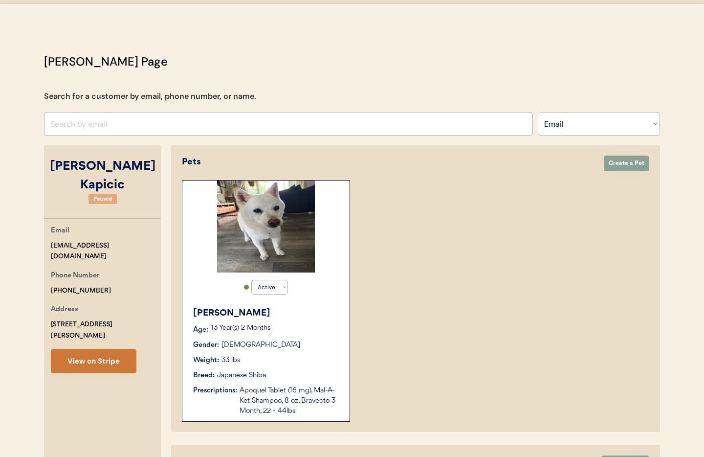
click at [98, 349] on button "View on Stripe" at bounding box center [94, 361] width 86 height 24
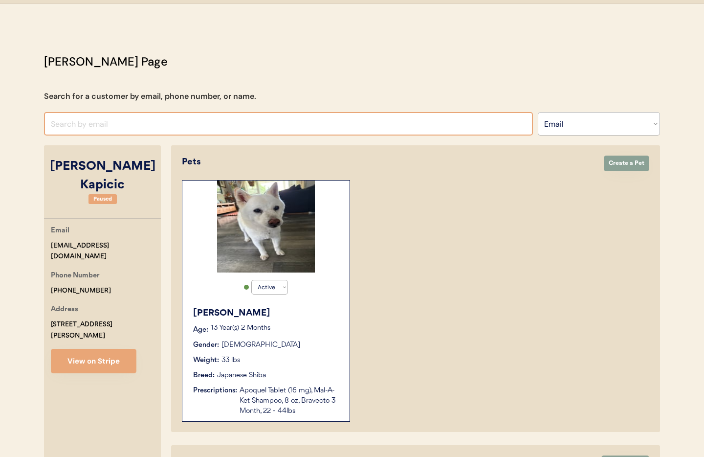
click at [176, 124] on input "input" at bounding box center [288, 123] width 489 height 23
paste input "eve.bebc.4@gmail.com"
type input "eve.bebc.4@gmail.co"
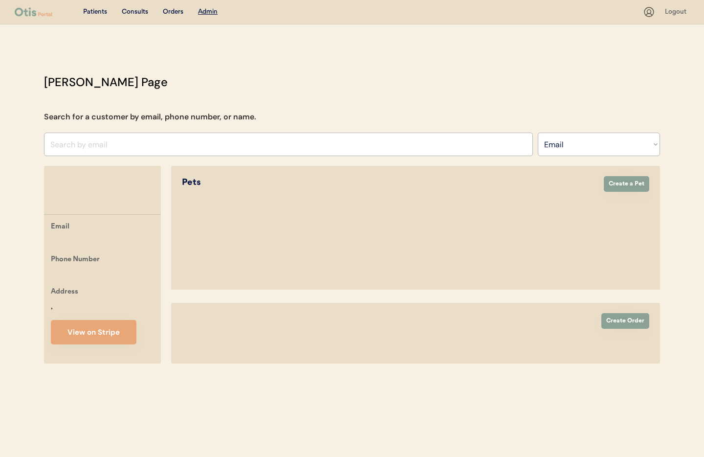
select select ""Email""
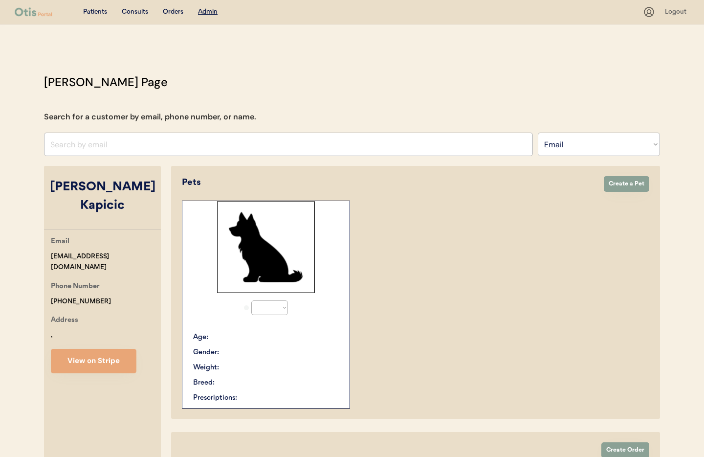
select select "true"
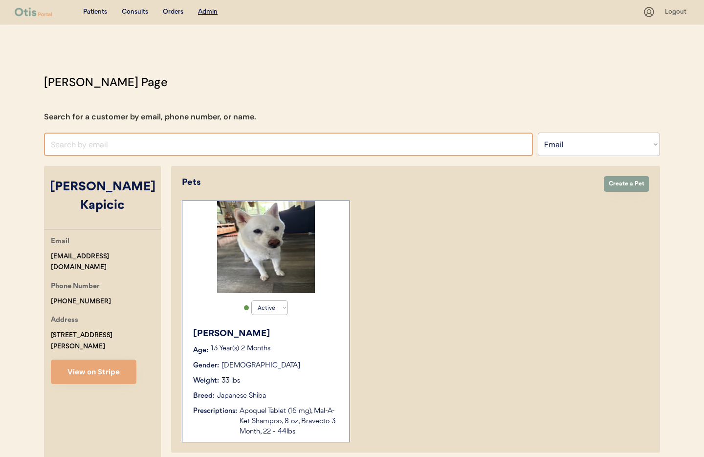
click at [132, 143] on input "input" at bounding box center [288, 143] width 489 height 23
paste input "eve.bebc.4@gmail.com"
type input "eve.bebc.4@gmail.com"
drag, startPoint x: 140, startPoint y: 144, endPoint x: 25, endPoint y: 138, distance: 115.5
click at [25, 139] on div "Patients Consults Orders Admin Logout Otis Admin Page Search for a customer by …" at bounding box center [352, 316] width 704 height 633
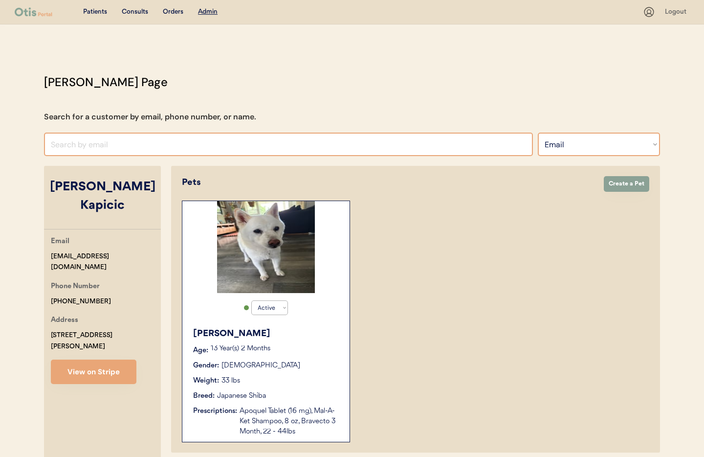
click at [598, 149] on select "Search By Name Email Phone Number" at bounding box center [599, 143] width 122 height 23
select select ""Name""
click at [538, 132] on select "Search By Name Email Phone Number" at bounding box center [599, 143] width 122 height 23
click at [98, 143] on input "text" at bounding box center [288, 143] width 489 height 23
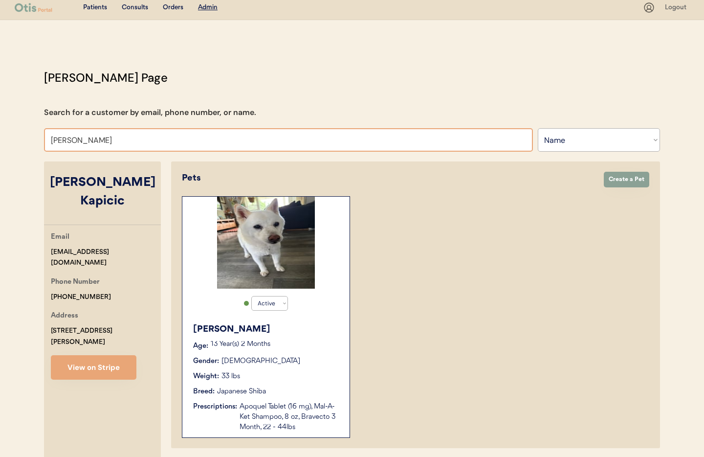
type input "Evelyn thomas"
click at [73, 163] on div "Otis Admin Page Search for a customer by email, phone number, or name. Search B…" at bounding box center [352, 328] width 636 height 519
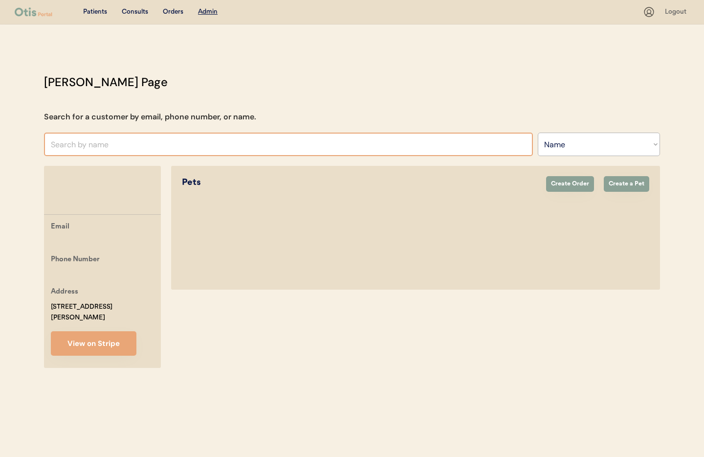
click at [101, 145] on input "text" at bounding box center [288, 143] width 489 height 23
click at [85, 147] on input "text" at bounding box center [288, 143] width 489 height 23
click at [86, 147] on input "text" at bounding box center [288, 143] width 489 height 23
type input "die"
type input "diego Pacheco"
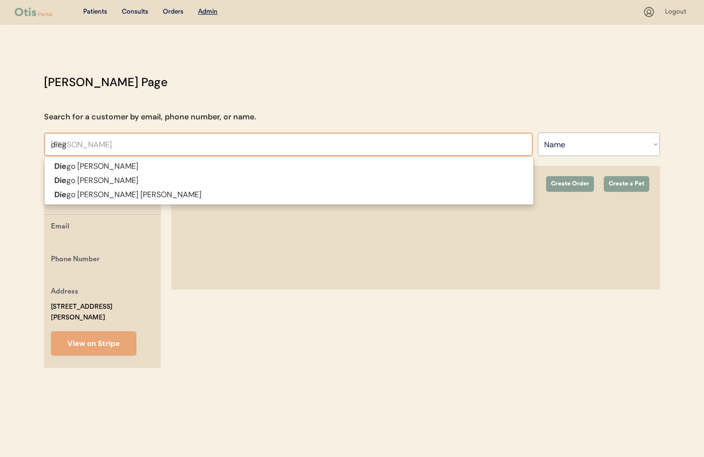
type input "diego"
type input "diego Pacheco"
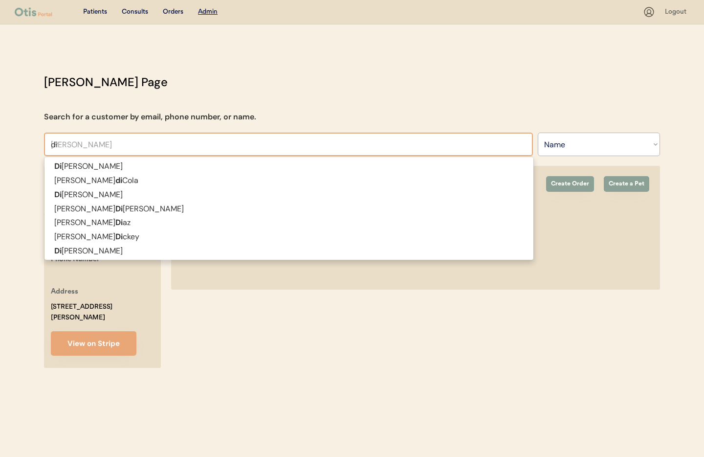
type input "d"
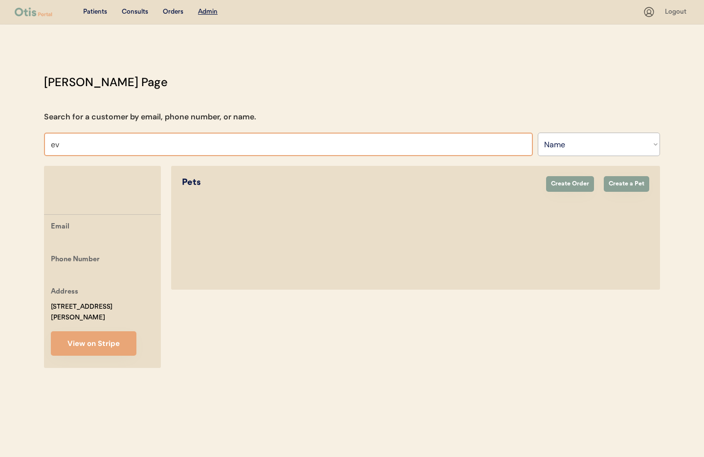
type input "eve"
type input "eve Thompson"
type input "eve"
type input "eve Thompson"
type input "evelyn"
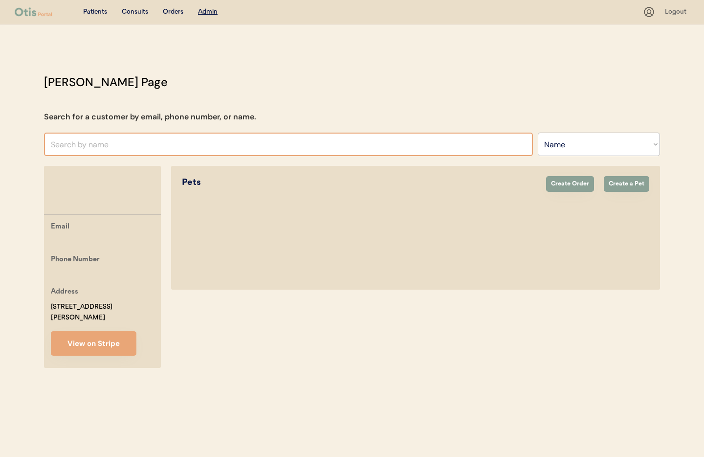
click at [292, 151] on input "text" at bounding box center [288, 143] width 489 height 23
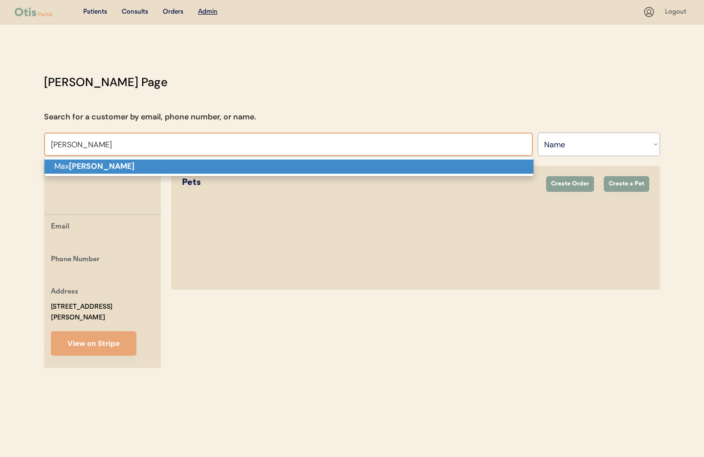
click at [280, 168] on p "Max reece" at bounding box center [288, 166] width 489 height 14
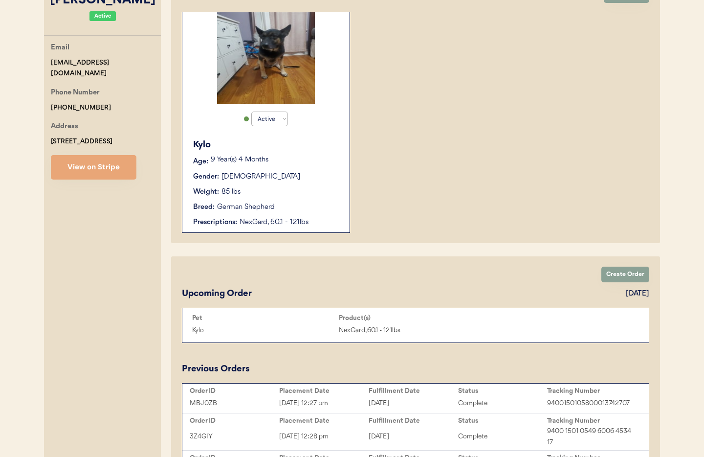
scroll to position [190, 0]
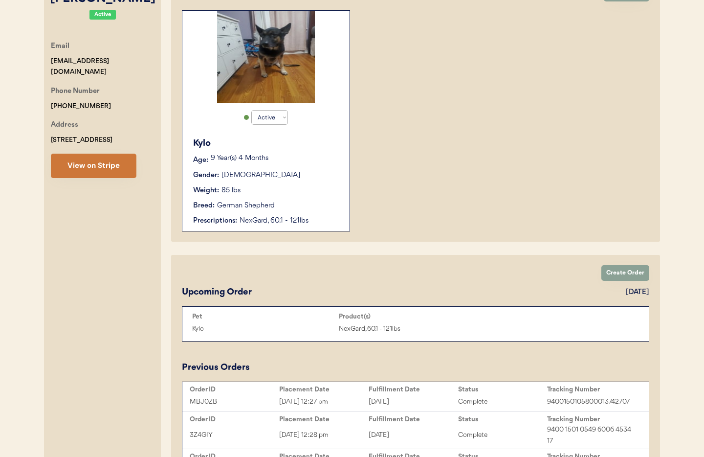
click at [101, 167] on button "View on Stripe" at bounding box center [94, 166] width 86 height 24
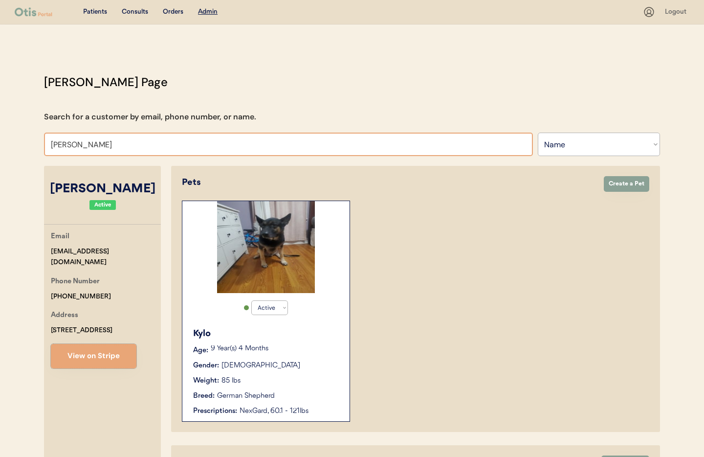
click at [110, 145] on input "Max reece" at bounding box center [288, 143] width 489 height 23
drag, startPoint x: 46, startPoint y: 142, endPoint x: -1, endPoint y: 140, distance: 48.0
click at [0, 140] on html "Patients Consults Orders Admin Logout Otis Admin Page Search for a customer by …" at bounding box center [352, 228] width 704 height 457
type input "Kas"
type input "Kasandra Watkins"
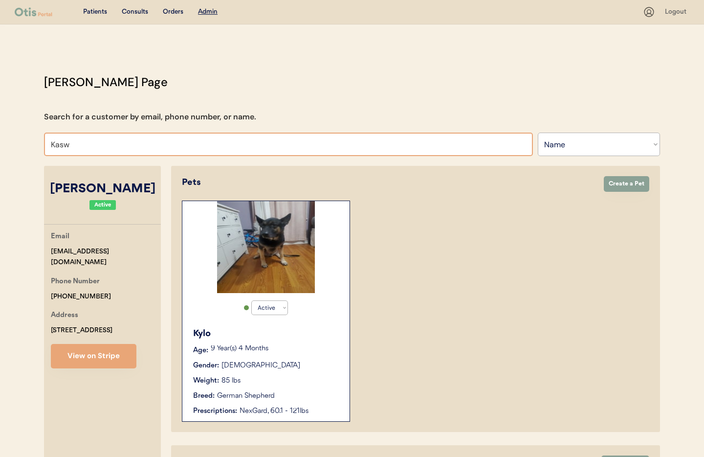
type input "Kas"
type input "Kasandra Watkins"
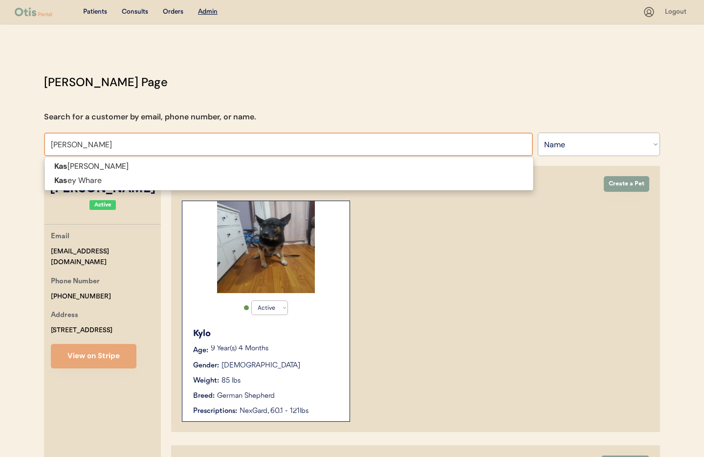
type input "Kasey Wha"
type input "Kasey Whare"
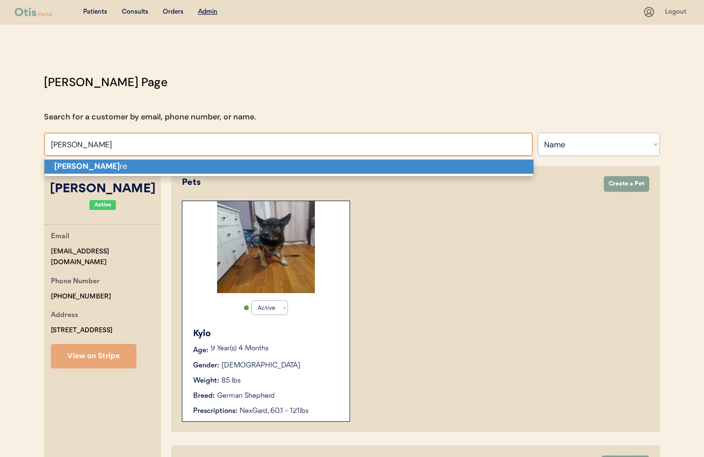
click at [66, 162] on strong "[PERSON_NAME]" at bounding box center [87, 166] width 66 height 10
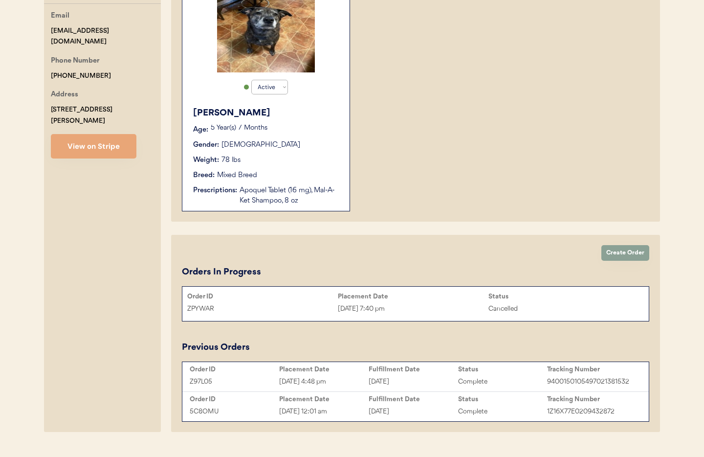
scroll to position [241, 0]
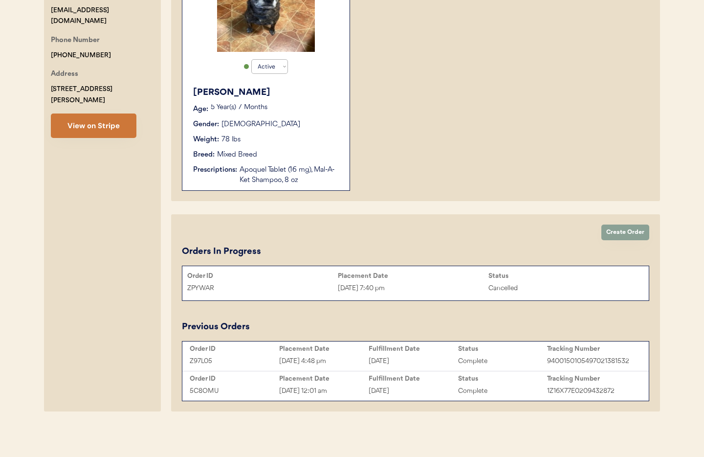
type input "Kasey Whare"
click at [88, 120] on button "View on Stripe" at bounding box center [94, 125] width 86 height 24
click at [91, 115] on button "View on Stripe" at bounding box center [94, 125] width 86 height 24
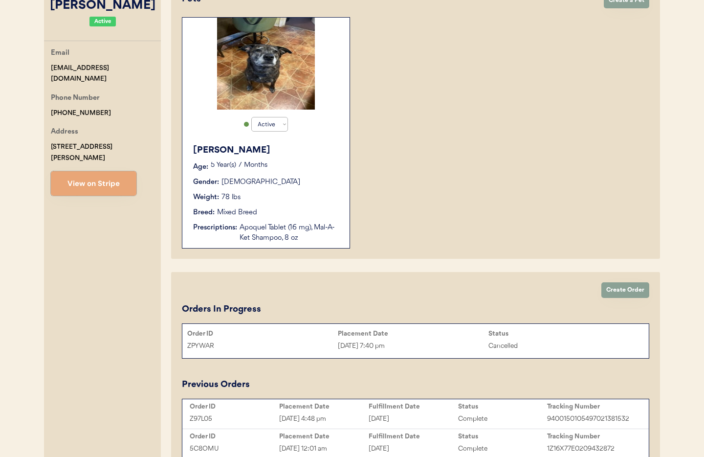
scroll to position [0, 0]
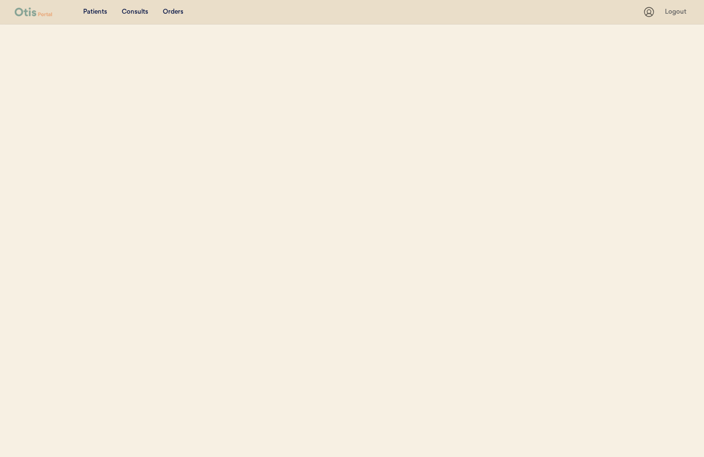
select select ""Name""
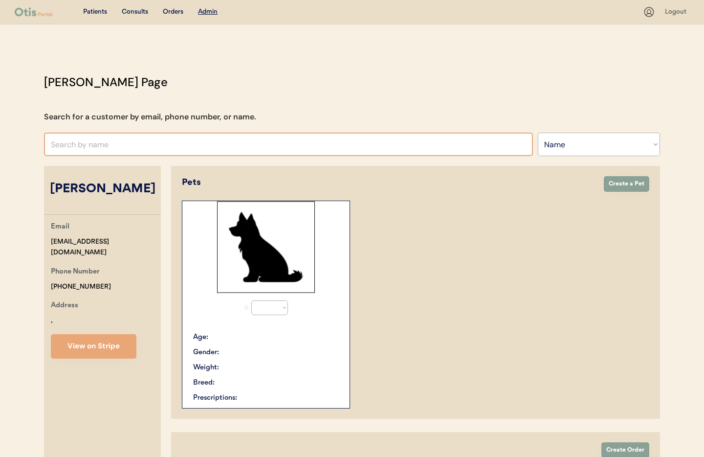
select select "true"
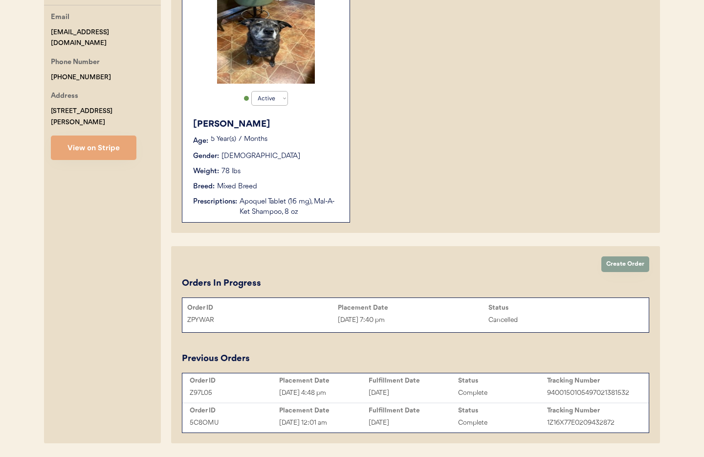
scroll to position [241, 0]
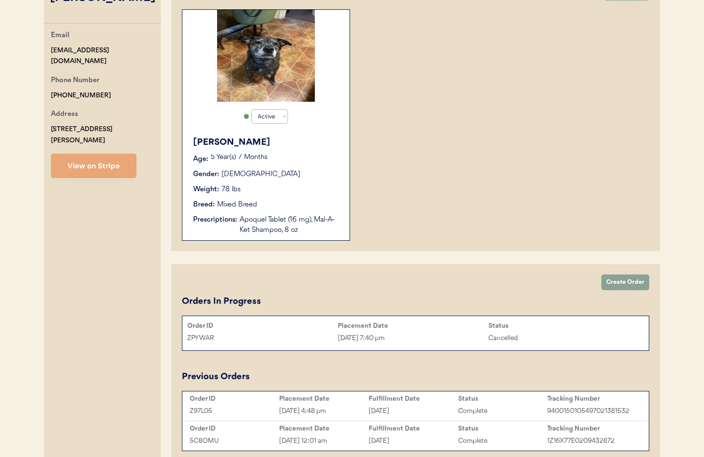
click at [82, 172] on div "[PERSON_NAME] Email [EMAIL_ADDRESS][DOMAIN_NAME] Phone Number [PHONE_NUMBER] Ad…" at bounding box center [102, 218] width 117 height 486
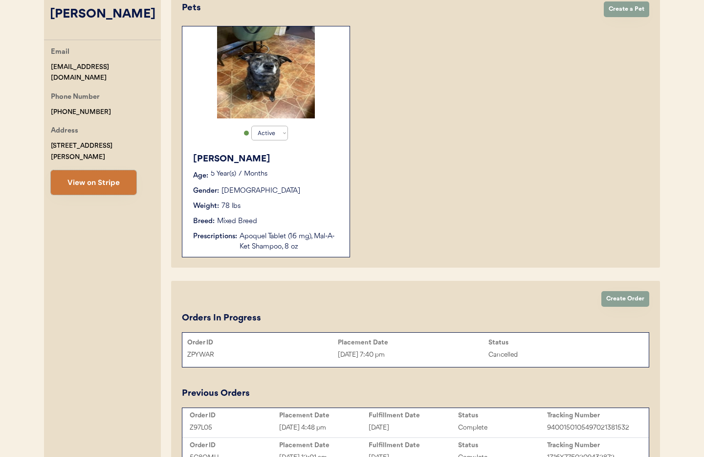
click at [92, 171] on button "View on Stripe" at bounding box center [94, 182] width 86 height 24
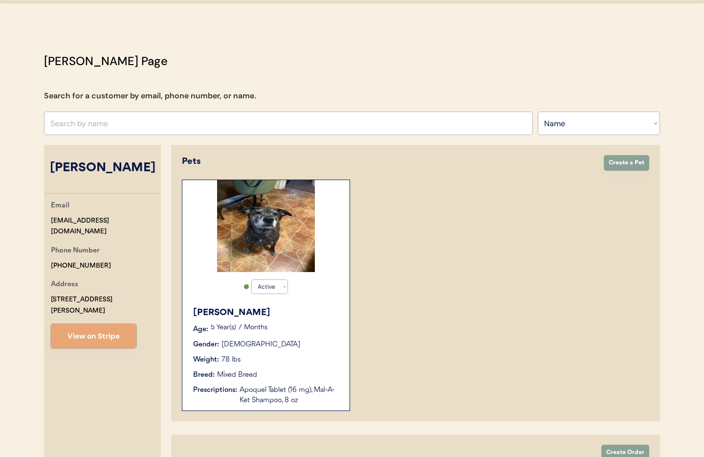
scroll to position [0, 0]
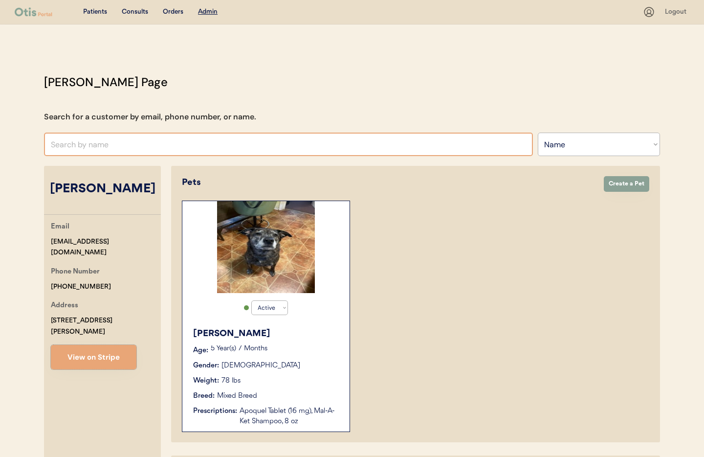
click at [96, 143] on input "text" at bounding box center [288, 143] width 489 height 23
type input "[PERSON_NAME]"
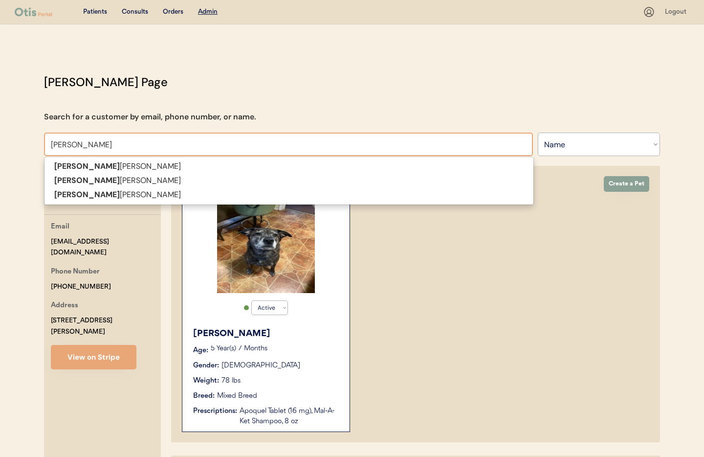
type input "[PERSON_NAME]"
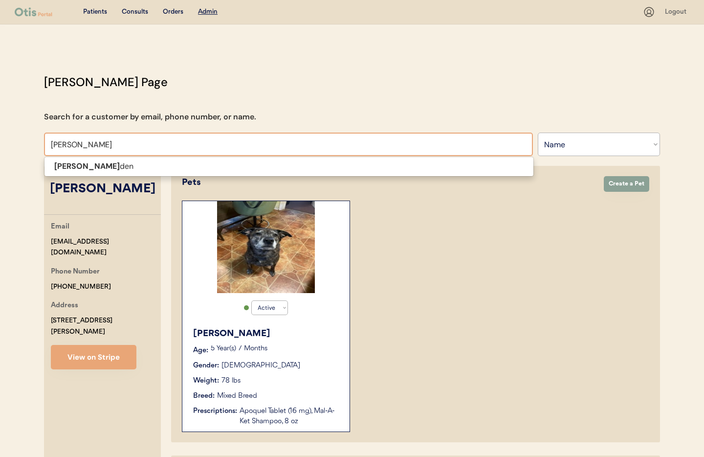
type input "[PERSON_NAME]"
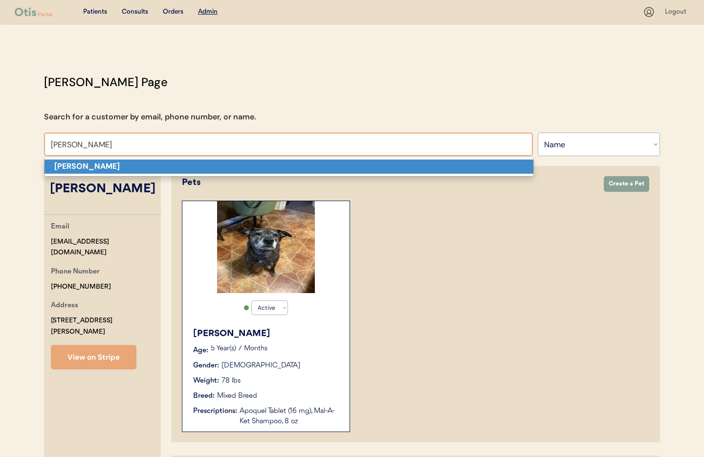
click at [96, 162] on strong "[PERSON_NAME]" at bounding box center [87, 166] width 66 height 10
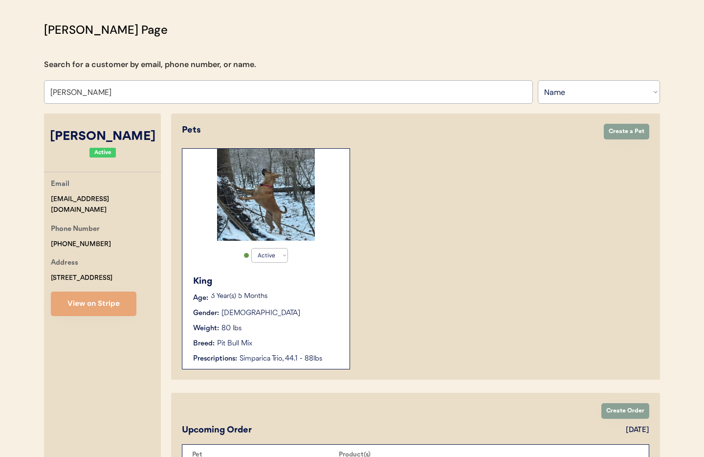
scroll to position [16, 0]
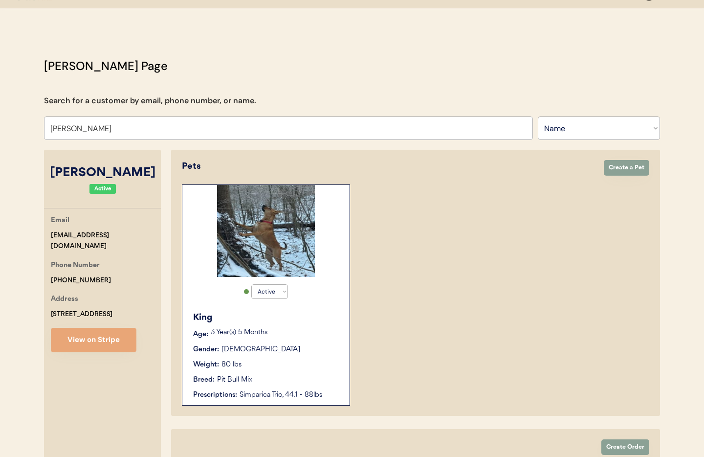
type input "[PERSON_NAME]"
click at [97, 338] on button "View on Stripe" at bounding box center [94, 340] width 86 height 24
click at [575, 126] on select "Search By Name Email Phone Number" at bounding box center [599, 127] width 122 height 23
select select ""Phone Number""
click at [538, 116] on select "Search By Name Email Phone Number" at bounding box center [599, 127] width 122 height 23
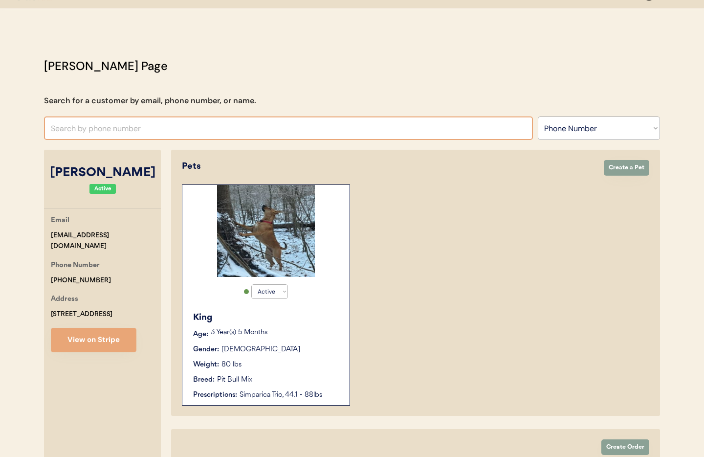
click at [98, 129] on input "text" at bounding box center [288, 127] width 489 height 23
paste input "[PHONE_NUMBER]"
drag, startPoint x: 62, startPoint y: 130, endPoint x: 80, endPoint y: 140, distance: 20.8
click at [64, 130] on input "[PHONE_NUMBER]" at bounding box center [288, 127] width 489 height 23
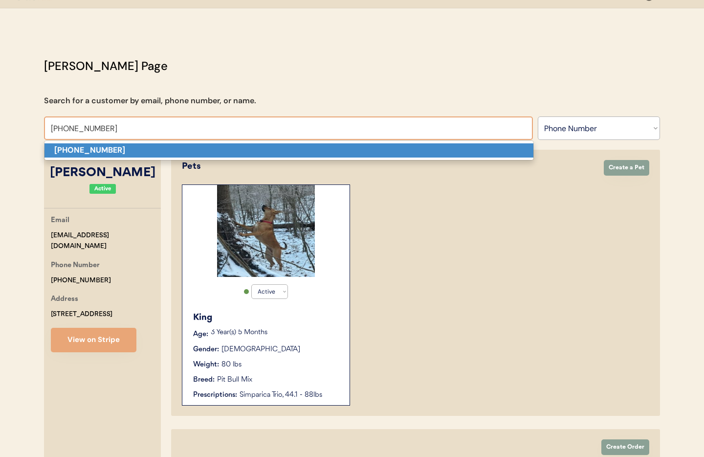
click at [140, 154] on p "[PHONE_NUMBER]" at bounding box center [288, 150] width 489 height 14
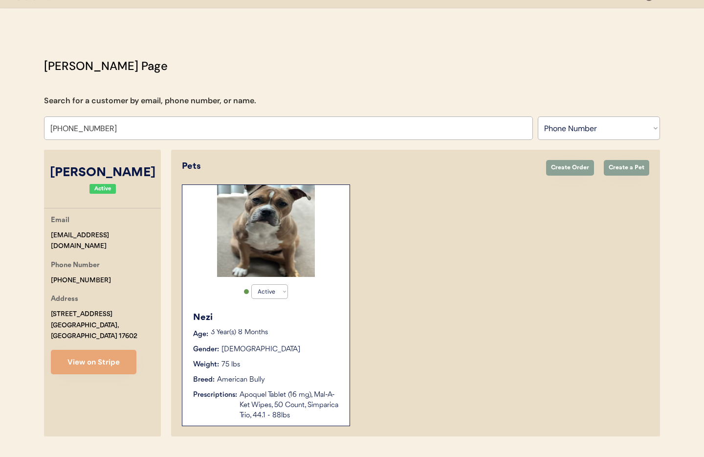
scroll to position [41, 0]
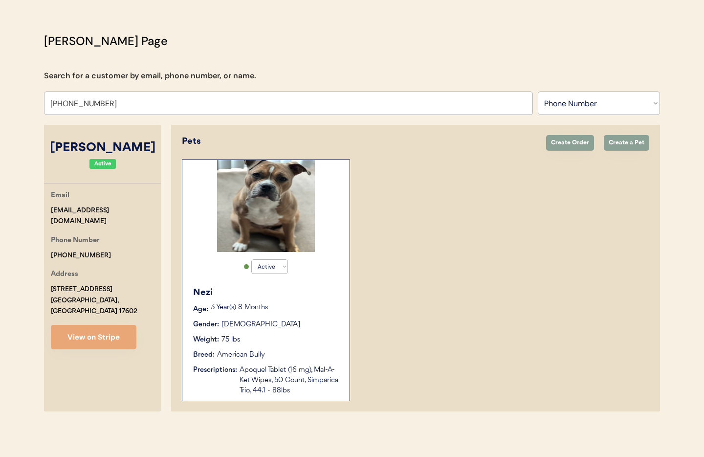
type input "[PHONE_NUMBER]"
click at [278, 340] on div "Weight: 75 lbs" at bounding box center [266, 339] width 147 height 10
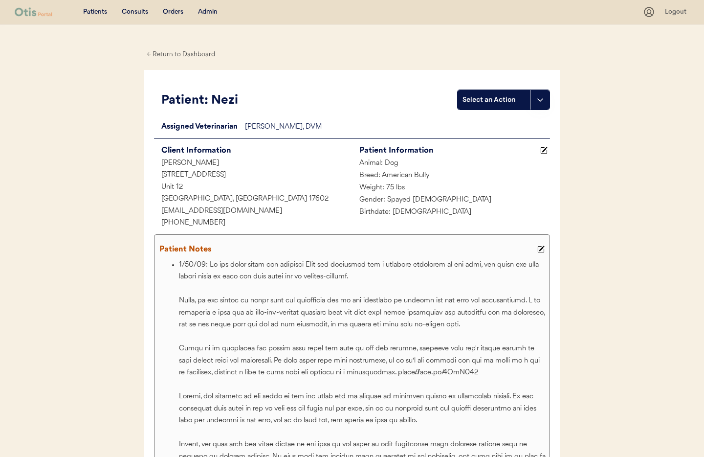
scroll to position [1, 0]
click at [205, 12] on div "Admin" at bounding box center [208, 11] width 20 height 10
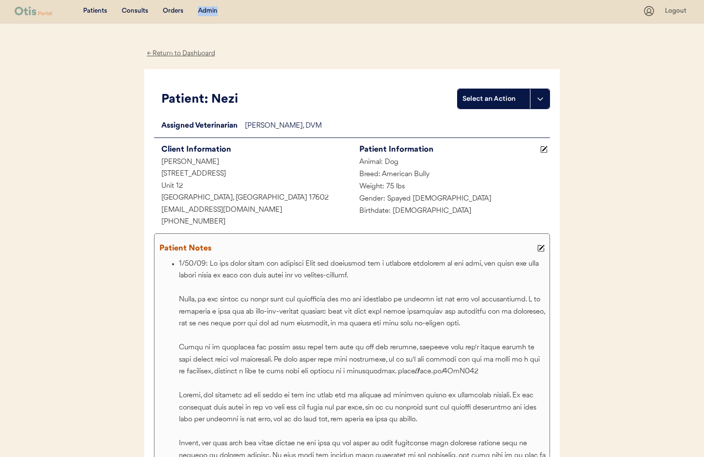
drag, startPoint x: 205, startPoint y: 12, endPoint x: 202, endPoint y: 16, distance: 5.0
click at [205, 12] on div "Admin" at bounding box center [208, 11] width 20 height 10
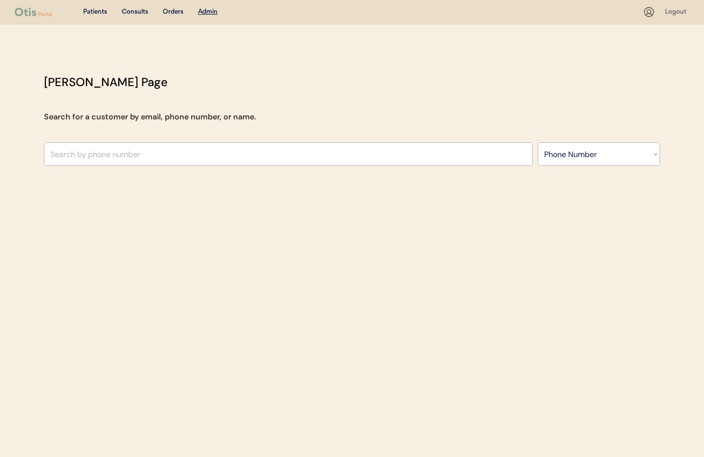
select select ""Phone Number""
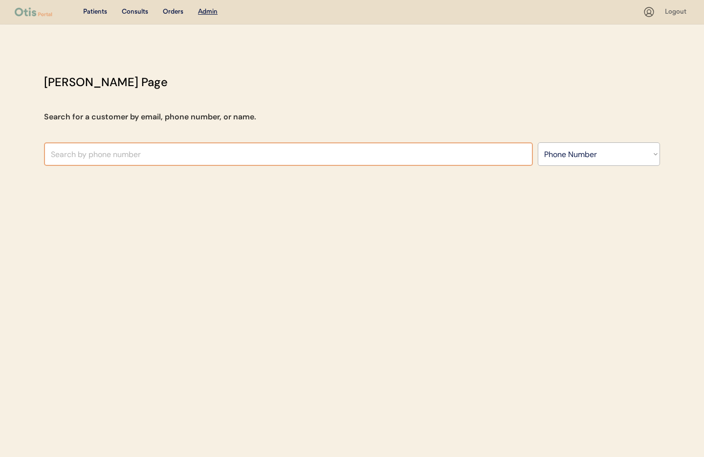
click at [117, 153] on input "text" at bounding box center [288, 153] width 489 height 23
type input "[PERSON_NAME]"
click at [567, 159] on select "Search By Name Email Phone Number" at bounding box center [599, 153] width 122 height 23
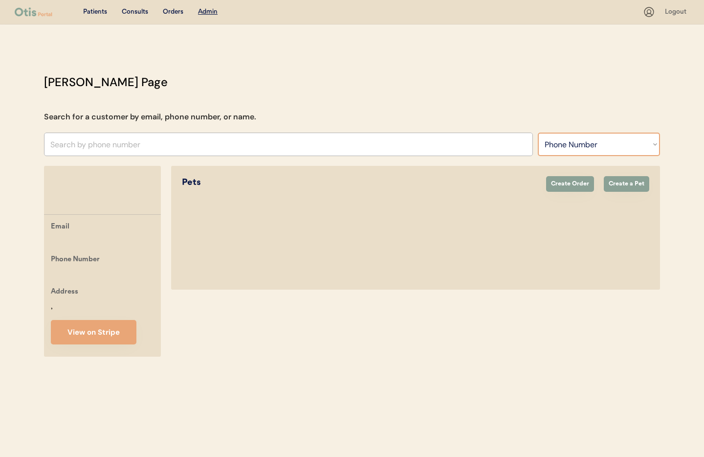
select select ""Name""
click at [538, 132] on select "Search By Name Email Phone Number" at bounding box center [599, 143] width 122 height 23
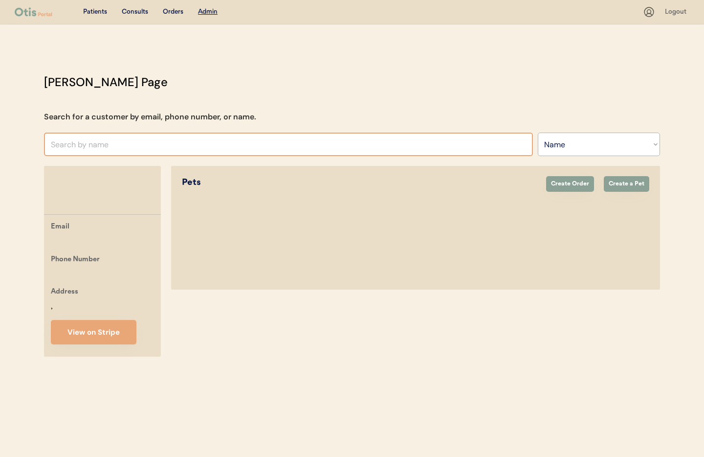
click at [142, 143] on input "text" at bounding box center [288, 143] width 489 height 23
type input "[PERSON_NAME]"
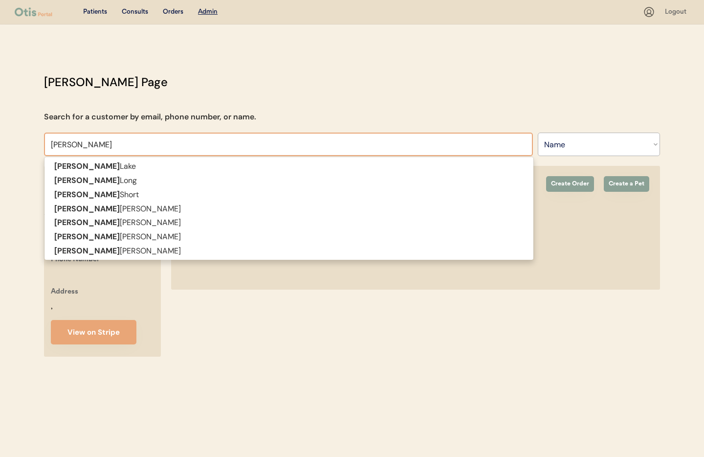
type input "[PERSON_NAME]"
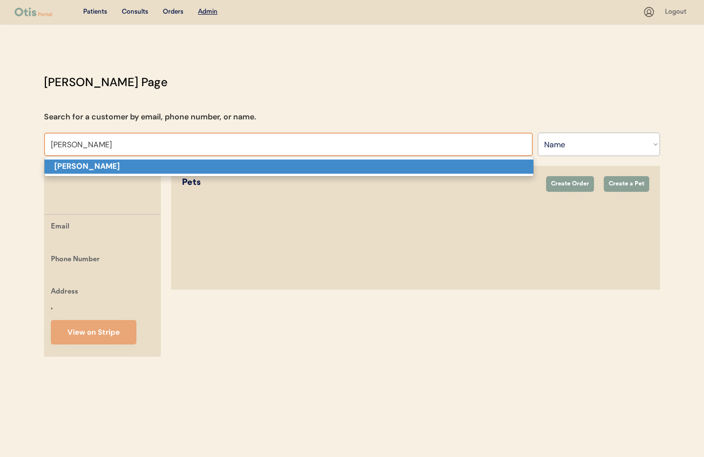
click at [132, 168] on p "[PERSON_NAME]" at bounding box center [288, 166] width 489 height 14
type input "[PERSON_NAME]"
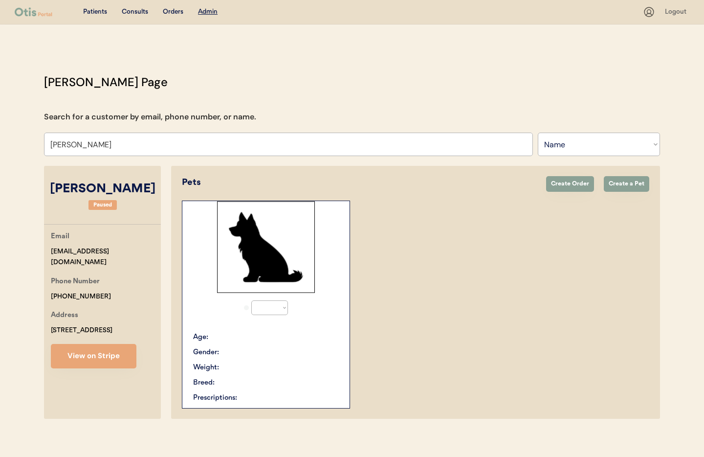
select select "true"
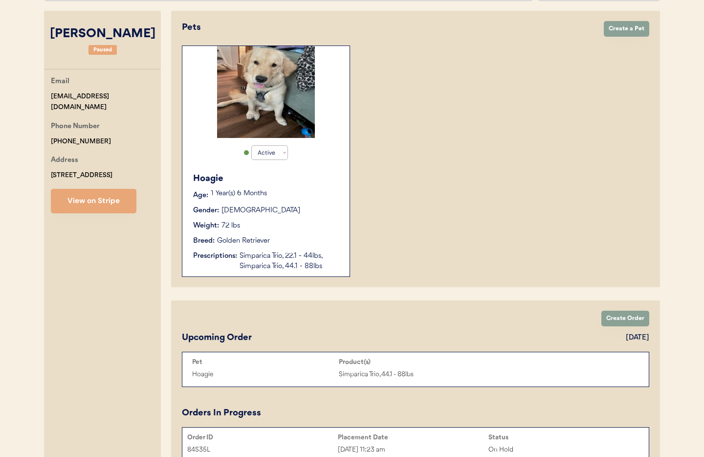
scroll to position [137, 0]
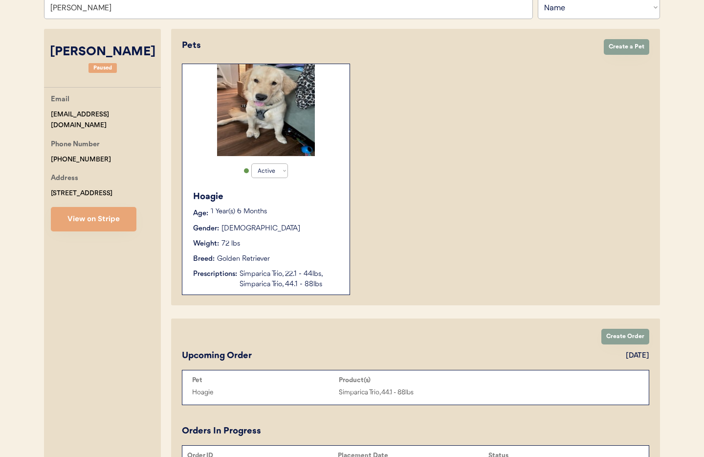
type input "[PERSON_NAME]"
click at [298, 282] on div "Simparica Trio, 22.1 - 44lbs, Simparica Trio, 44.1 - 88lbs" at bounding box center [290, 279] width 100 height 21
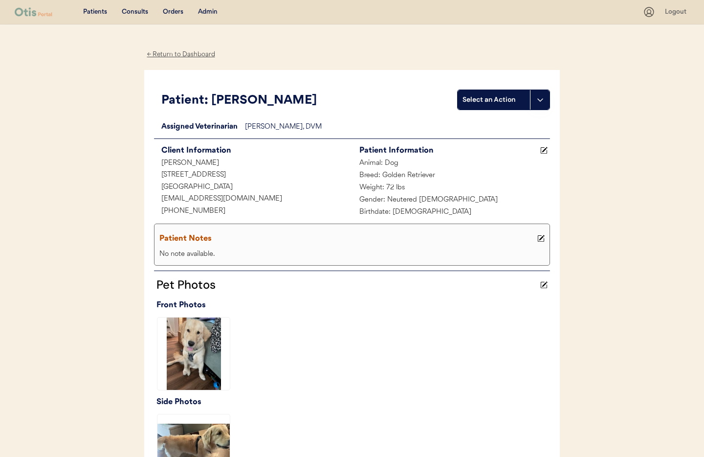
click at [169, 54] on div "← Return to Dashboard" at bounding box center [180, 54] width 73 height 11
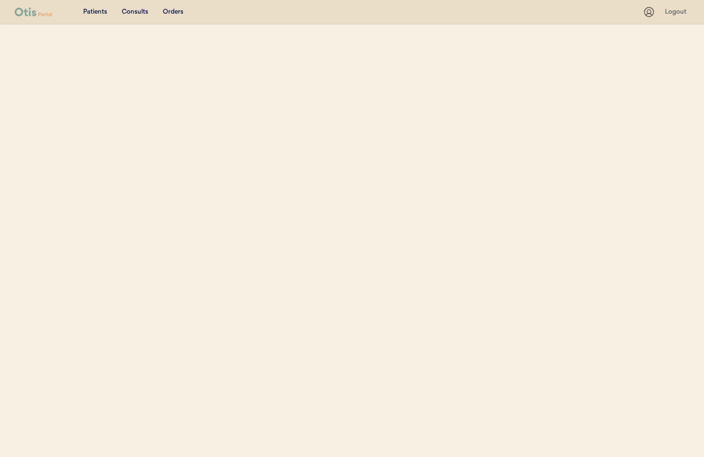
select select ""Name""
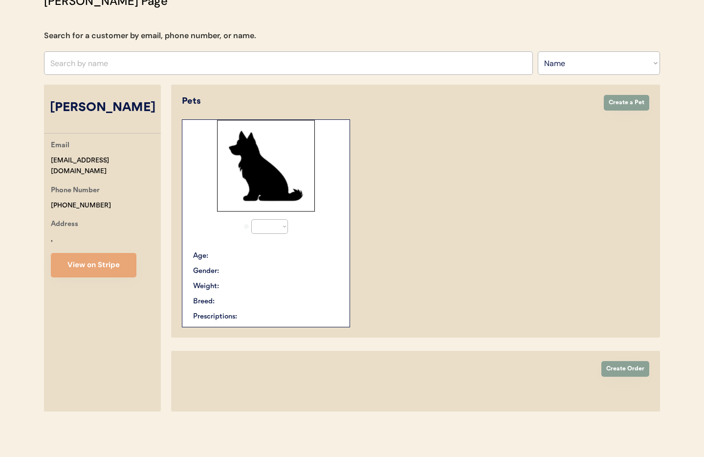
select select "true"
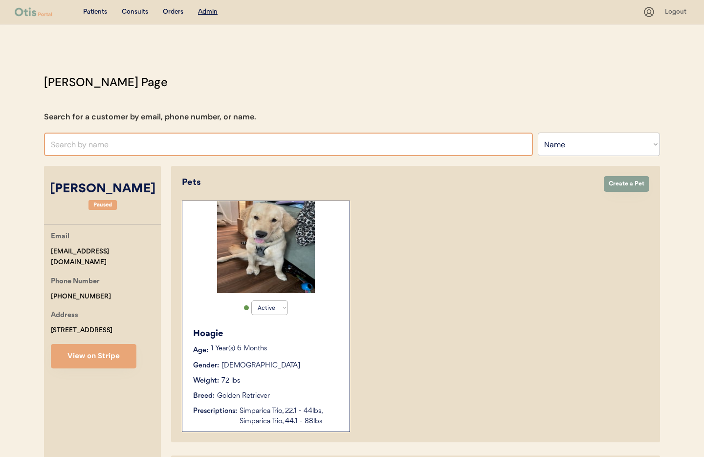
click at [120, 146] on input "text" at bounding box center [288, 143] width 489 height 23
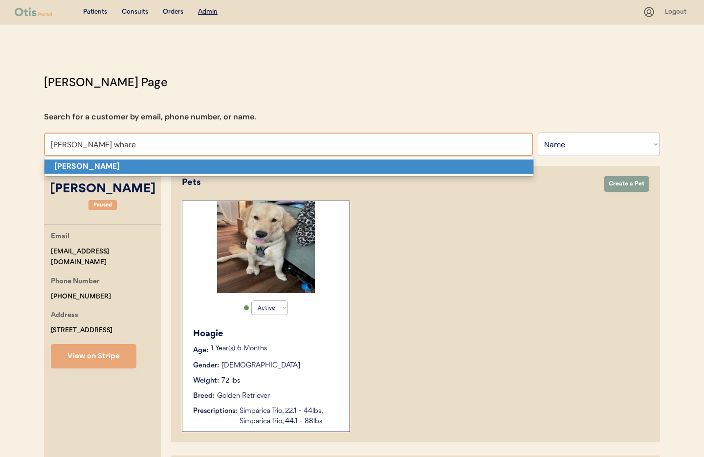
click at [120, 166] on p "Kasey Whare" at bounding box center [288, 166] width 489 height 14
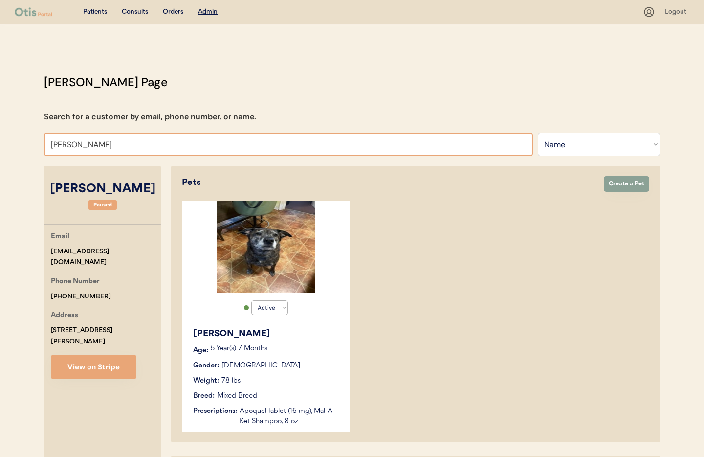
drag, startPoint x: 111, startPoint y: 144, endPoint x: 2, endPoint y: 135, distance: 109.8
click at [2, 135] on div "Patients Consults Orders Admin Logout Otis Admin Page Search for a customer by …" at bounding box center [352, 349] width 704 height 698
type input "Jessica A"
type input "Jessica Amicarella"
type input "Jessica Am"
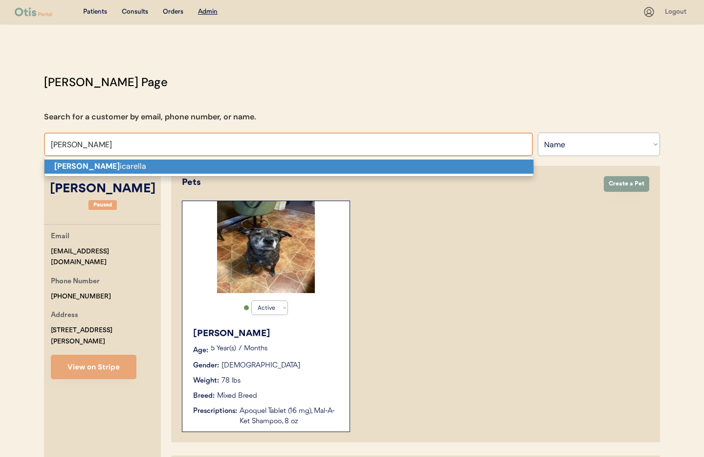
click at [72, 164] on strong "Jessica Am" at bounding box center [87, 166] width 66 height 10
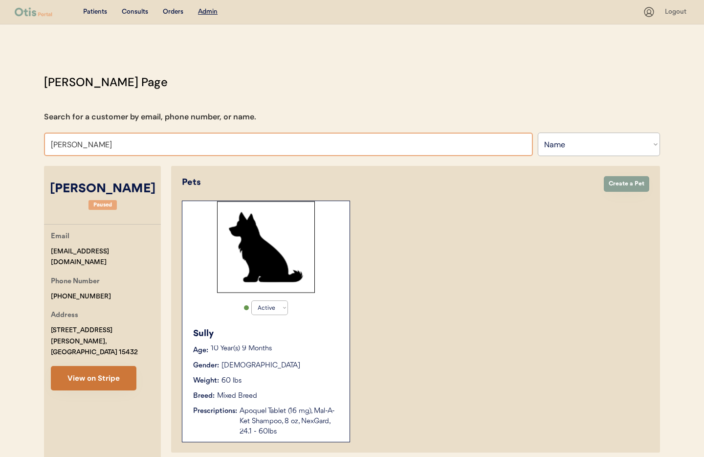
click at [90, 368] on button "View on Stripe" at bounding box center [94, 378] width 86 height 24
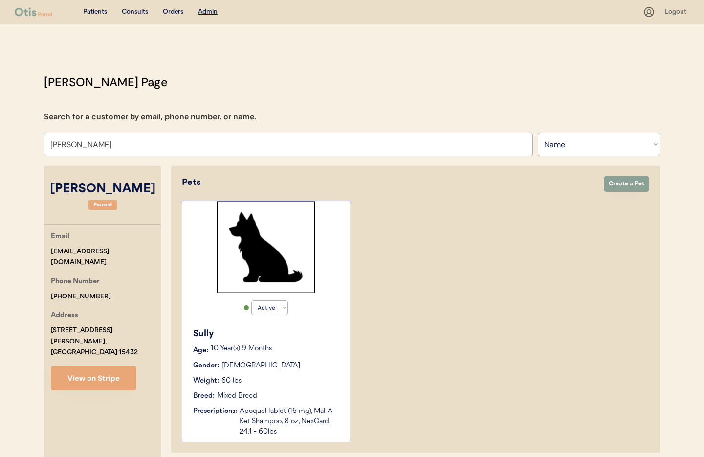
drag, startPoint x: 87, startPoint y: 283, endPoint x: 46, endPoint y: 286, distance: 40.2
click at [46, 286] on div "Email jamicarella86@gmail.com Phone Number +17249313389 Address 2 Tolkash Court…" at bounding box center [102, 310] width 117 height 159
drag, startPoint x: 118, startPoint y: 286, endPoint x: 92, endPoint y: 286, distance: 25.4
click at [94, 286] on div "Phone Number +17249313389" at bounding box center [106, 289] width 110 height 26
copy div "+17249313389"
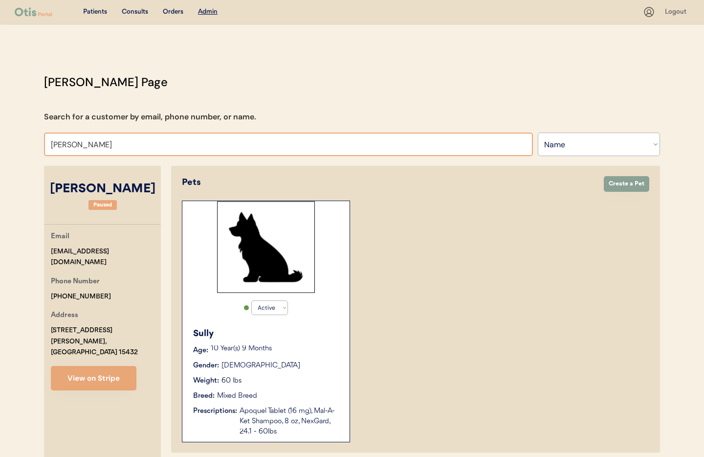
drag, startPoint x: 128, startPoint y: 144, endPoint x: -1, endPoint y: 118, distance: 131.6
click at [0, 118] on html "Patients Consults Orders Admin Logout Otis Admin Page Search for a customer by …" at bounding box center [352, 228] width 704 height 457
type input "ka"
type input "katie McLaren"
type input "kas"
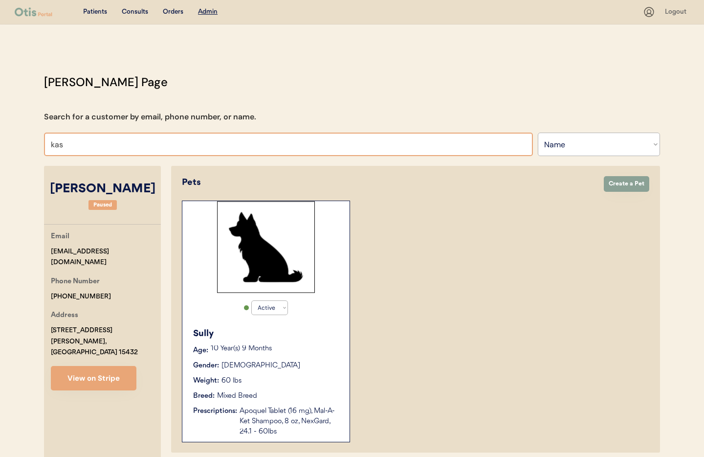
type input "kasandra Watkins"
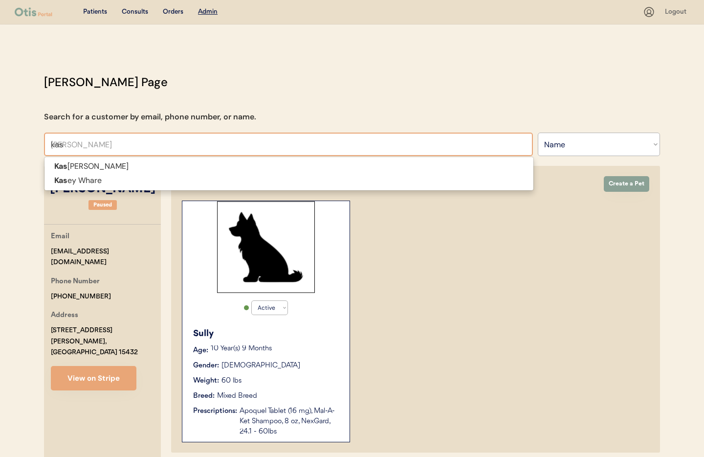
type input "kase"
type input "kasey Whare"
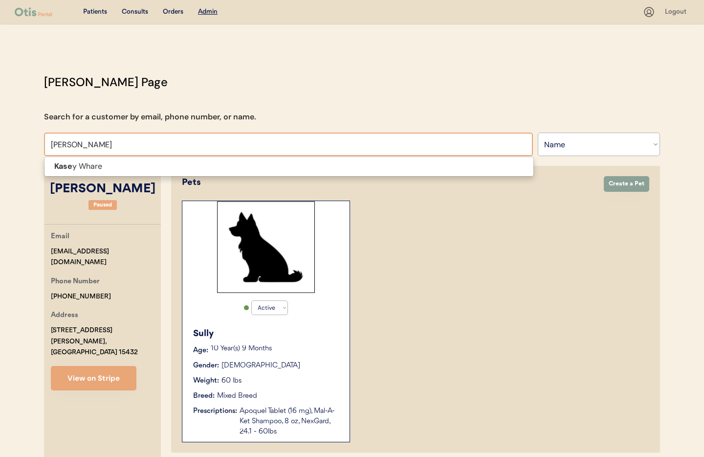
type input "kasey"
type input "kasey w"
type input "kasey whare"
type input "kasey whar"
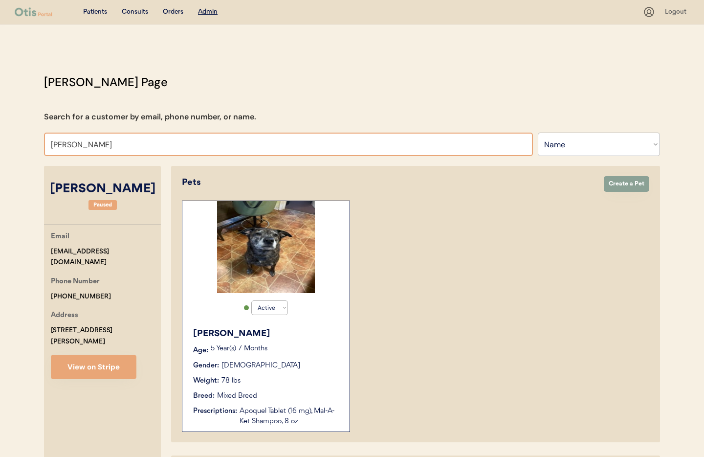
drag, startPoint x: 110, startPoint y: 145, endPoint x: 46, endPoint y: 137, distance: 64.1
click at [46, 137] on input "Kasey Whare" at bounding box center [288, 143] width 489 height 23
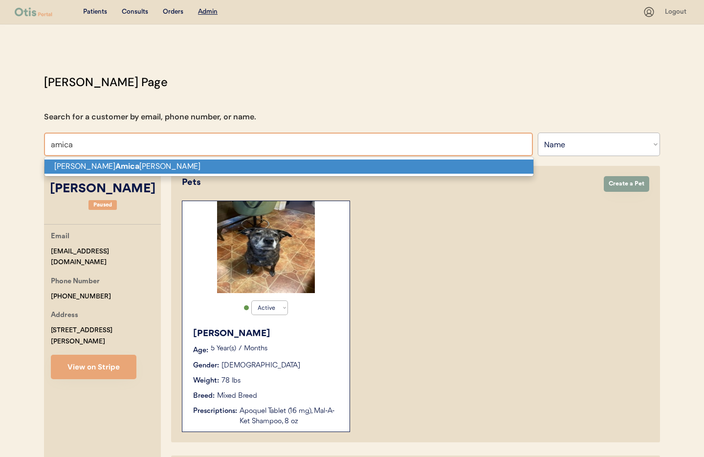
click at [78, 166] on p "Jessica Amica rella" at bounding box center [288, 166] width 489 height 14
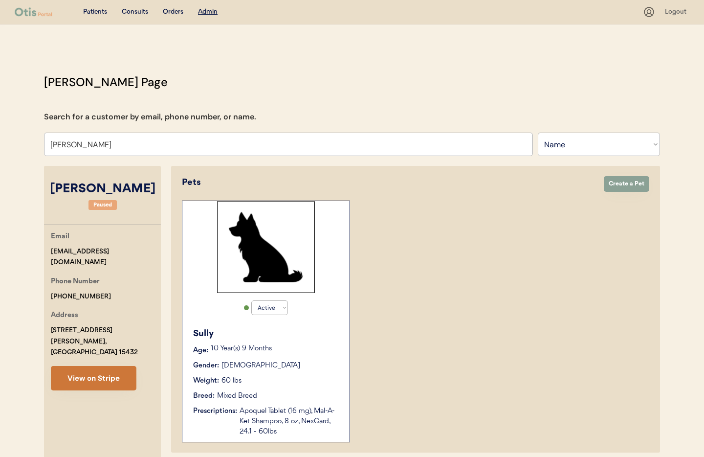
click at [102, 370] on button "View on Stripe" at bounding box center [94, 378] width 86 height 24
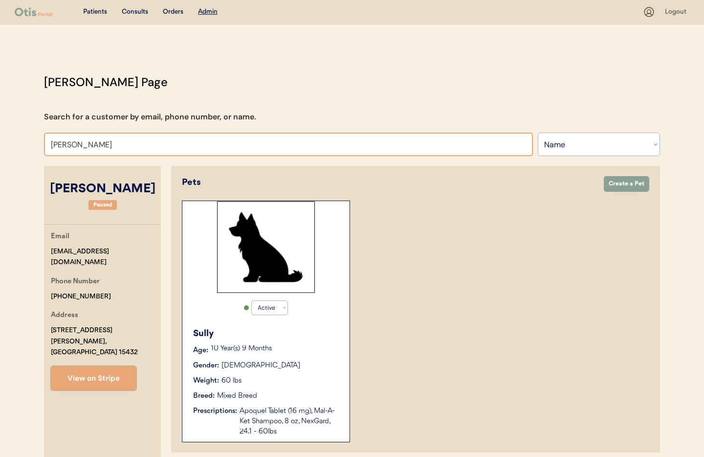
scroll to position [8, 0]
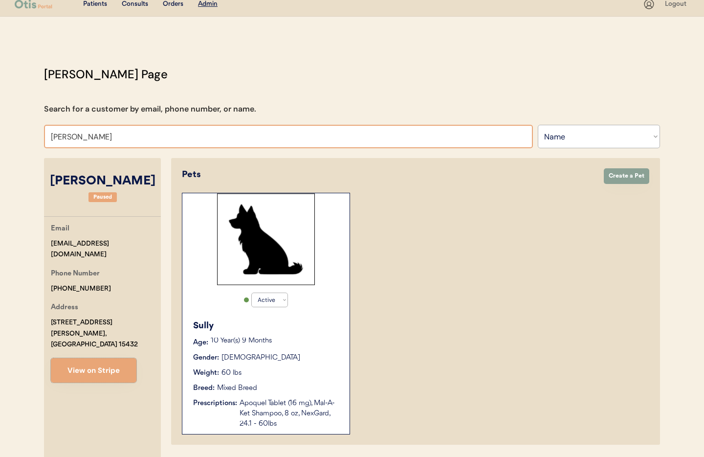
click at [126, 142] on input "Jessica Amicarella" at bounding box center [288, 136] width 489 height 23
drag, startPoint x: 103, startPoint y: 136, endPoint x: 15, endPoint y: 128, distance: 88.9
click at [15, 128] on div "Patients Consults Orders Admin Logout Otis Admin Page Search for a customer by …" at bounding box center [352, 346] width 704 height 708
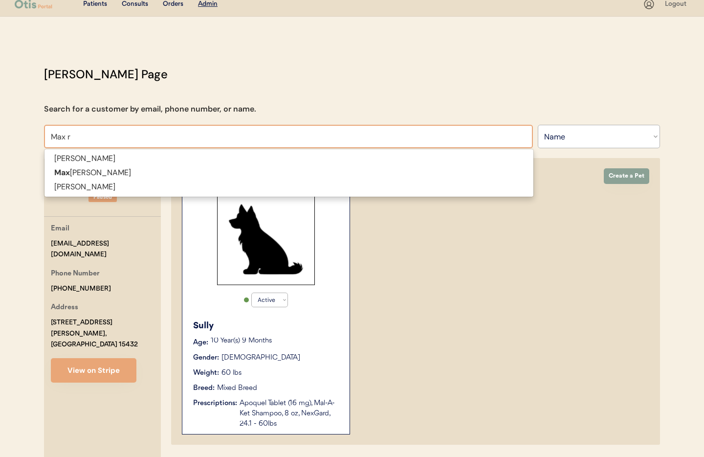
type input "Max re"
type input "Max reece"
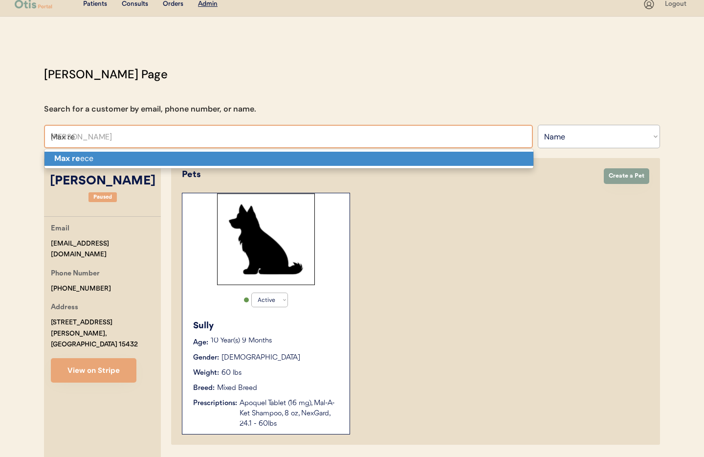
click at [100, 157] on p "Max re ece" at bounding box center [288, 159] width 489 height 14
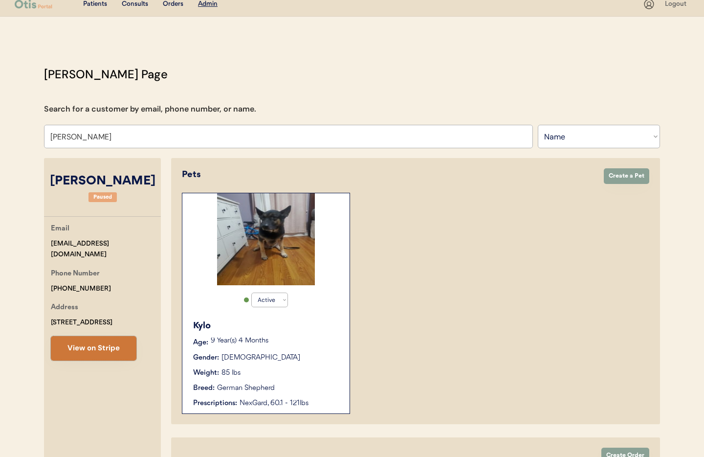
click at [111, 345] on button "View on Stripe" at bounding box center [94, 348] width 86 height 24
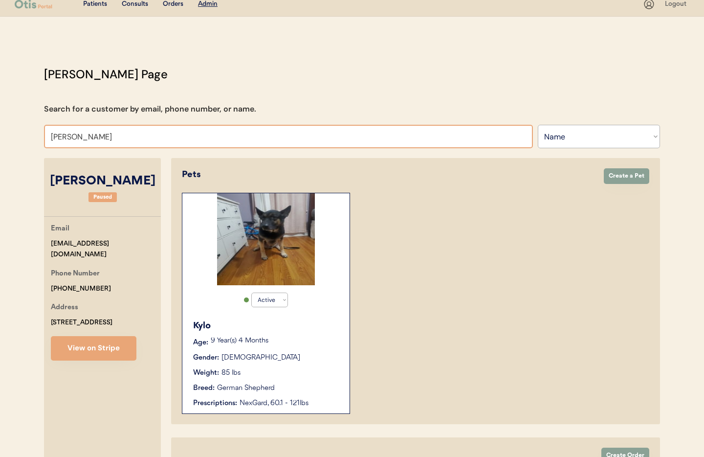
drag, startPoint x: 98, startPoint y: 137, endPoint x: 30, endPoint y: 131, distance: 67.8
click at [30, 131] on div "Patients Consults Orders Admin Logout Otis Admin Page Search for a customer by …" at bounding box center [352, 458] width 704 height 933
type input "Monica"
type input "[PERSON_NAME]"
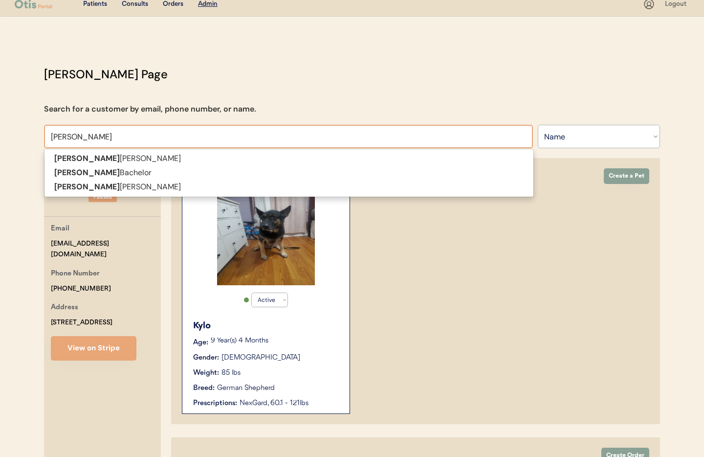
type input "Monica Si"
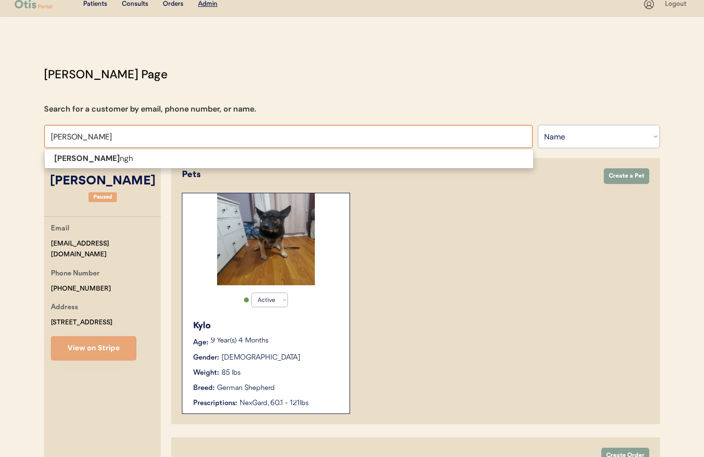
scroll to position [7, 0]
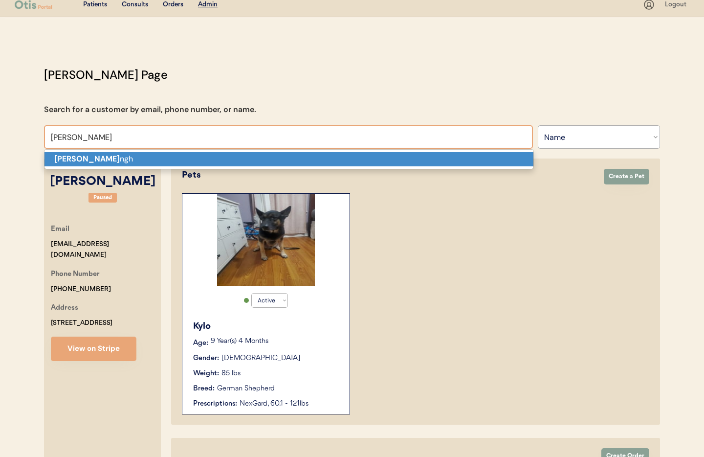
click at [68, 154] on strong "Monica Si" at bounding box center [87, 159] width 66 height 10
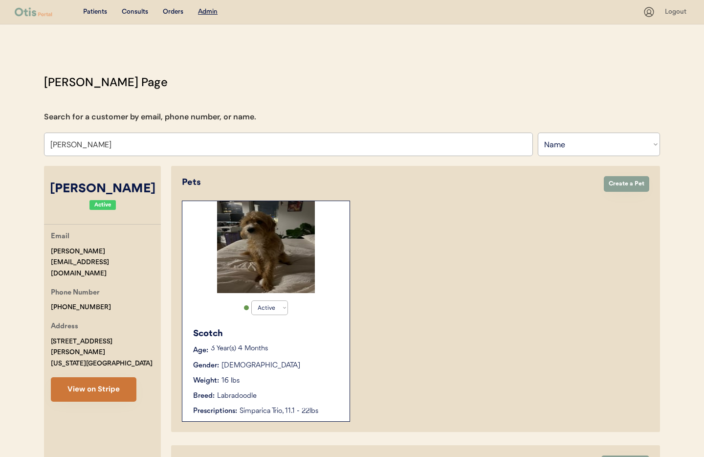
type input "[PERSON_NAME]"
click at [111, 377] on button "View on Stripe" at bounding box center [94, 389] width 86 height 24
click at [319, 328] on div "Scotch" at bounding box center [266, 333] width 147 height 13
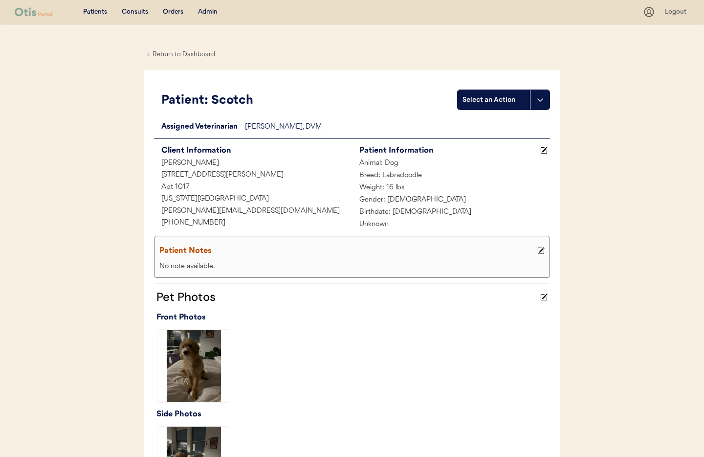
click at [166, 56] on div "← Return to Dashboard" at bounding box center [180, 54] width 73 height 11
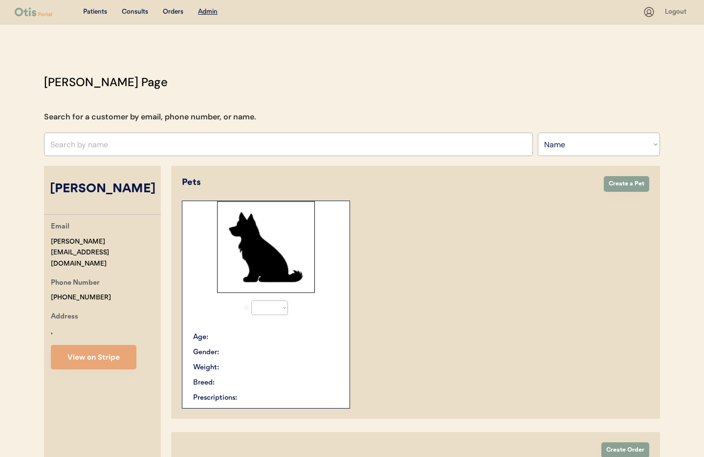
select select ""Name""
select select "true"
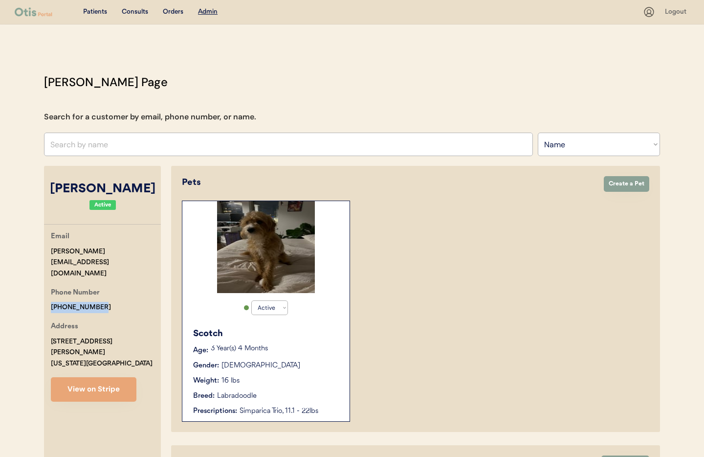
drag, startPoint x: 92, startPoint y: 284, endPoint x: 36, endPoint y: 281, distance: 55.8
copy div "[PHONE_NUMBER]"
click at [60, 302] on div "[PHONE_NUMBER]" at bounding box center [81, 307] width 60 height 11
drag, startPoint x: 59, startPoint y: 285, endPoint x: 92, endPoint y: 285, distance: 33.7
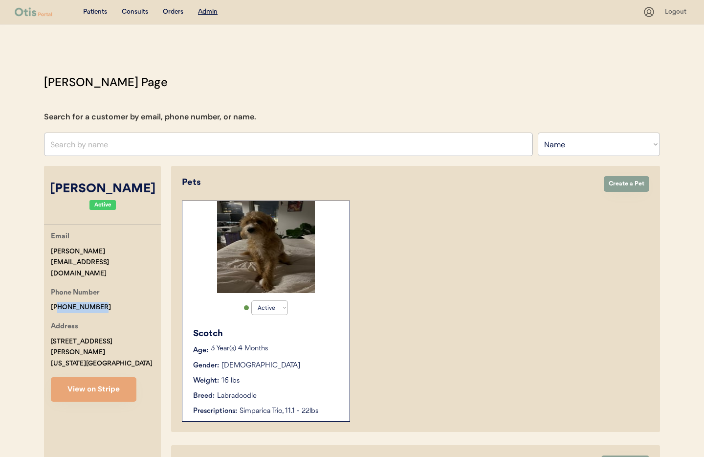
click at [103, 287] on div "Phone Number [PHONE_NUMBER]" at bounding box center [106, 300] width 110 height 26
copy div "19148260242"
